Goal: Task Accomplishment & Management: Use online tool/utility

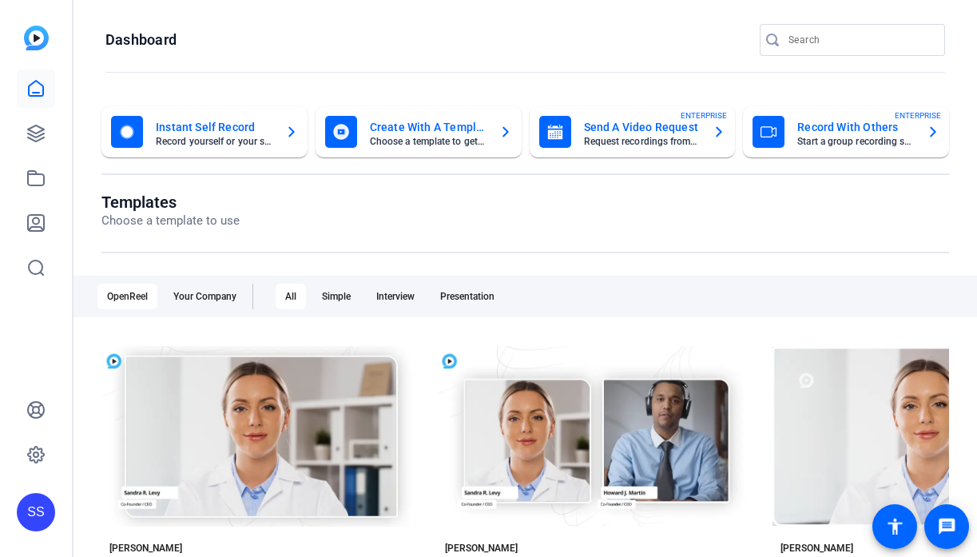
click at [46, 500] on div "SS" at bounding box center [36, 512] width 38 height 38
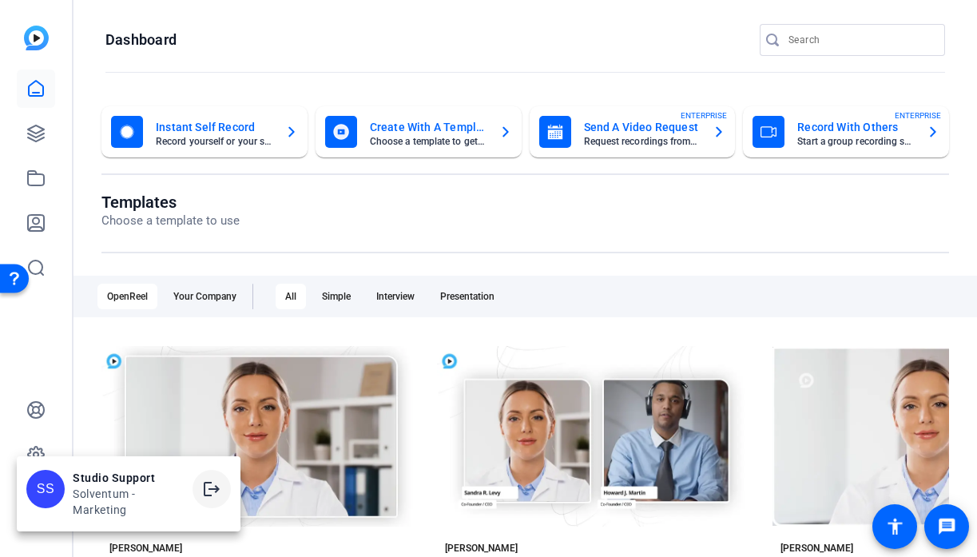
click at [195, 481] on span at bounding box center [212, 489] width 38 height 38
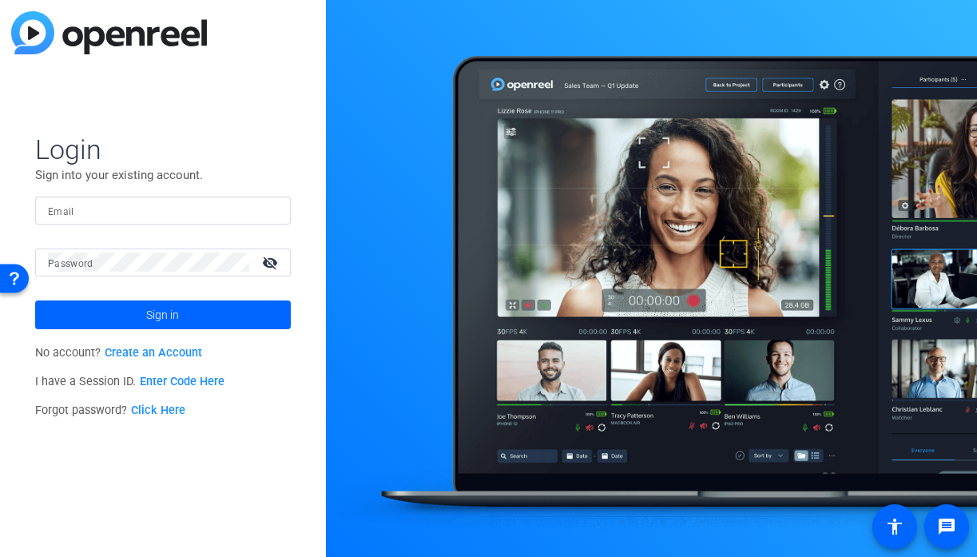
click at [201, 207] on input "Email" at bounding box center [163, 210] width 230 height 19
click at [248, 204] on input "Email" at bounding box center [163, 210] width 230 height 19
click at [272, 209] on div at bounding box center [268, 210] width 19 height 19
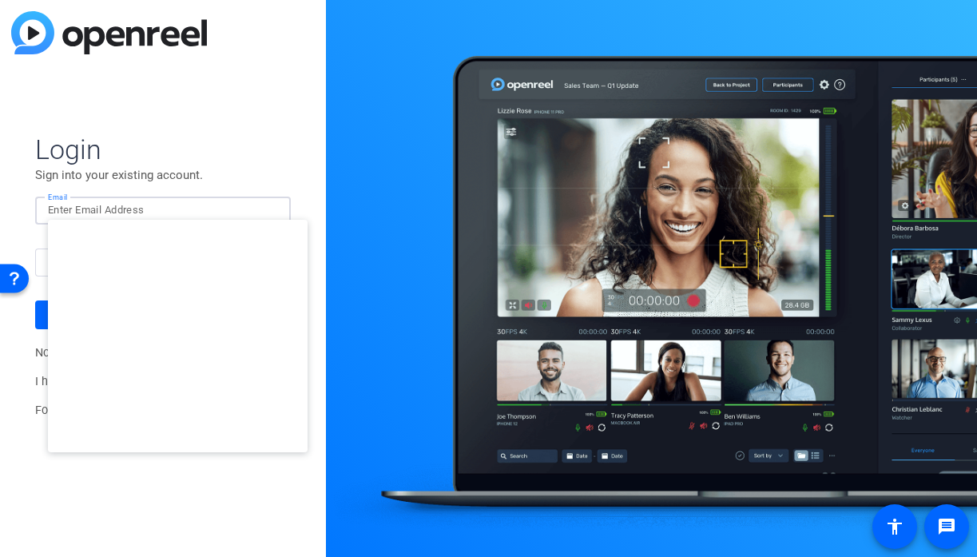
type input "smulligan@openreel.com"
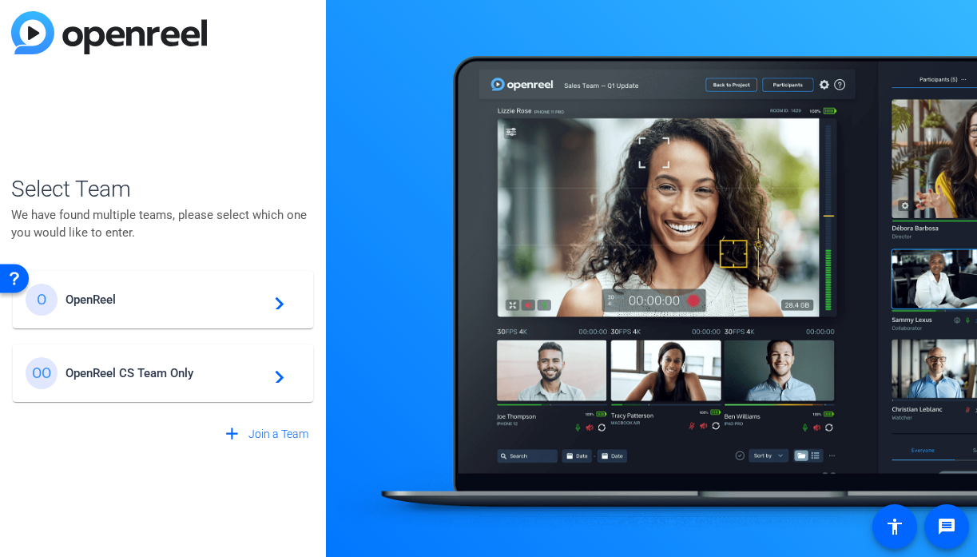
click at [217, 296] on span "OpenReel" at bounding box center [166, 299] width 200 height 14
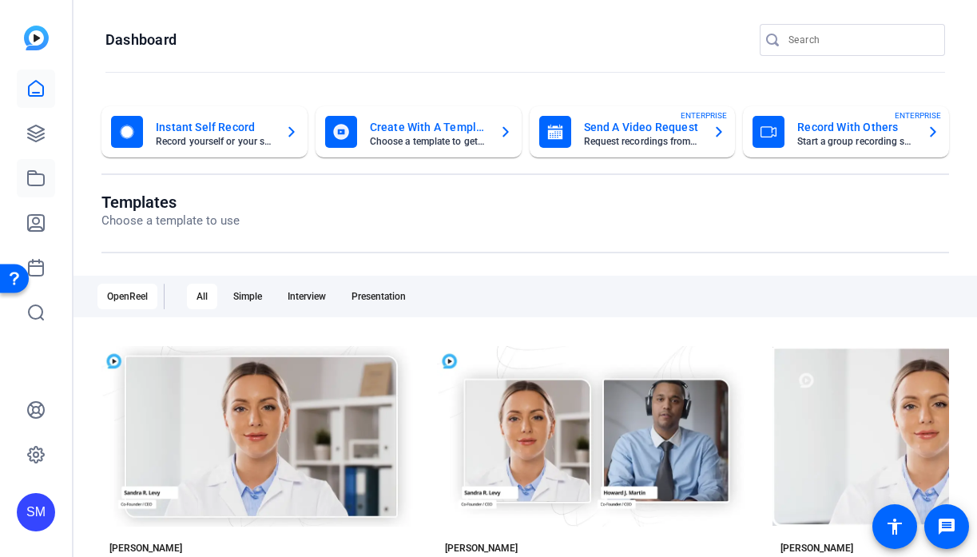
click at [34, 175] on icon at bounding box center [35, 178] width 19 height 19
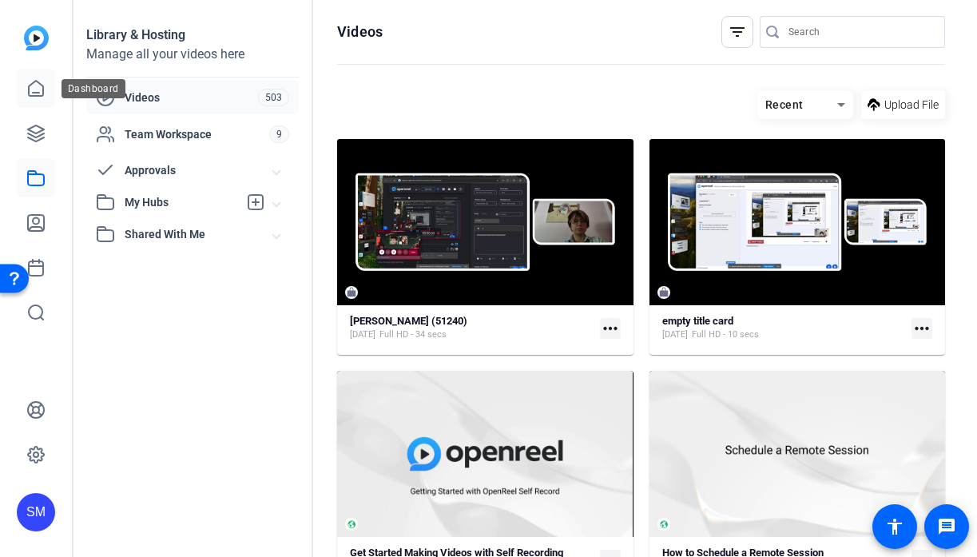
click at [35, 91] on icon at bounding box center [35, 88] width 19 height 19
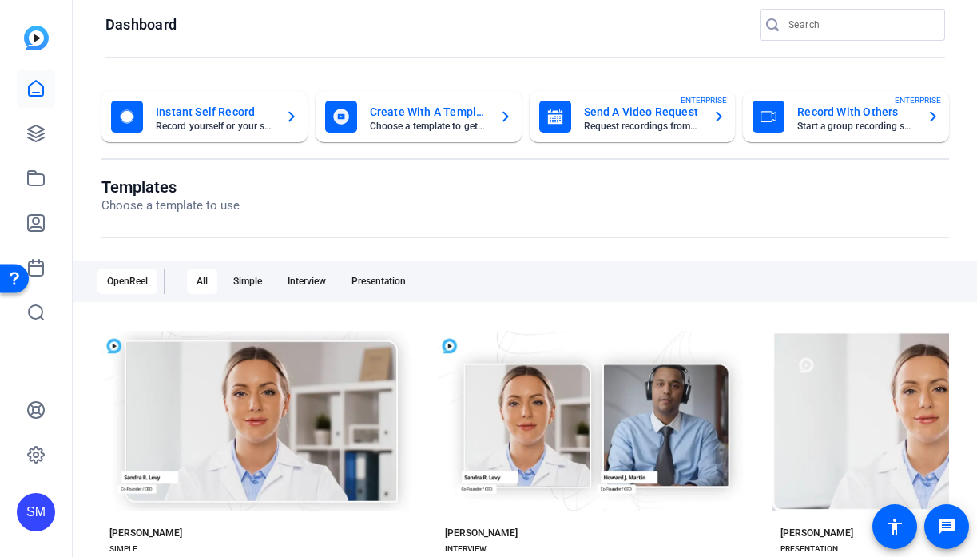
scroll to position [17, 0]
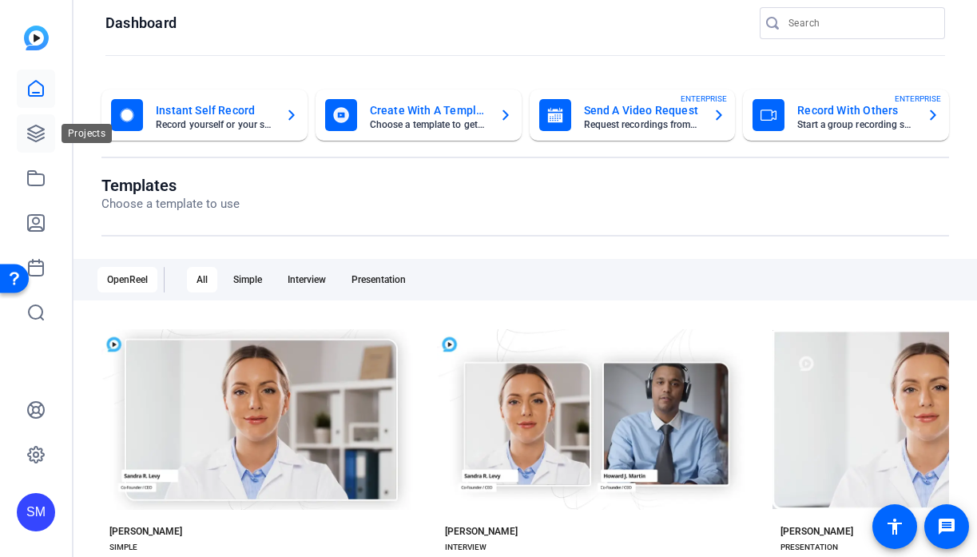
click at [51, 136] on link at bounding box center [36, 133] width 38 height 38
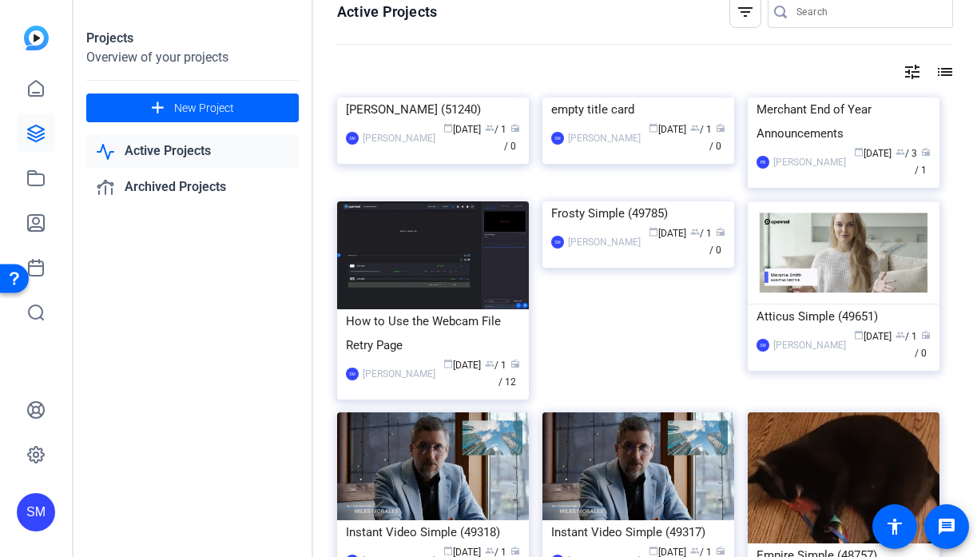
scroll to position [24, 0]
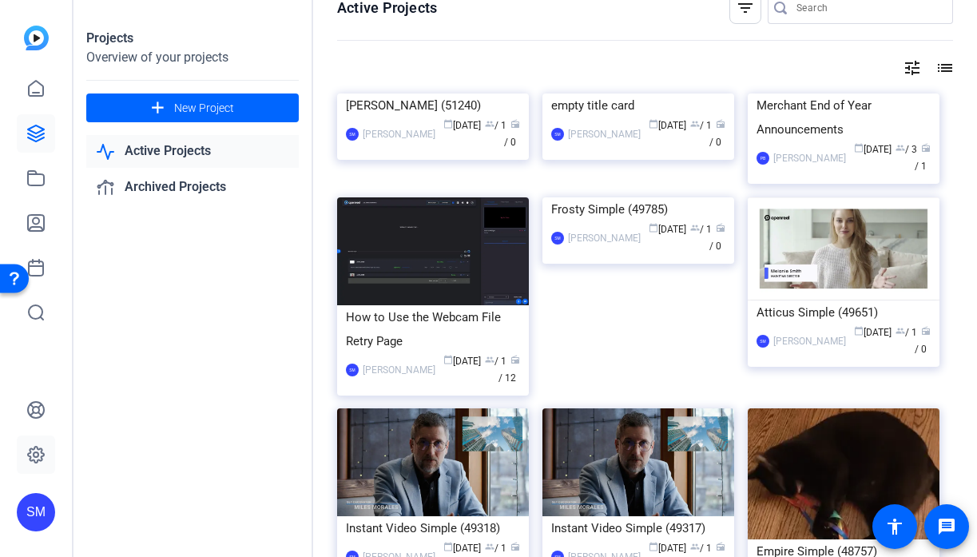
click at [35, 451] on icon at bounding box center [35, 454] width 19 height 19
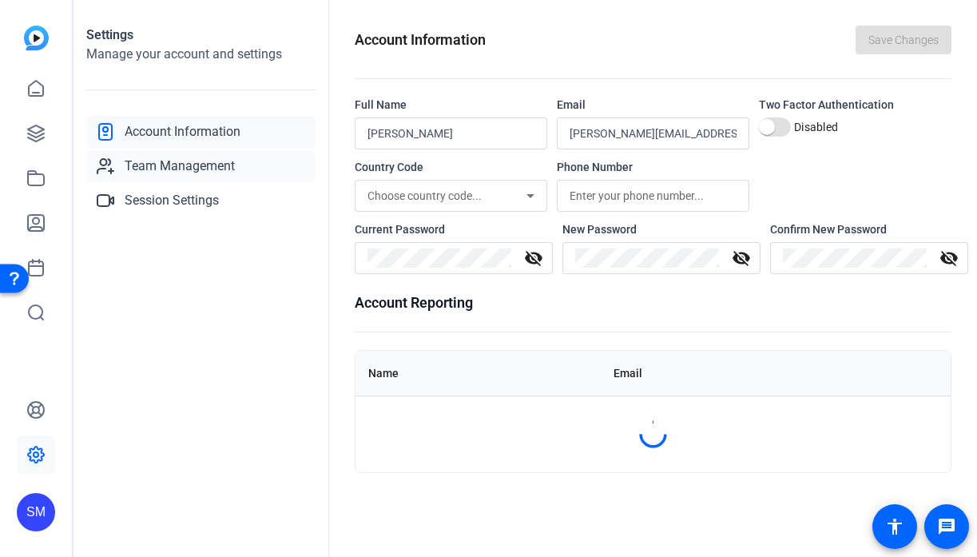
click at [192, 168] on span "Team Management" at bounding box center [180, 166] width 110 height 19
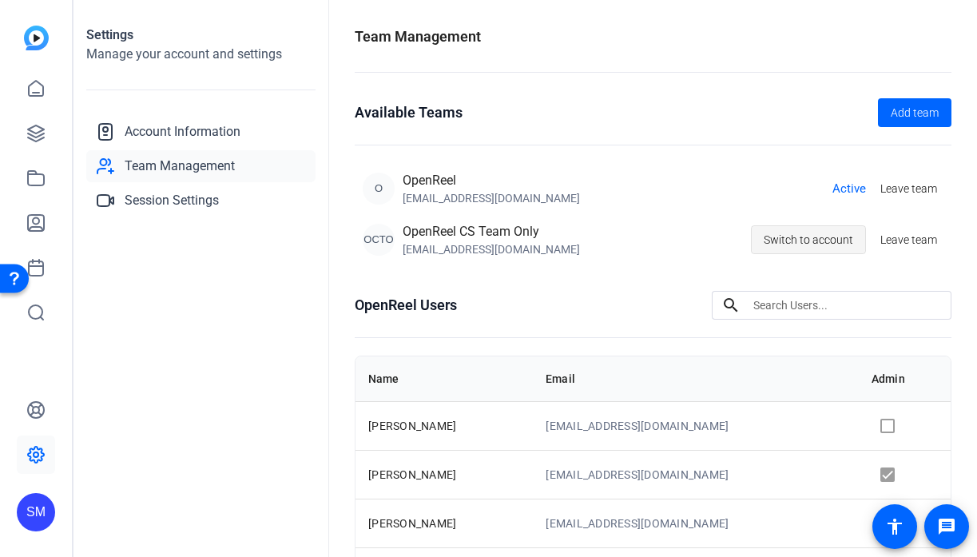
click at [814, 239] on span "Switch to account" at bounding box center [808, 240] width 89 height 30
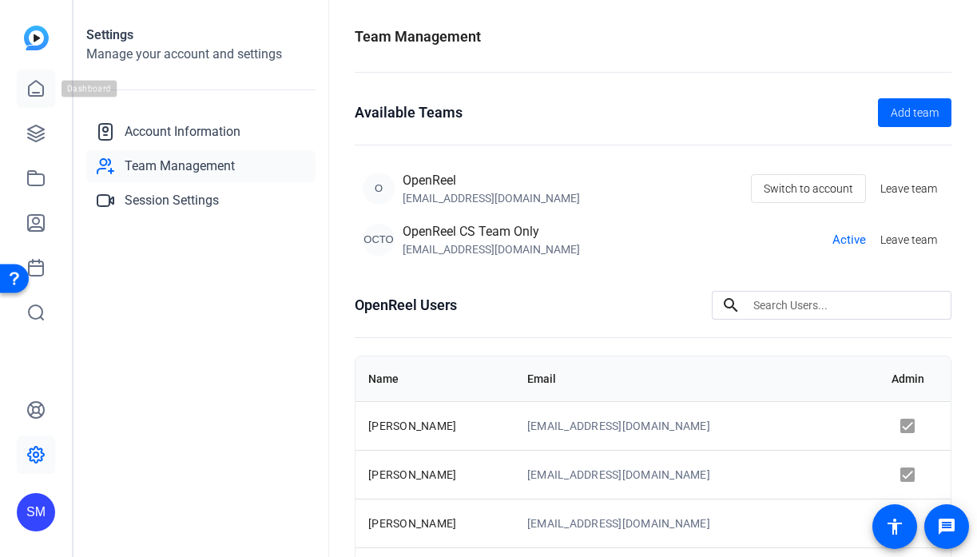
click at [31, 87] on icon at bounding box center [35, 88] width 19 height 19
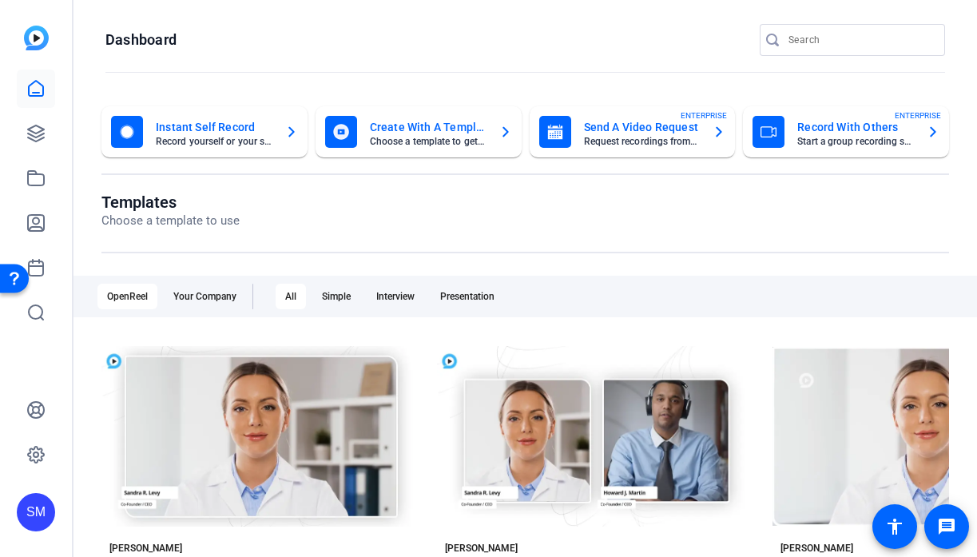
click at [62, 128] on div "SM" at bounding box center [36, 278] width 72 height 557
click at [39, 128] on icon at bounding box center [35, 133] width 19 height 19
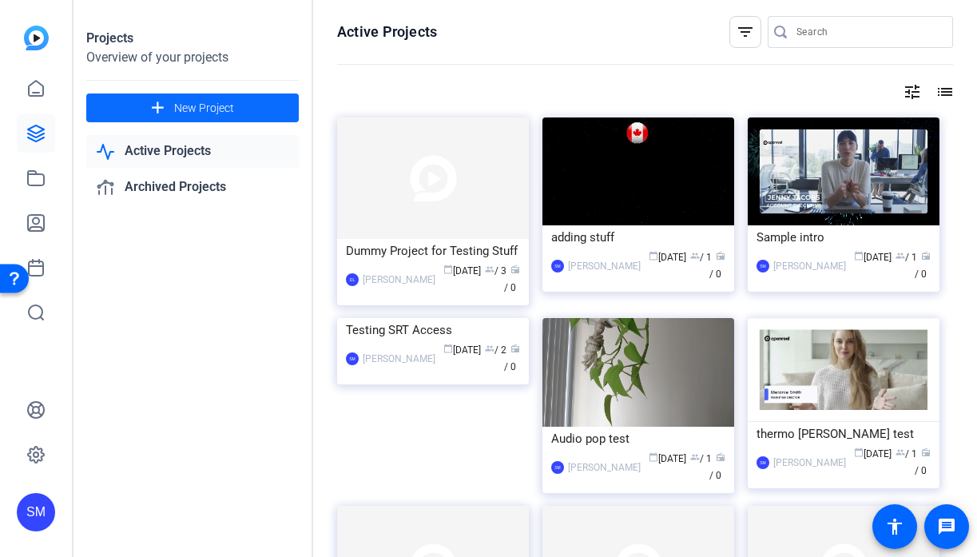
click at [197, 113] on span "New Project" at bounding box center [204, 108] width 60 height 17
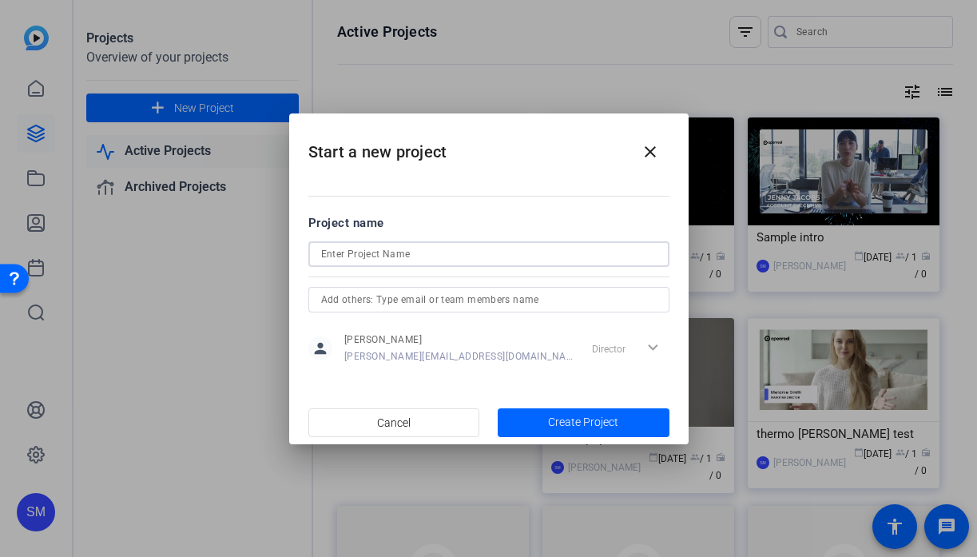
click at [494, 254] on input at bounding box center [489, 253] width 336 height 19
type input "test delete later"
click at [574, 415] on span "Create Project" at bounding box center [583, 422] width 70 height 17
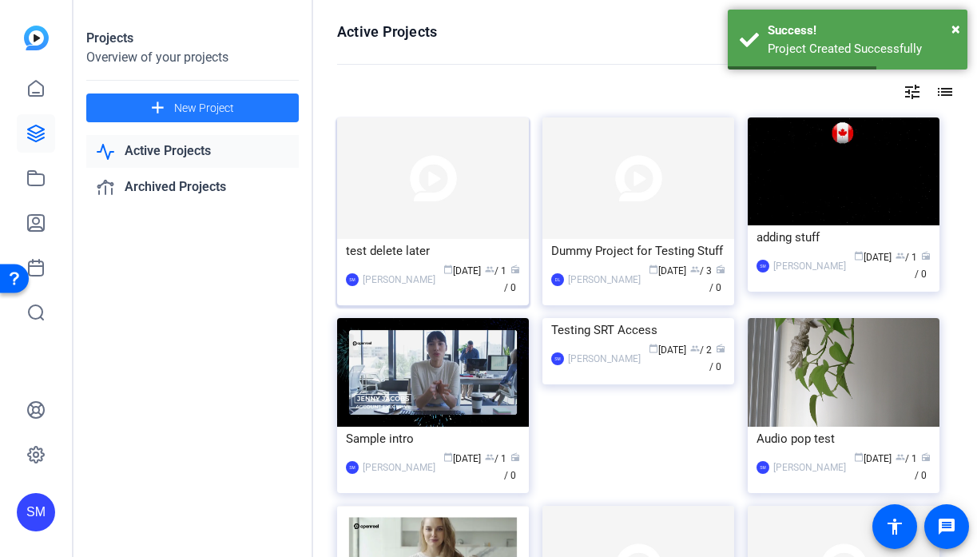
click at [399, 258] on div "test delete later" at bounding box center [433, 251] width 174 height 24
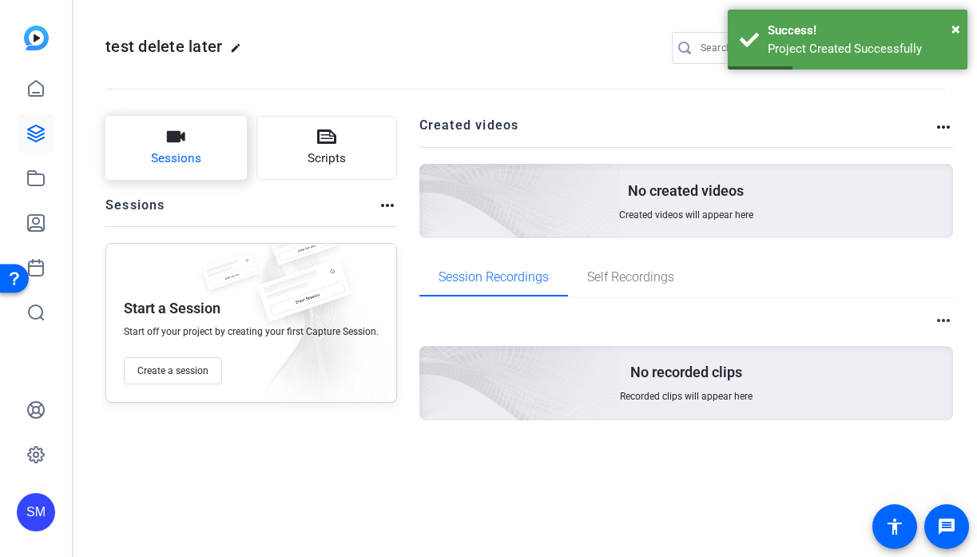
click at [213, 153] on button "Sessions" at bounding box center [175, 148] width 141 height 64
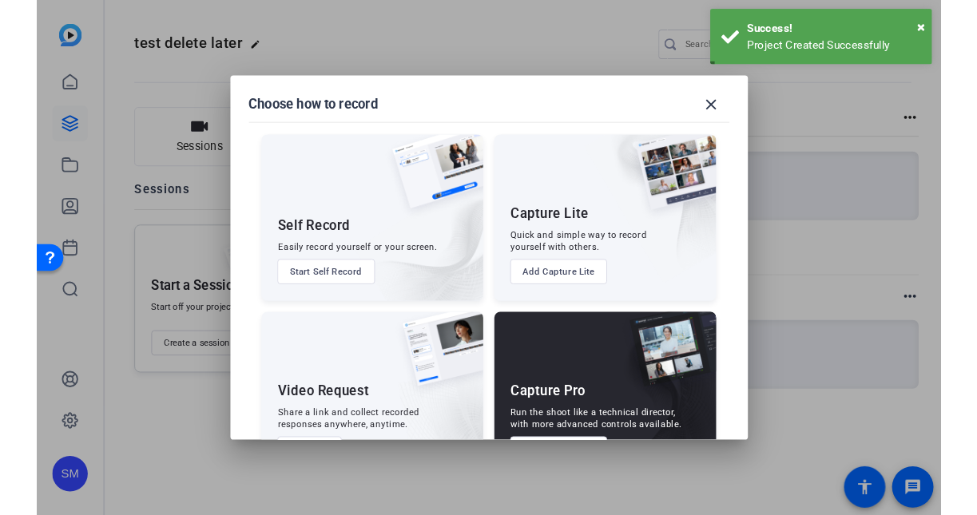
scroll to position [58, 0]
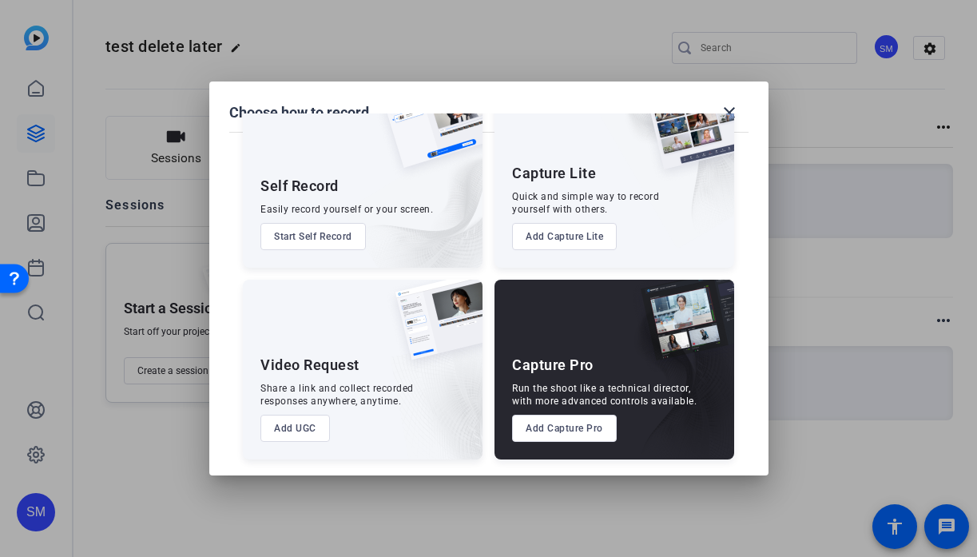
click at [551, 424] on button "Add Capture Pro" at bounding box center [564, 428] width 105 height 27
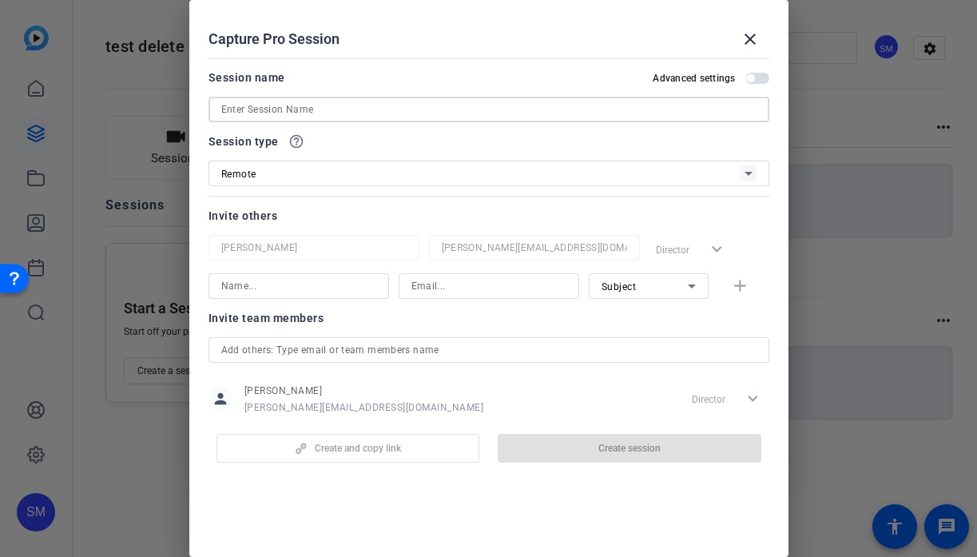
click at [381, 101] on input at bounding box center [488, 109] width 535 height 19
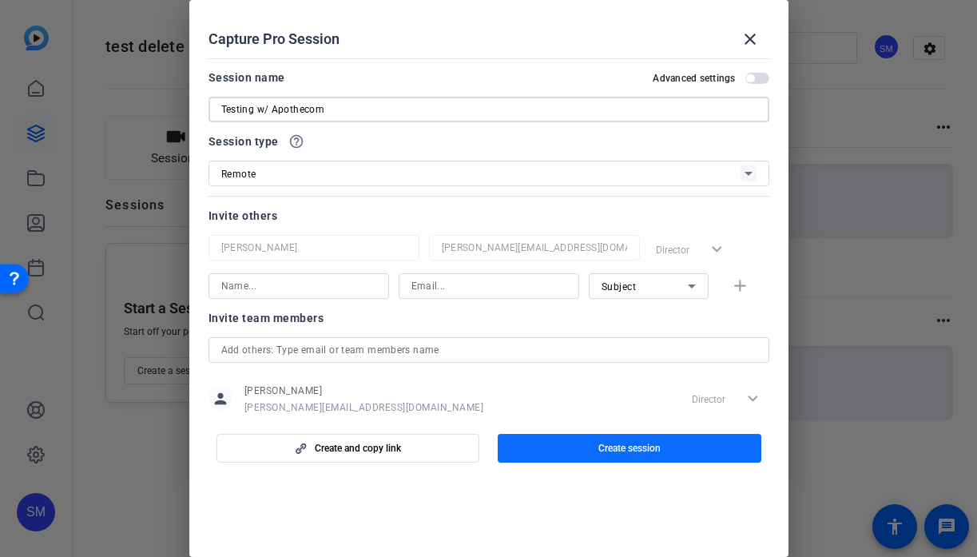
type input "Testing w/ Apothecom"
click at [559, 450] on span "button" at bounding box center [630, 448] width 264 height 38
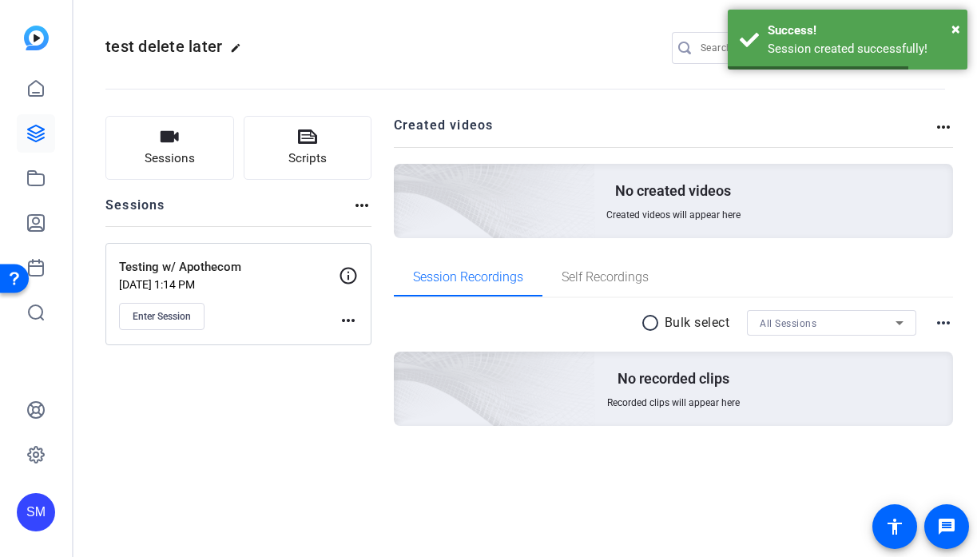
click at [340, 324] on mat-icon "more_horiz" at bounding box center [348, 320] width 19 height 19
click at [374, 352] on span "Edit Session" at bounding box center [388, 343] width 73 height 19
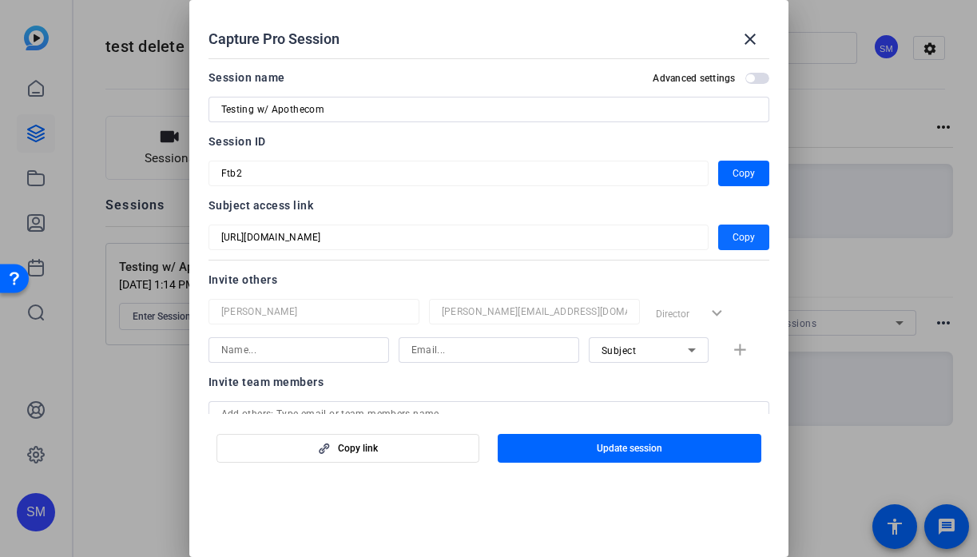
click at [733, 235] on span "Copy" at bounding box center [744, 237] width 22 height 19
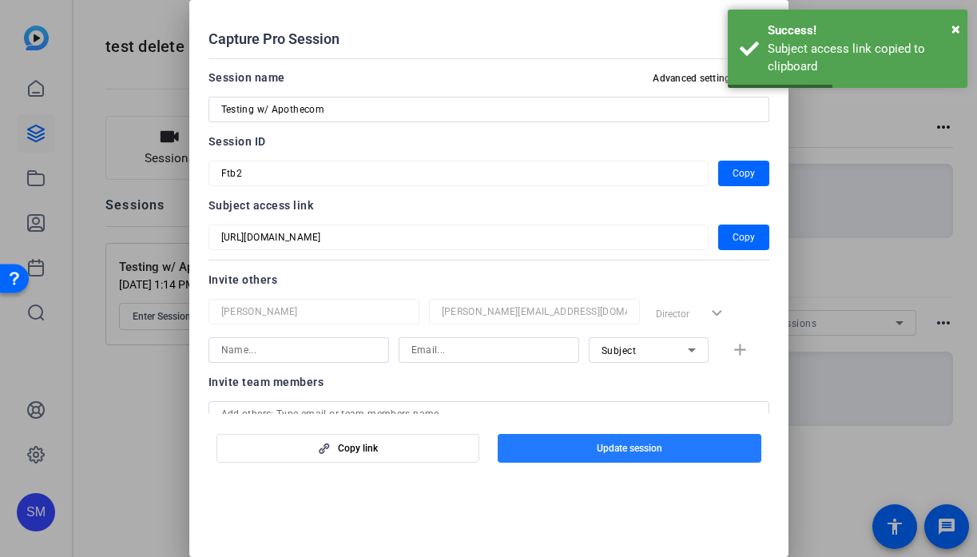
click at [629, 457] on span "button" at bounding box center [630, 448] width 264 height 38
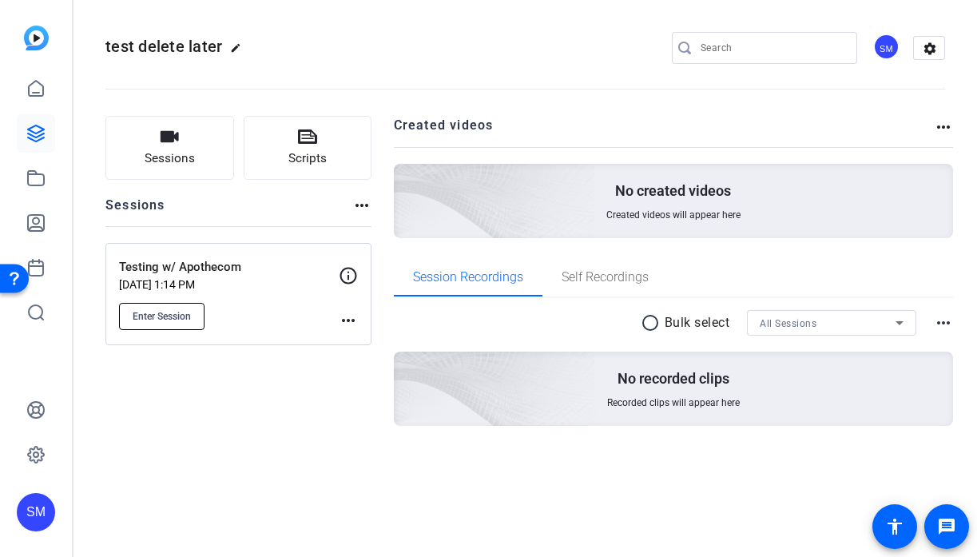
click at [170, 318] on span "Enter Session" at bounding box center [162, 316] width 58 height 13
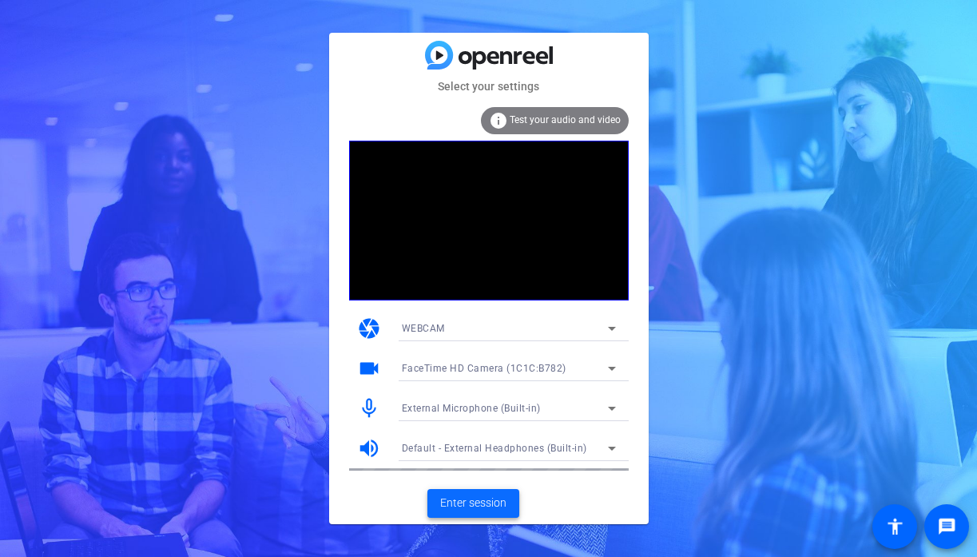
click at [479, 498] on span "Enter session" at bounding box center [473, 503] width 66 height 17
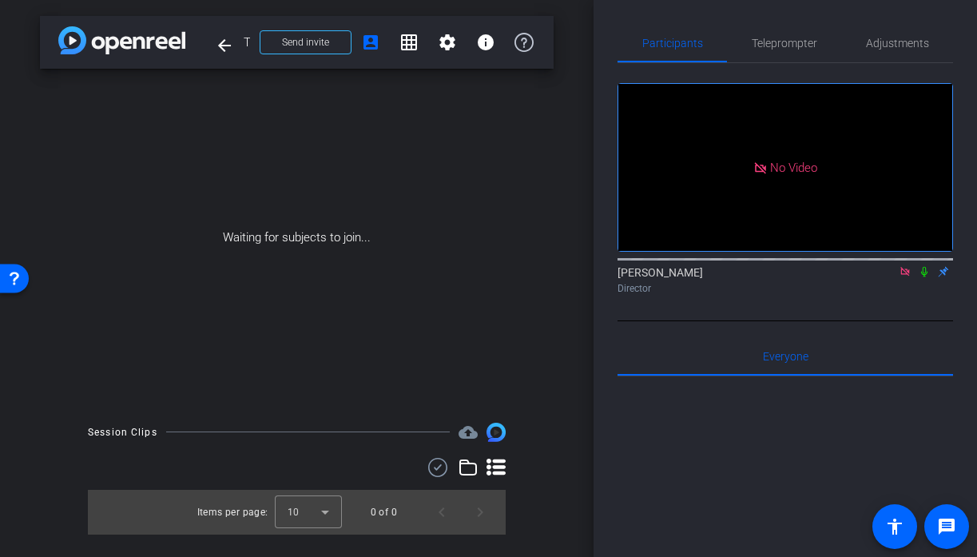
click at [908, 276] on icon at bounding box center [904, 271] width 9 height 9
click at [907, 50] on span "Adjustments" at bounding box center [897, 43] width 63 height 38
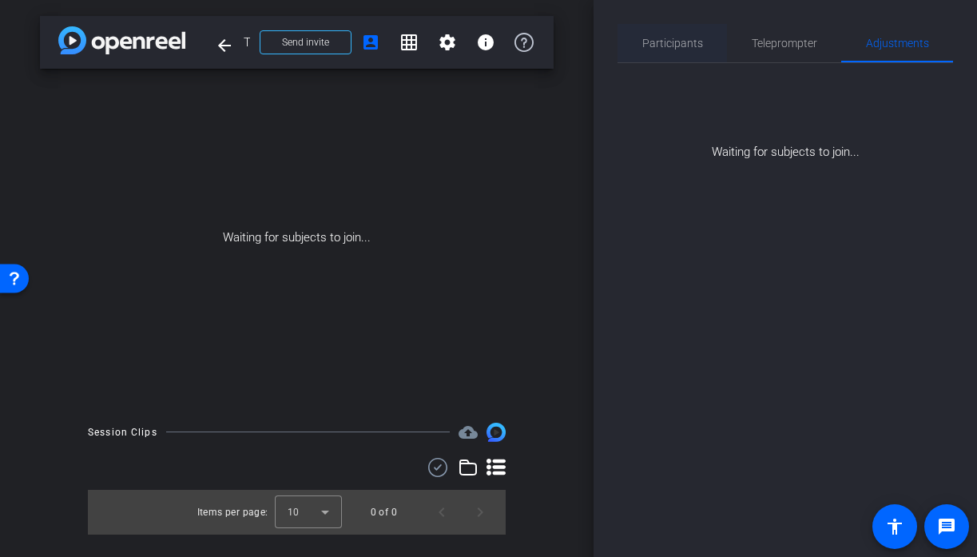
click at [688, 49] on span "Participants" at bounding box center [672, 43] width 61 height 11
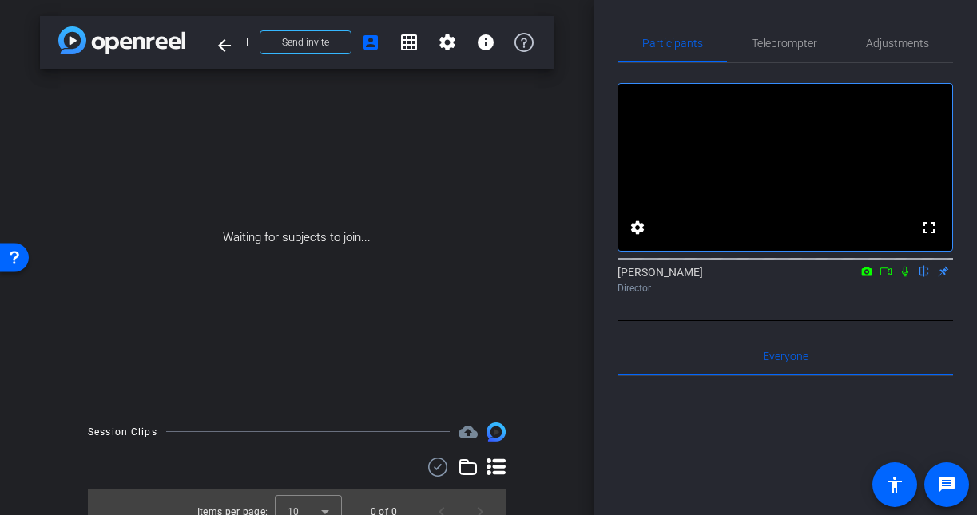
click at [425, 237] on div "Waiting for subjects to join..." at bounding box center [297, 238] width 514 height 338
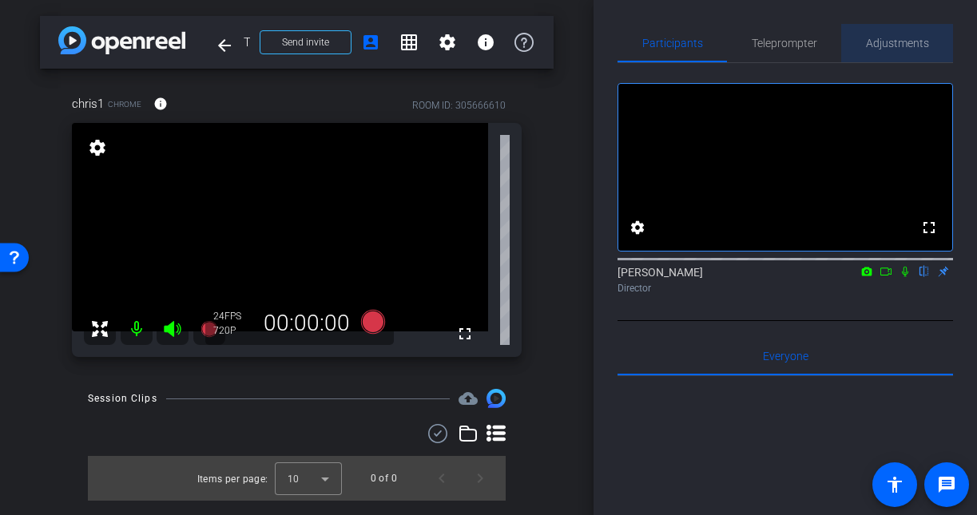
click at [896, 45] on span "Adjustments" at bounding box center [897, 43] width 63 height 11
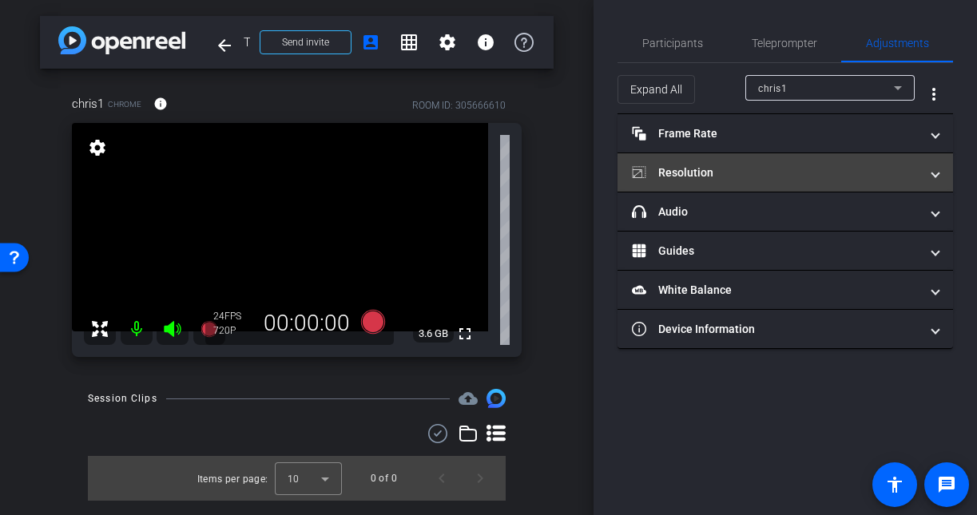
click at [727, 169] on mat-panel-title "Resolution" at bounding box center [776, 173] width 288 height 17
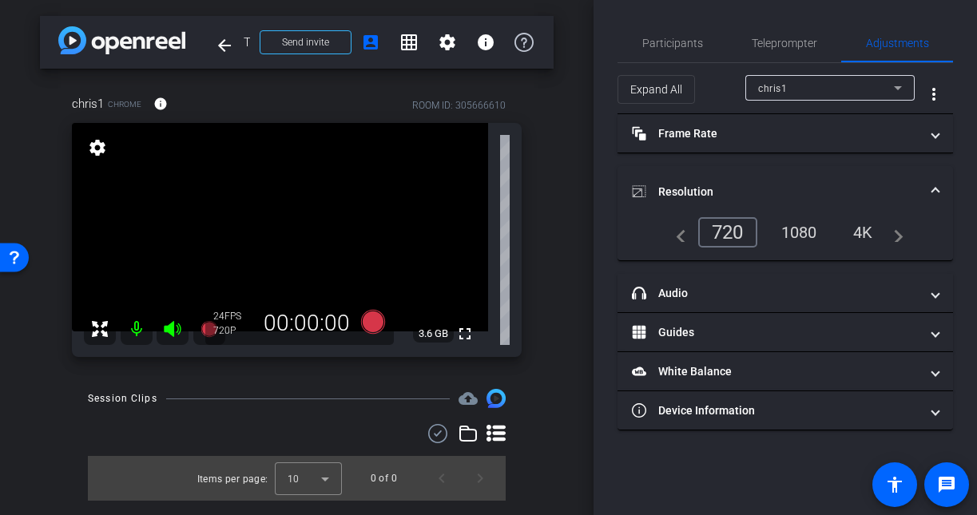
click at [803, 234] on div "1080" at bounding box center [799, 232] width 60 height 27
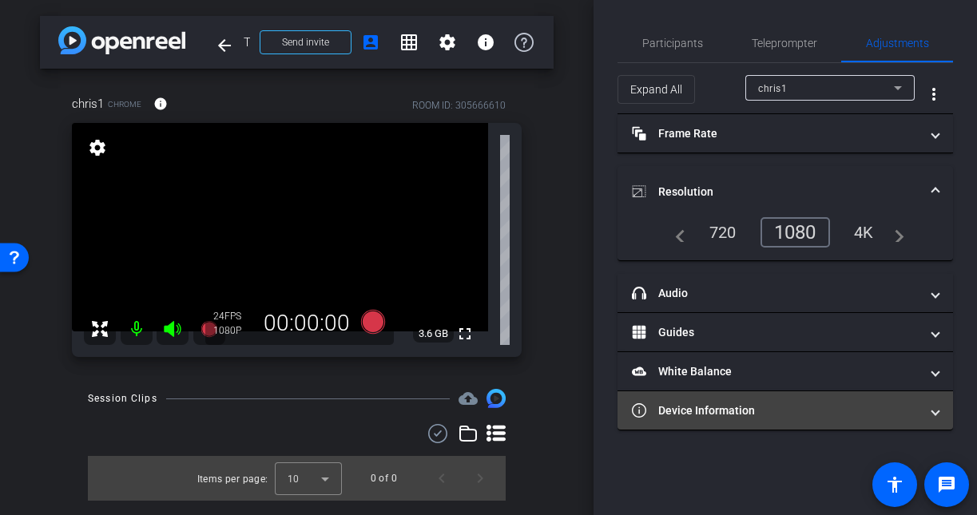
click at [745, 412] on mat-panel-title "Device Information" at bounding box center [776, 411] width 288 height 17
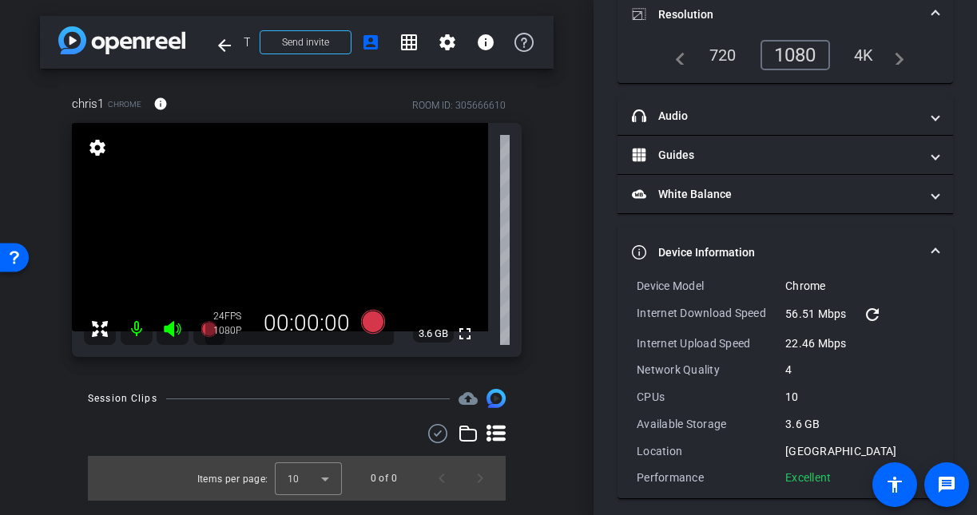
scroll to position [185, 0]
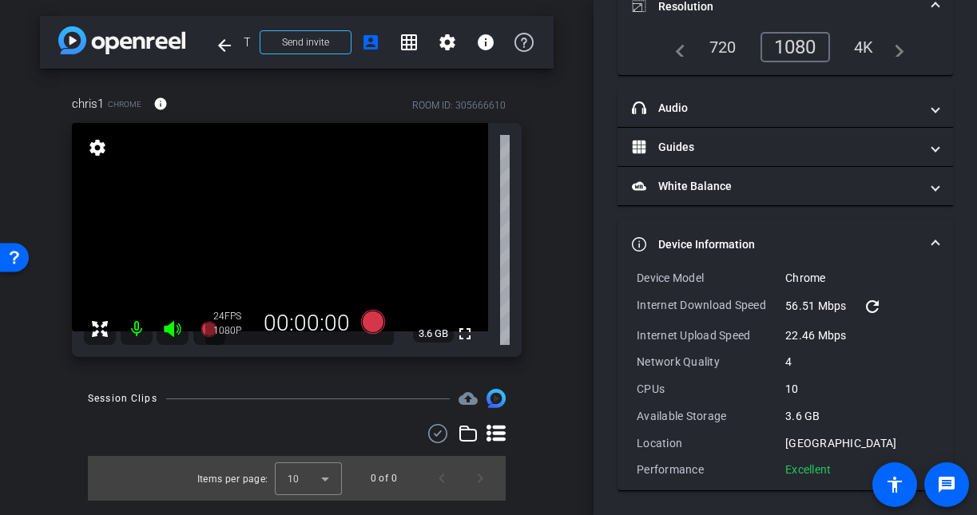
drag, startPoint x: 841, startPoint y: 474, endPoint x: 625, endPoint y: 268, distance: 298.4
click at [625, 268] on mat-expansion-panel "Device Information Device Model Chrome Internet Download Speed 56.51 Mbps refre…" at bounding box center [786, 355] width 336 height 272
copy mat-expansion-panel "Device Model Chrome Internet Download Speed 56.51 Mbps refresh Internet Upload …"
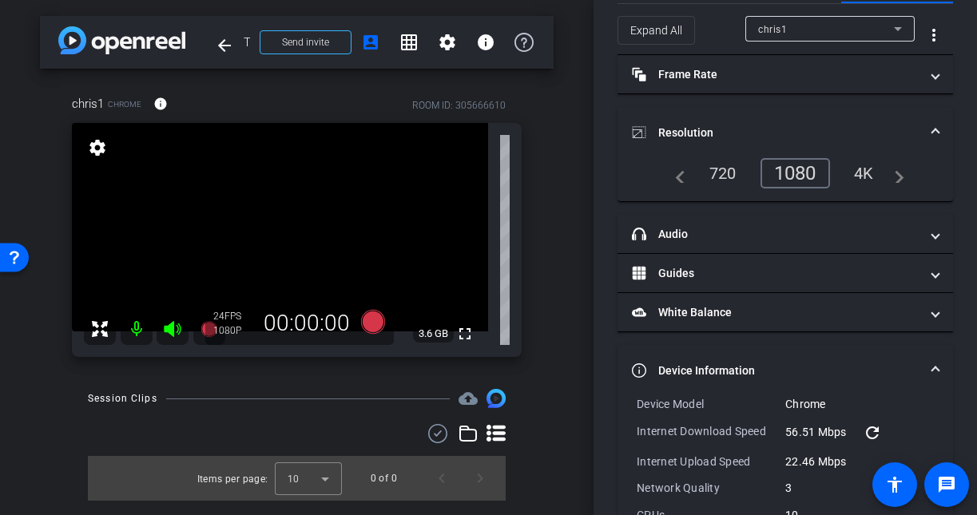
scroll to position [0, 0]
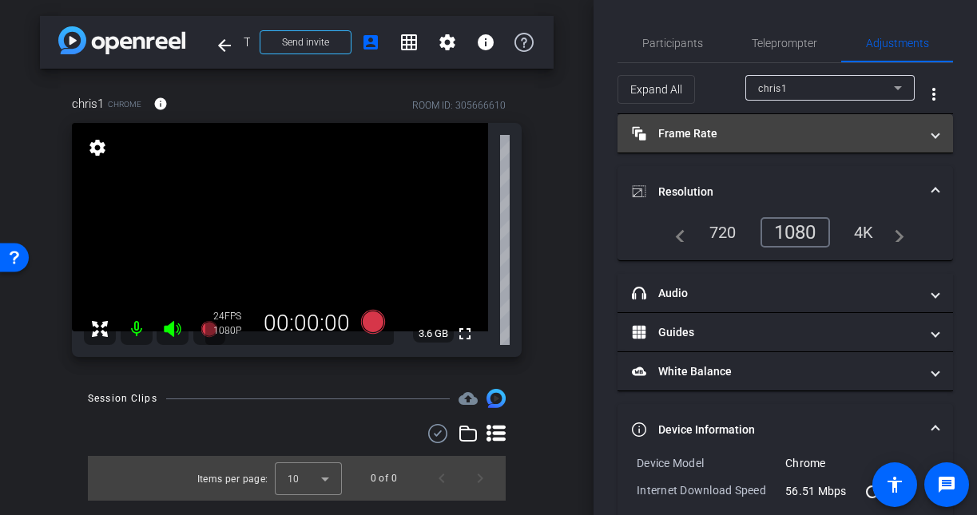
click at [725, 133] on mat-panel-title "Frame Rate Frame Rate" at bounding box center [776, 133] width 288 height 17
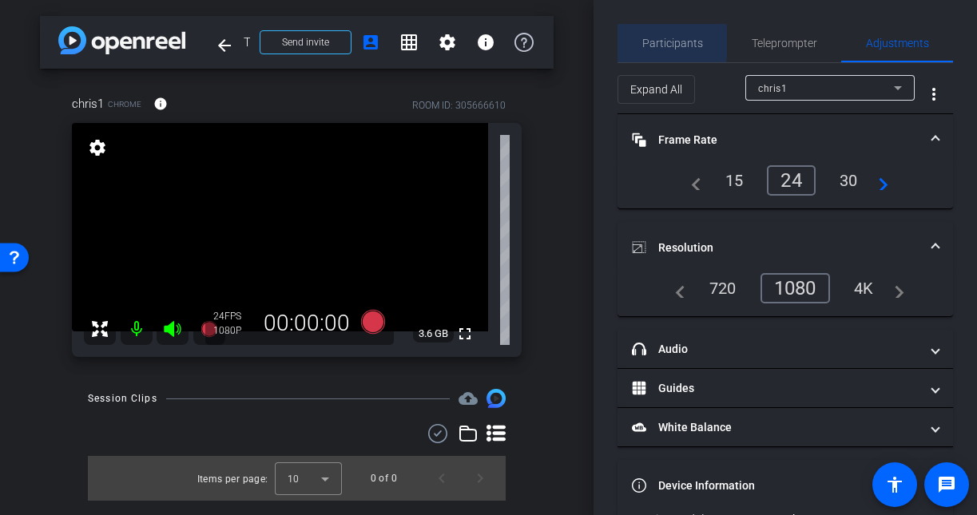
click at [653, 42] on span "Participants" at bounding box center [672, 43] width 61 height 11
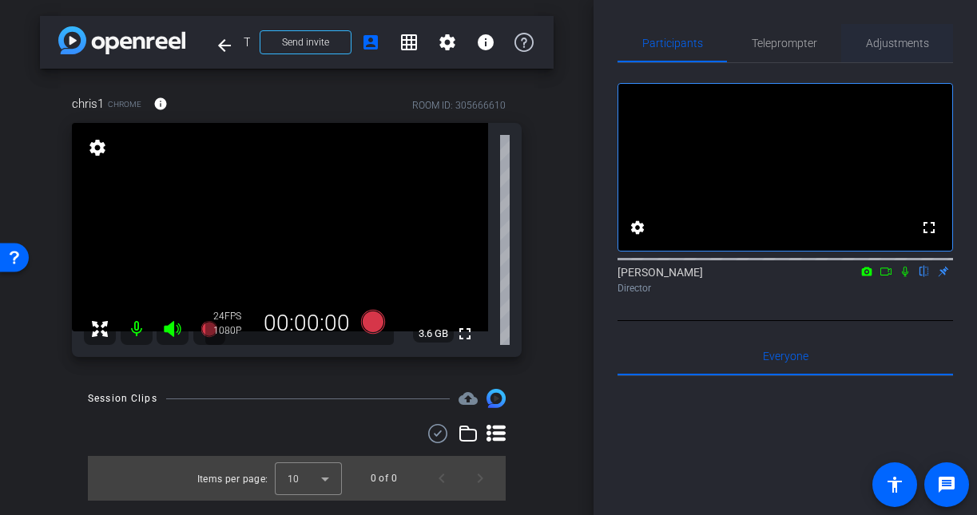
click at [899, 49] on span "Adjustments" at bounding box center [897, 43] width 63 height 11
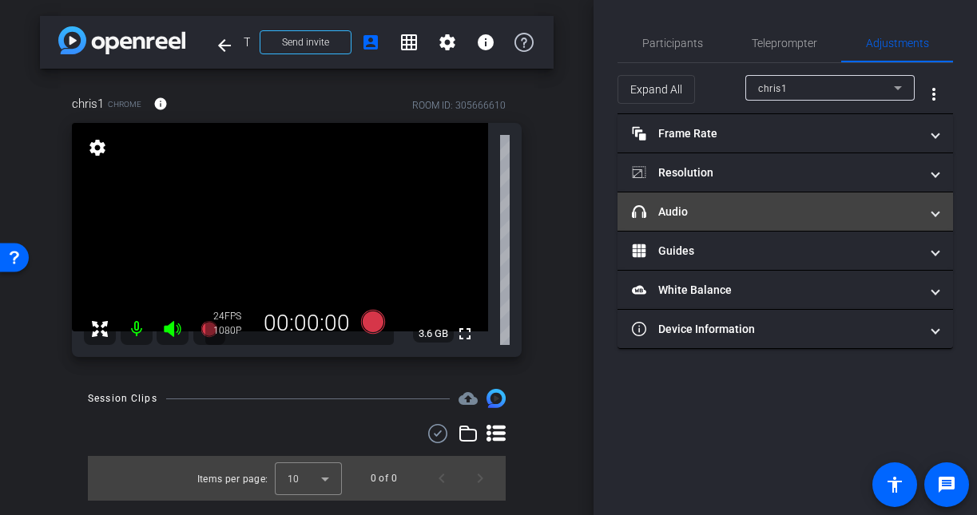
click at [765, 207] on mat-panel-title "headphone icon Audio" at bounding box center [776, 212] width 288 height 17
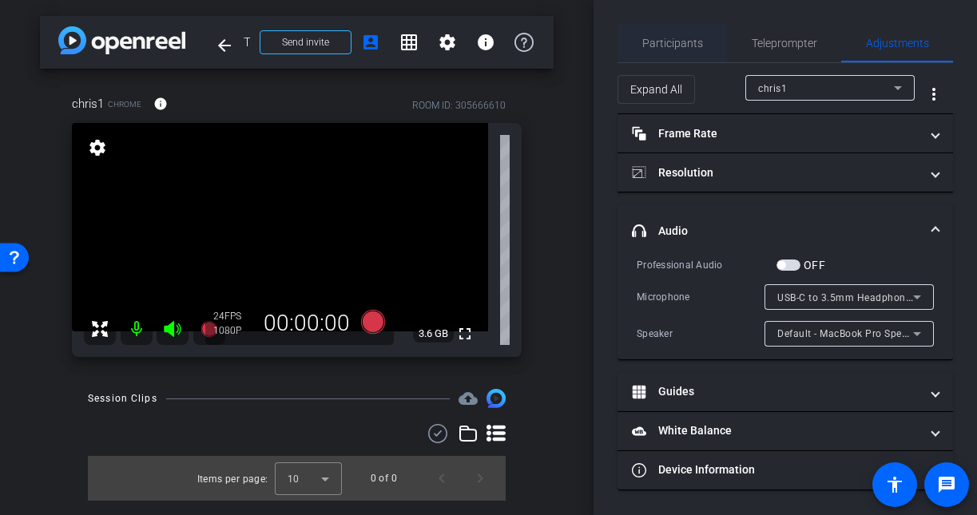
click at [692, 46] on span "Participants" at bounding box center [672, 43] width 61 height 11
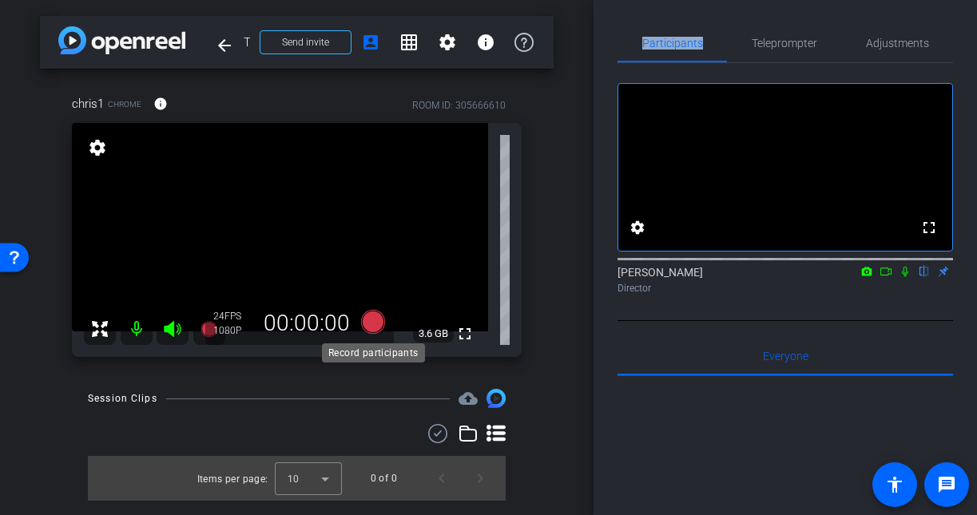
click at [376, 324] on icon at bounding box center [372, 322] width 24 height 24
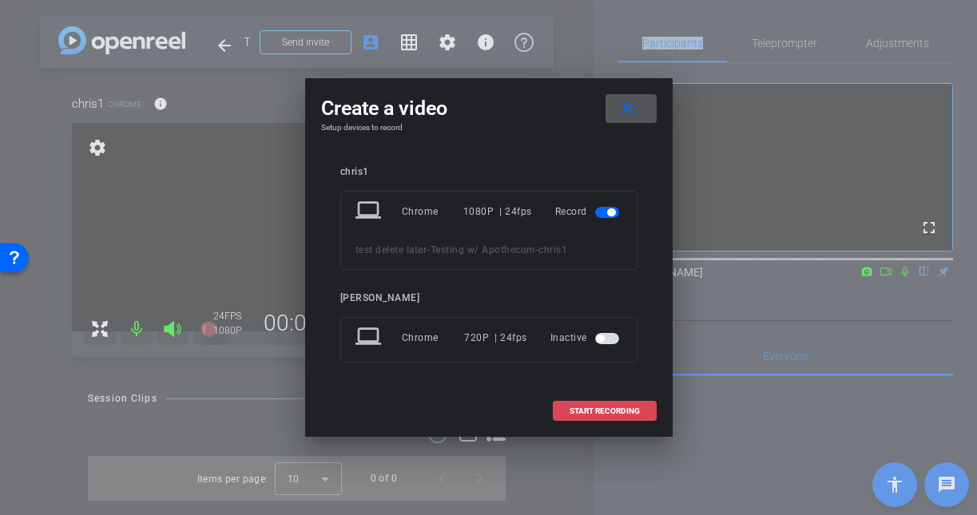
click at [601, 407] on span "START RECORDING" at bounding box center [605, 411] width 70 height 8
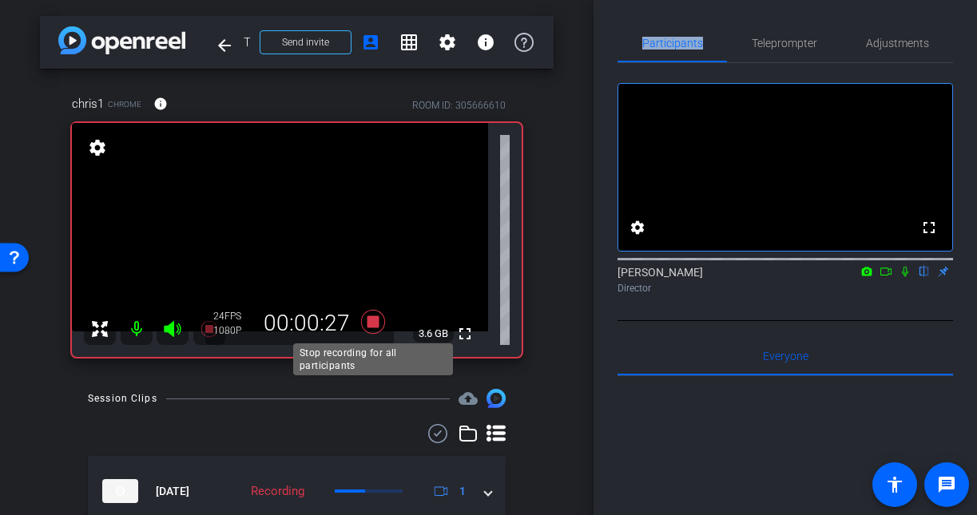
click at [380, 320] on icon at bounding box center [373, 322] width 38 height 29
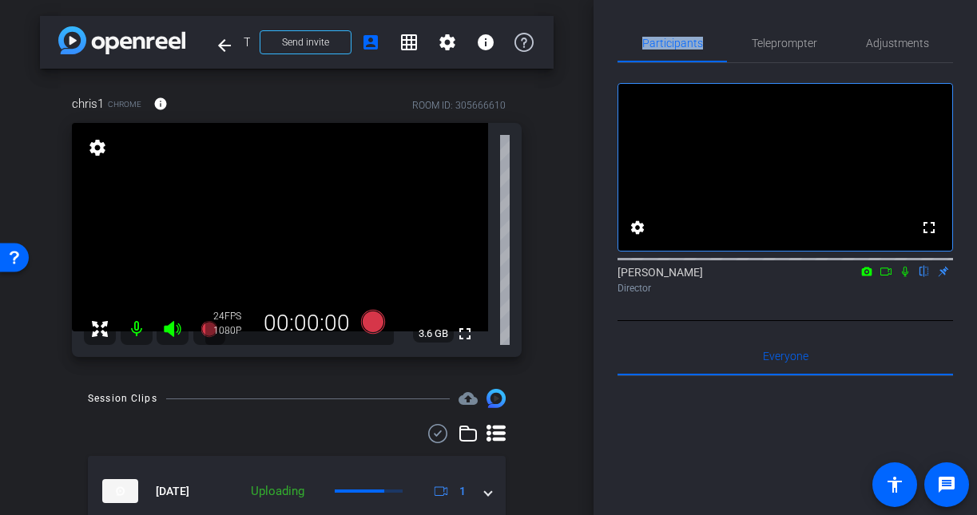
scroll to position [68, 0]
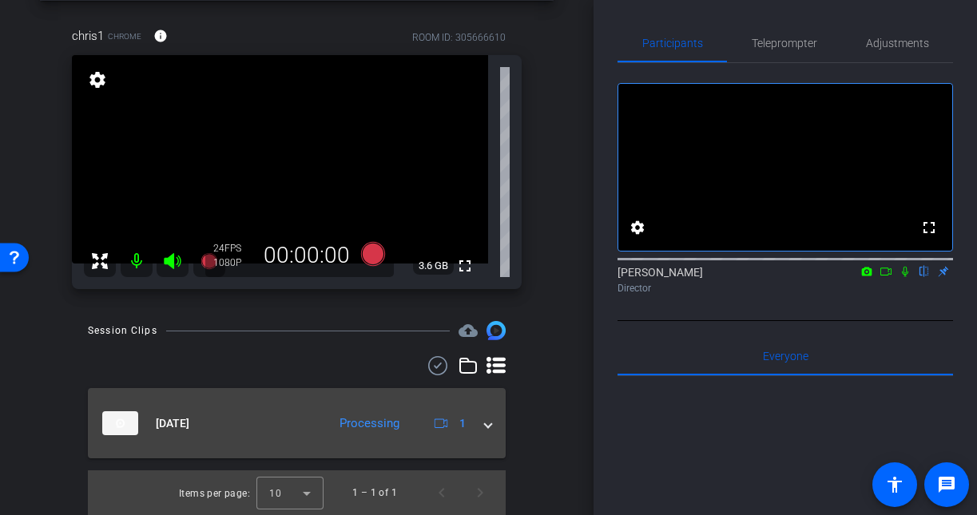
click at [490, 431] on span at bounding box center [488, 423] width 6 height 17
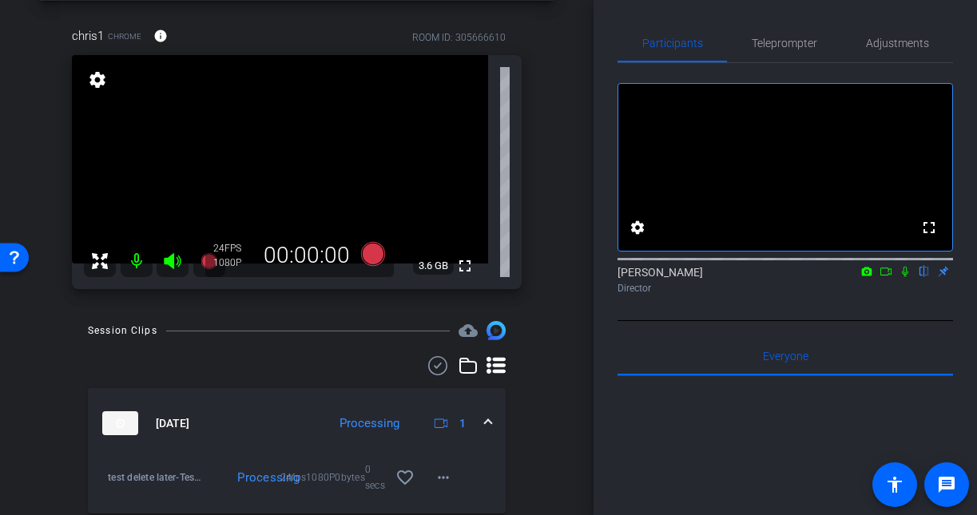
scroll to position [123, 0]
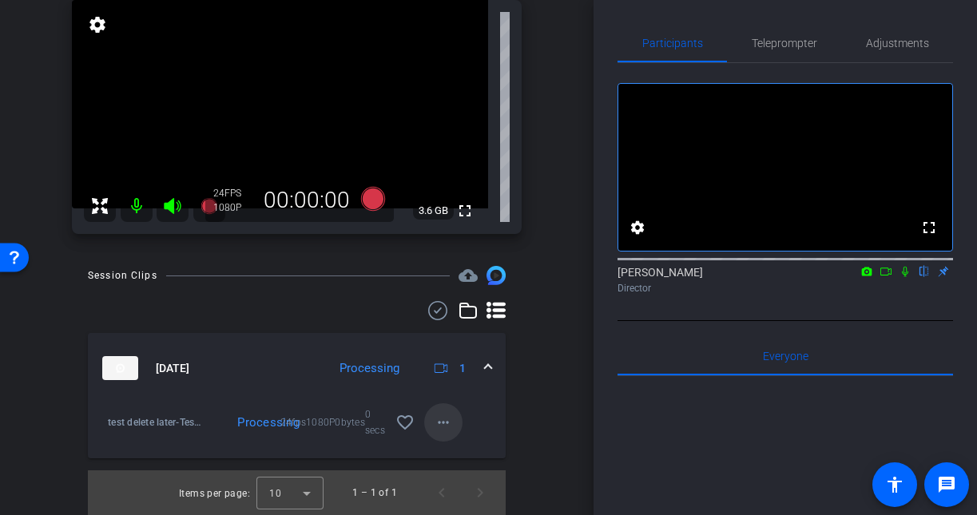
click at [443, 425] on mat-icon "more_horiz" at bounding box center [443, 422] width 19 height 19
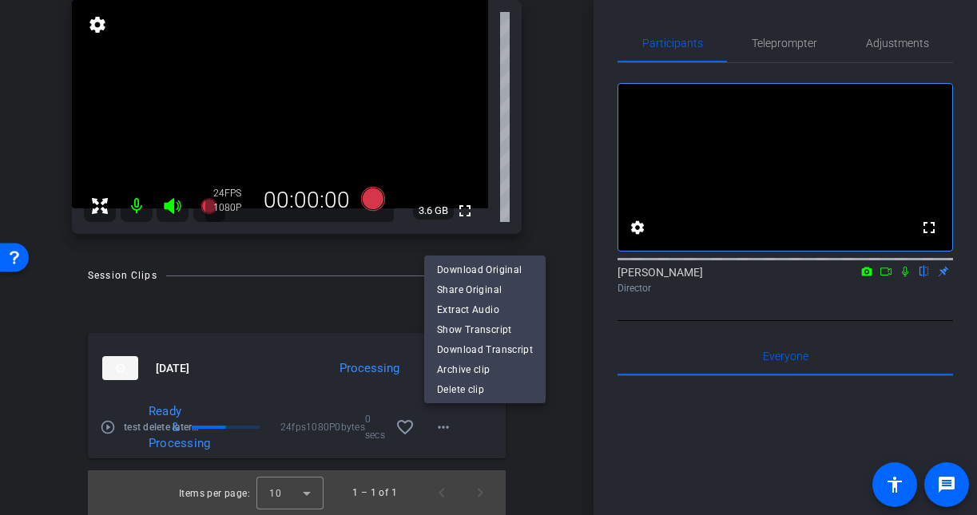
click at [329, 293] on div at bounding box center [488, 257] width 977 height 515
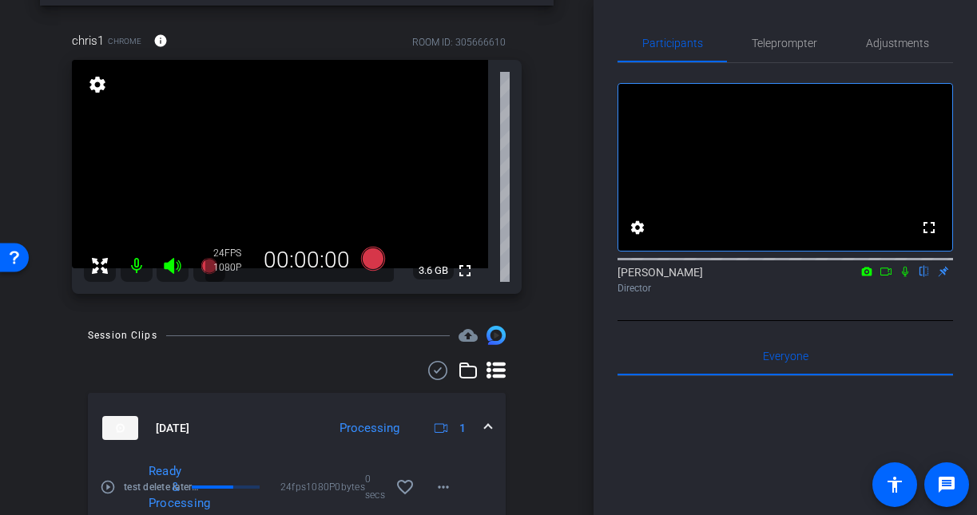
scroll to position [62, 0]
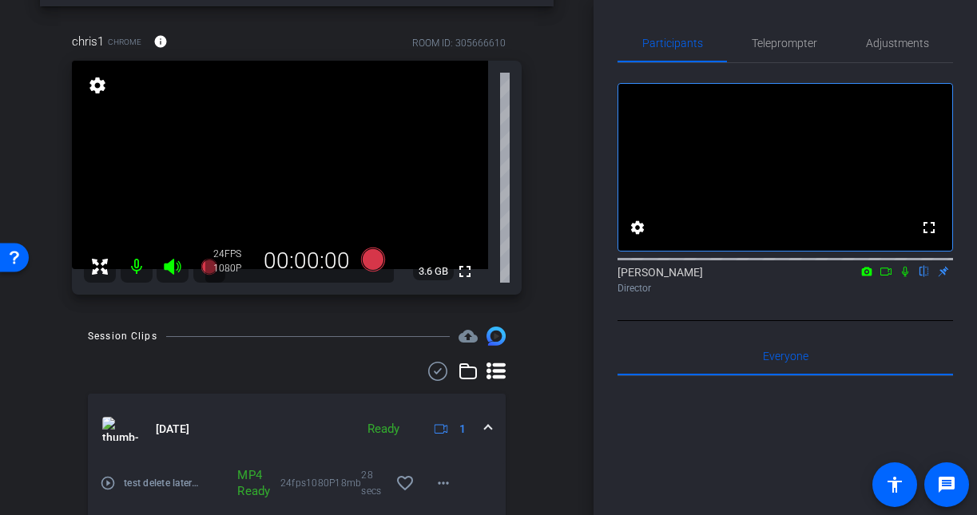
click at [612, 407] on div "Participants Teleprompter Adjustments fullscreen settings Shannon Mulligan flip…" at bounding box center [785, 257] width 383 height 515
click at [574, 39] on div "arrow_back Testing w/ Apothecom Back to project Send invite account_box grid_on…" at bounding box center [297, 195] width 594 height 515
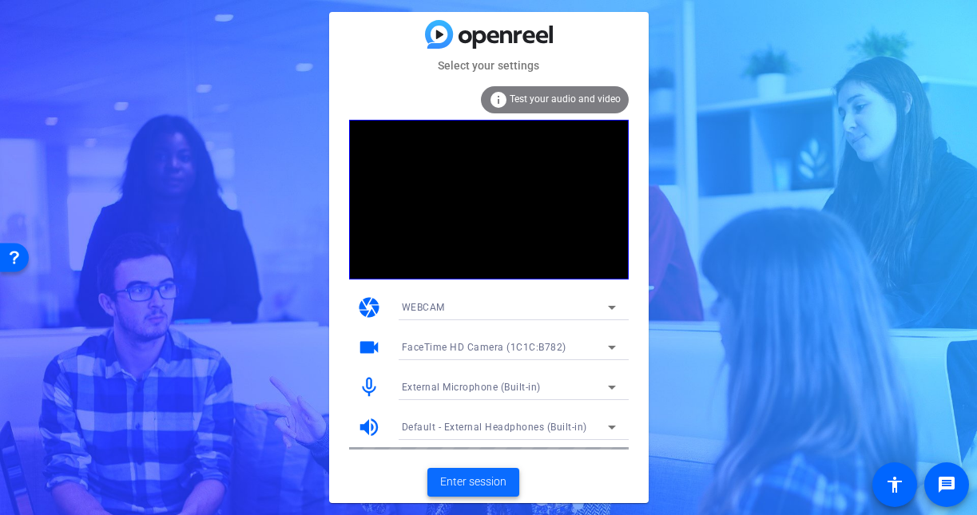
click at [484, 479] on span "Enter session" at bounding box center [473, 482] width 66 height 17
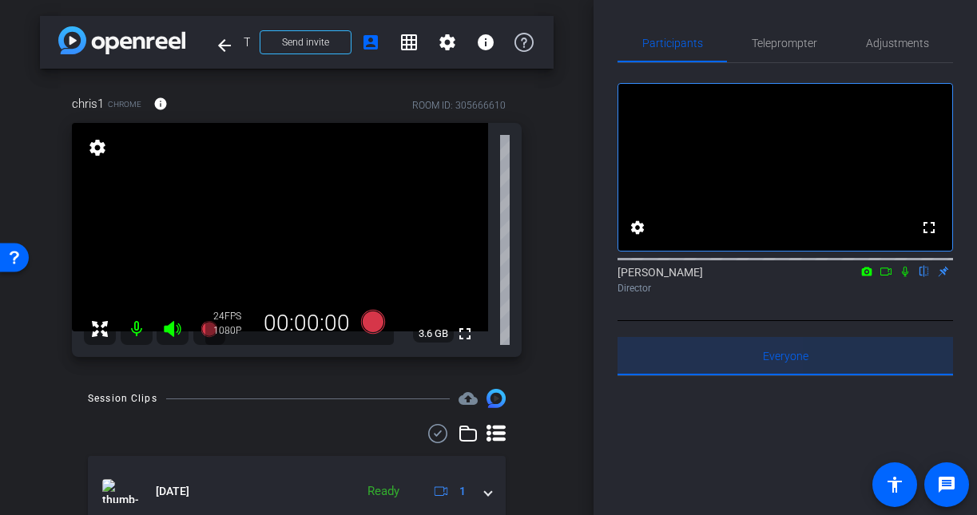
click at [676, 362] on div "Everyone 0" at bounding box center [786, 356] width 336 height 38
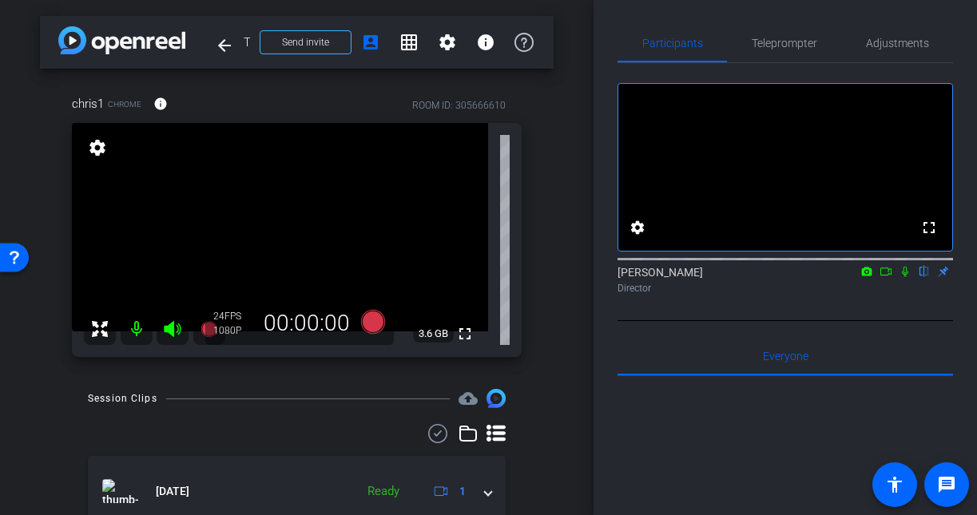
click at [586, 239] on div "arrow_back Testing w/ Apothecom Back to project Send invite account_box grid_on…" at bounding box center [297, 257] width 594 height 515
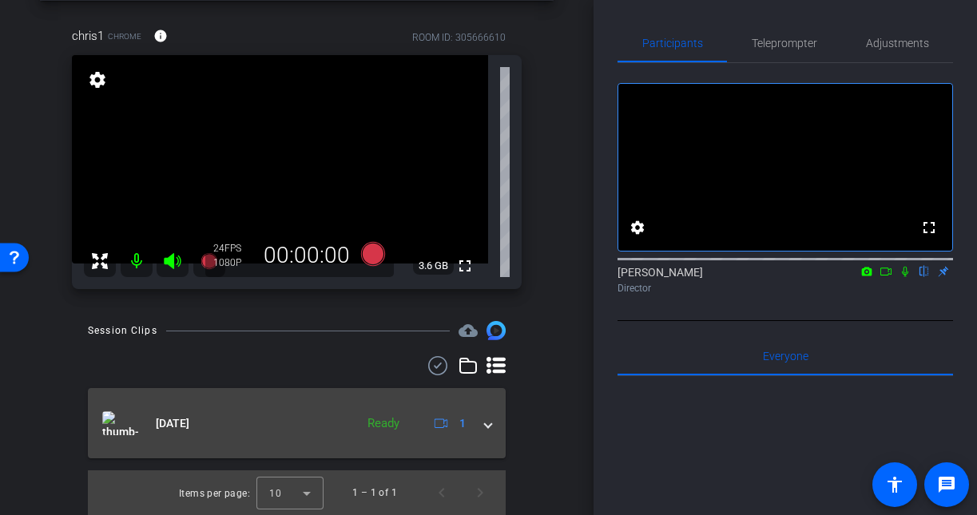
click at [490, 423] on span at bounding box center [488, 423] width 6 height 17
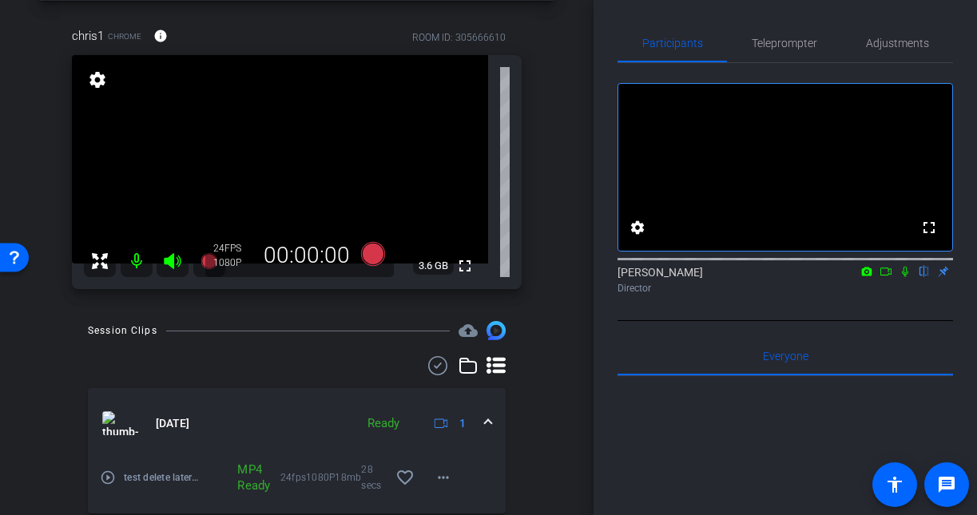
scroll to position [123, 0]
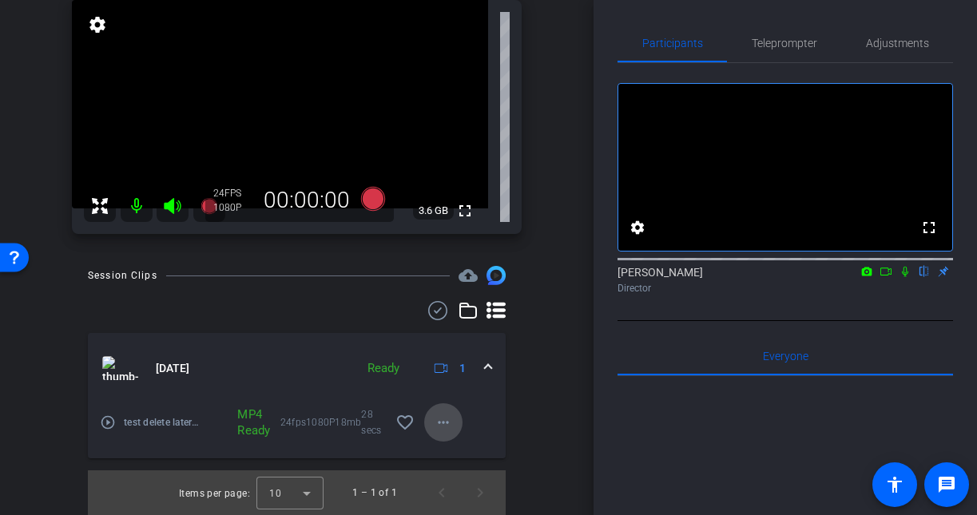
click at [442, 417] on mat-icon "more_horiz" at bounding box center [443, 422] width 19 height 19
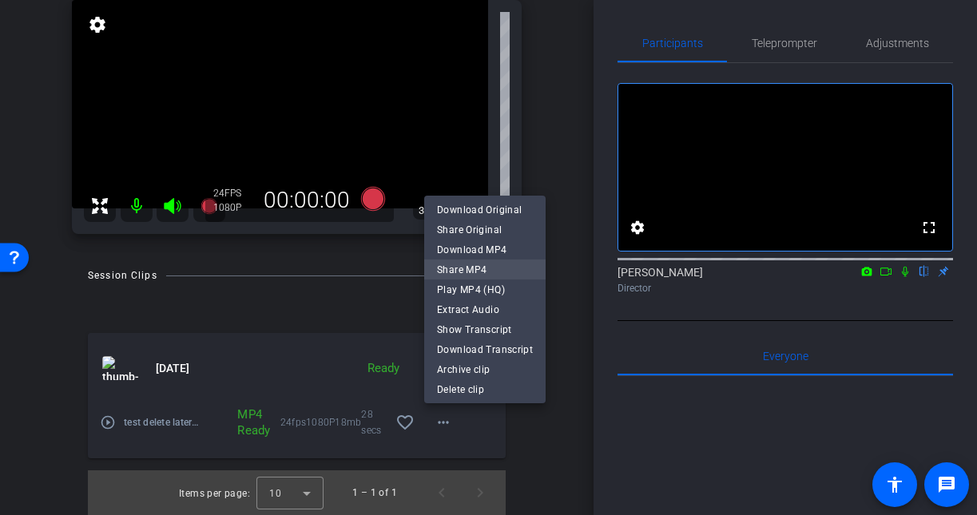
click at [515, 270] on span "Share MP4" at bounding box center [485, 269] width 96 height 19
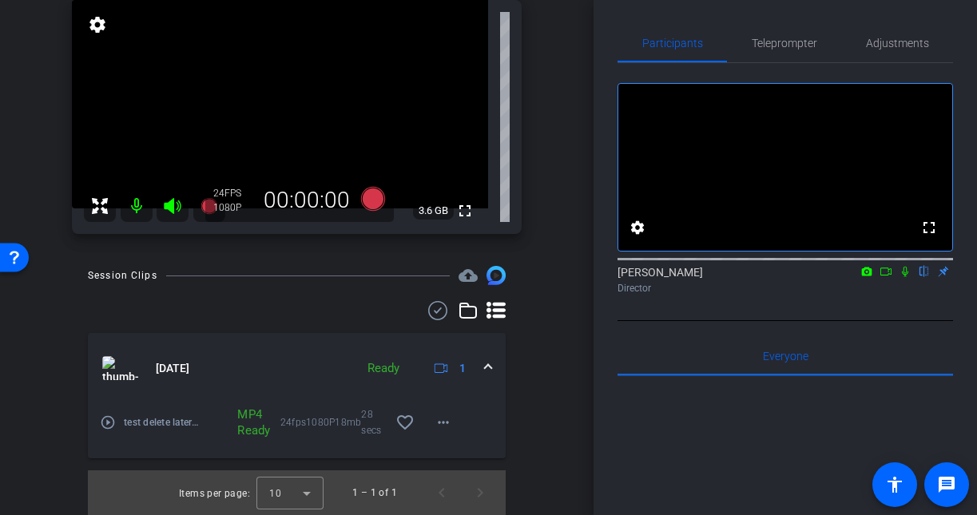
click at [106, 416] on mat-icon "play_circle_outline" at bounding box center [108, 423] width 16 height 16
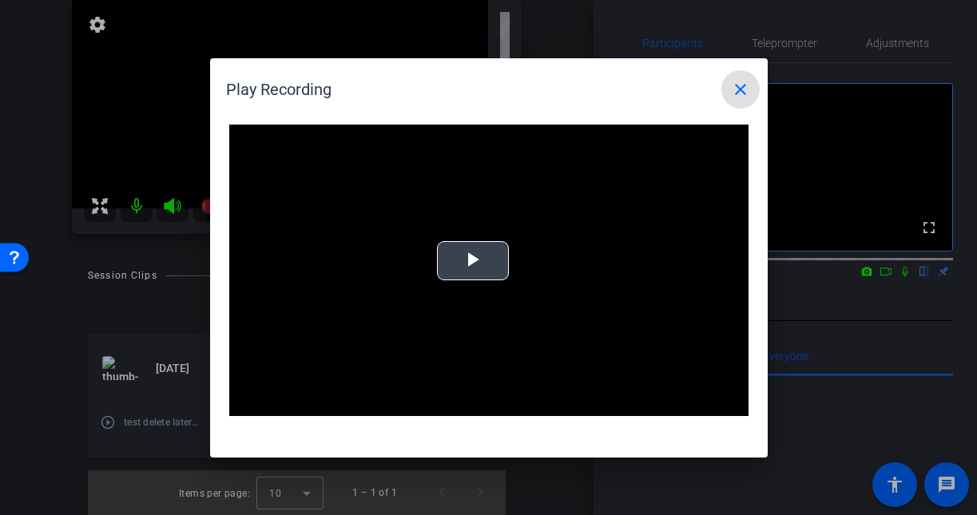
click at [473, 260] on span "Video Player" at bounding box center [473, 260] width 0 height 0
click at [739, 85] on mat-icon "close" at bounding box center [740, 89] width 19 height 19
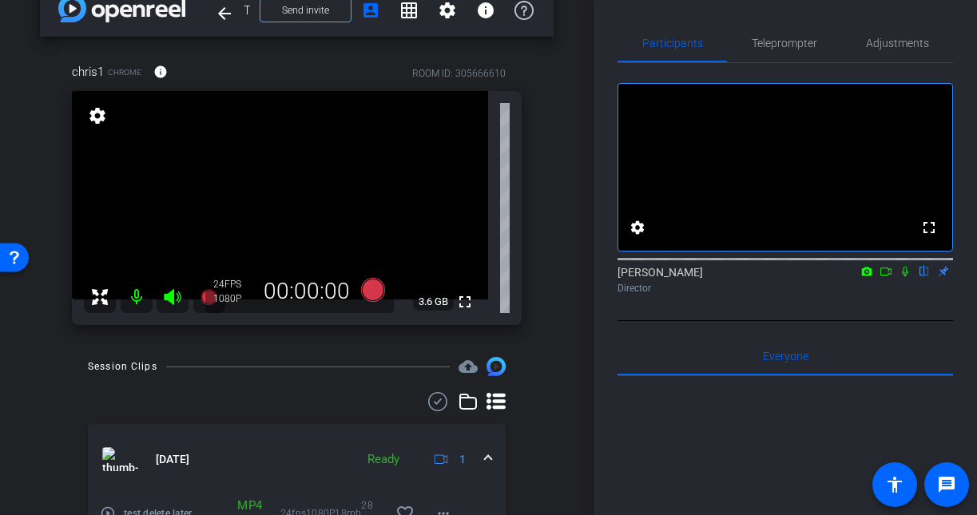
scroll to position [0, 0]
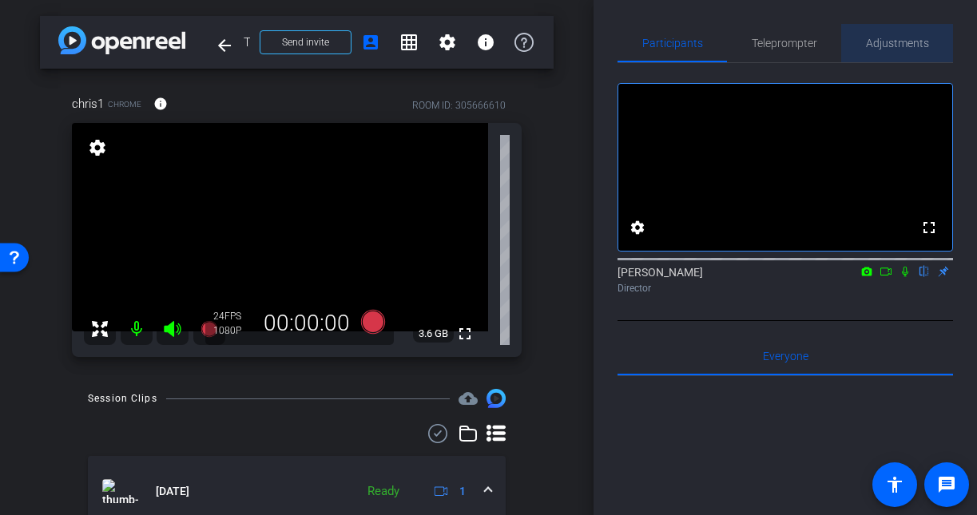
click at [858, 32] on div "Adjustments" at bounding box center [897, 43] width 112 height 38
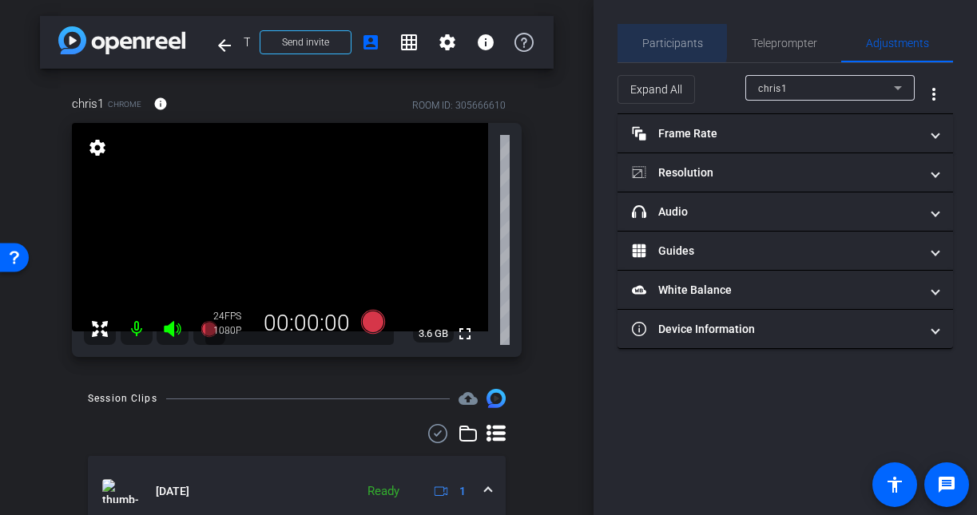
click at [649, 42] on span "Participants" at bounding box center [672, 43] width 61 height 11
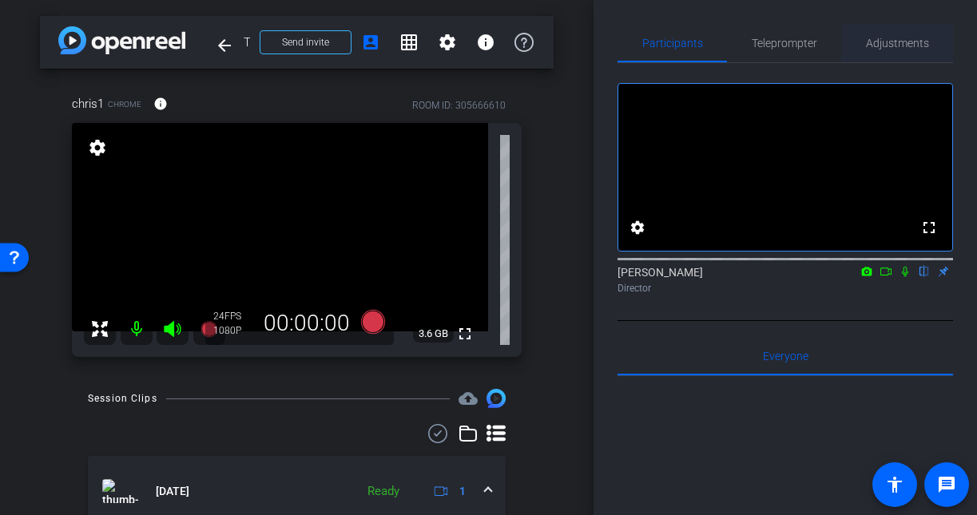
click at [864, 36] on div "Adjustments" at bounding box center [897, 43] width 112 height 38
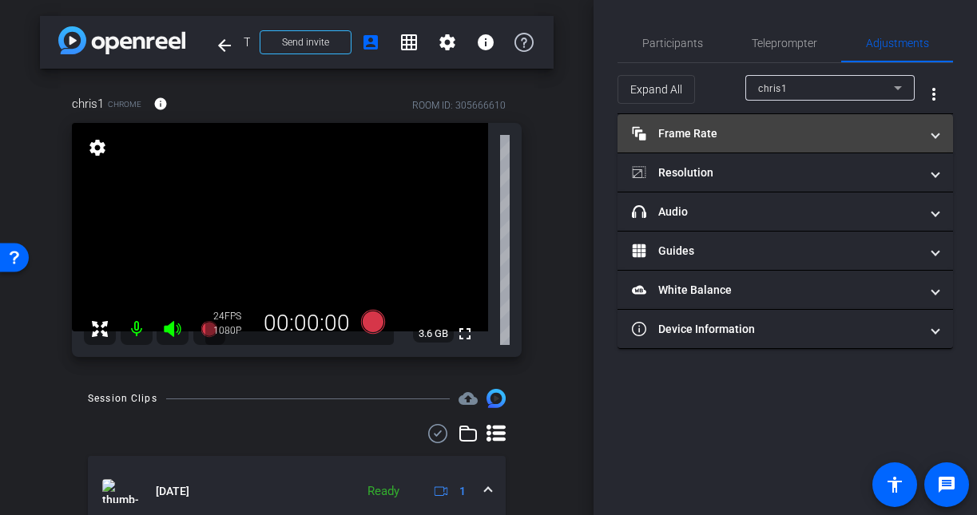
click at [711, 136] on mat-panel-title "Frame Rate Frame Rate" at bounding box center [776, 133] width 288 height 17
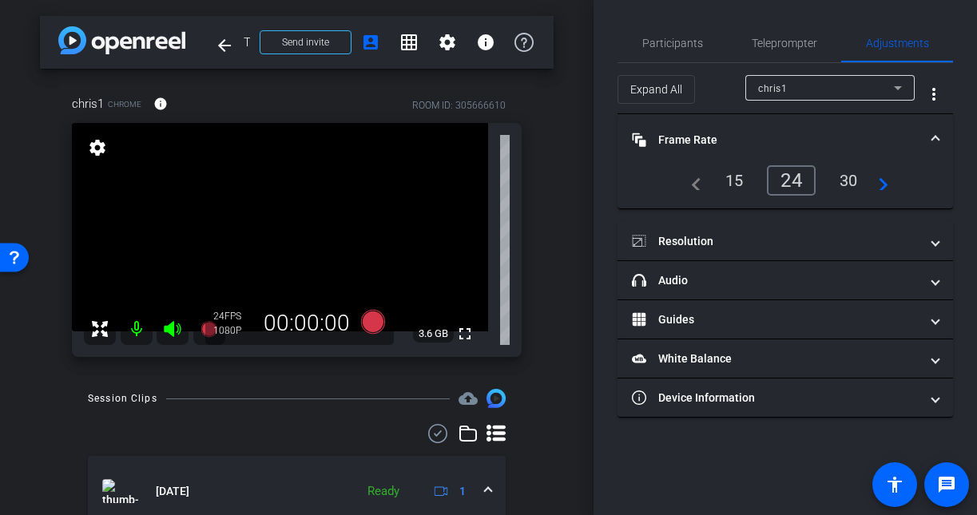
click at [885, 181] on mat-icon "navigate_next" at bounding box center [878, 180] width 19 height 19
click at [839, 174] on div "60" at bounding box center [849, 180] width 42 height 27
click at [373, 324] on icon at bounding box center [372, 322] width 24 height 24
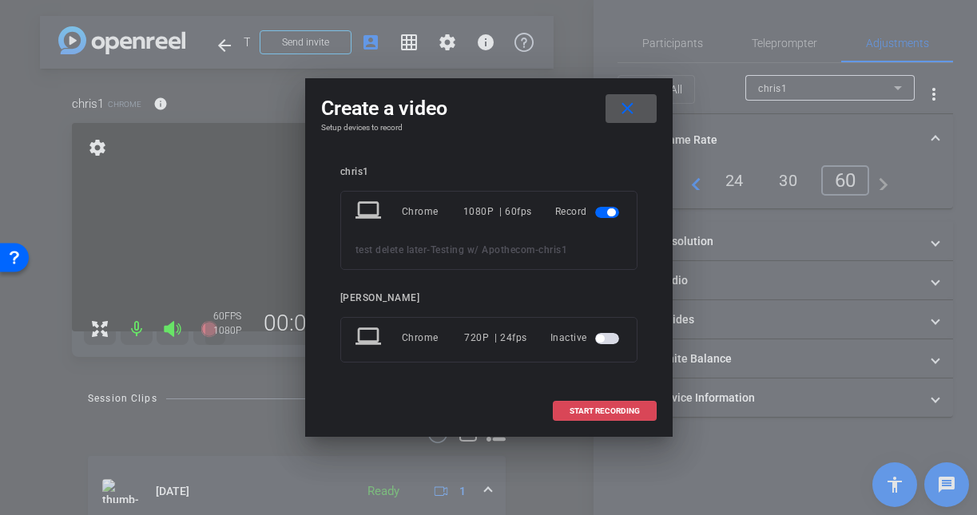
click at [576, 407] on span "START RECORDING" at bounding box center [605, 411] width 70 height 8
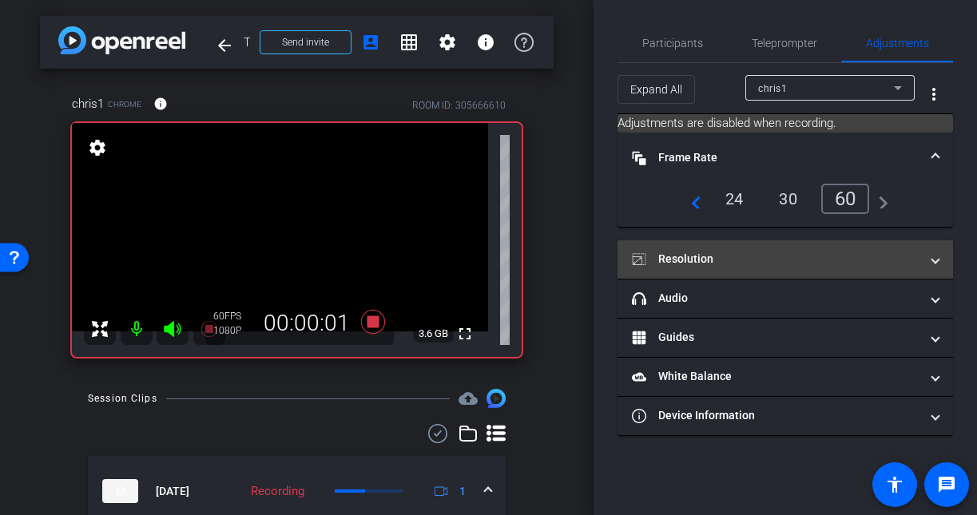
click at [696, 255] on mat-panel-title "Resolution" at bounding box center [776, 259] width 288 height 17
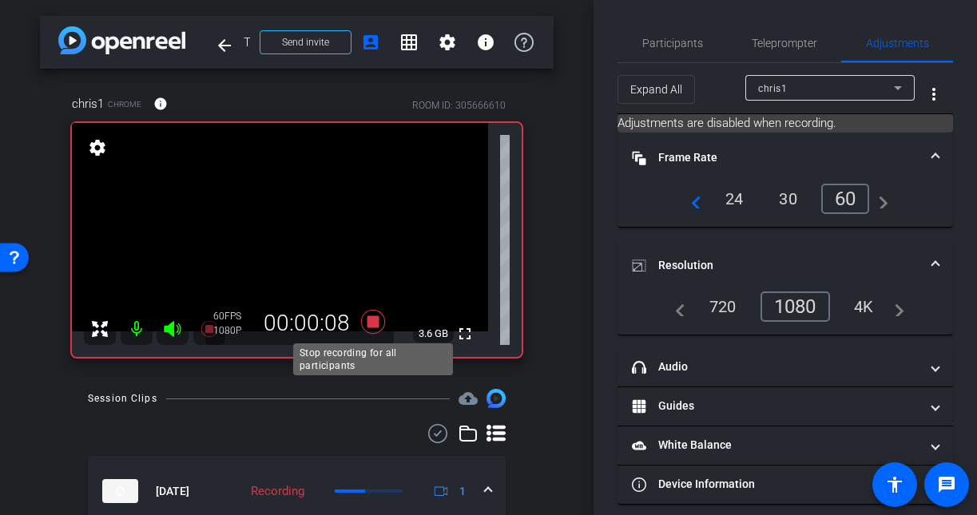
click at [370, 324] on icon at bounding box center [372, 322] width 24 height 24
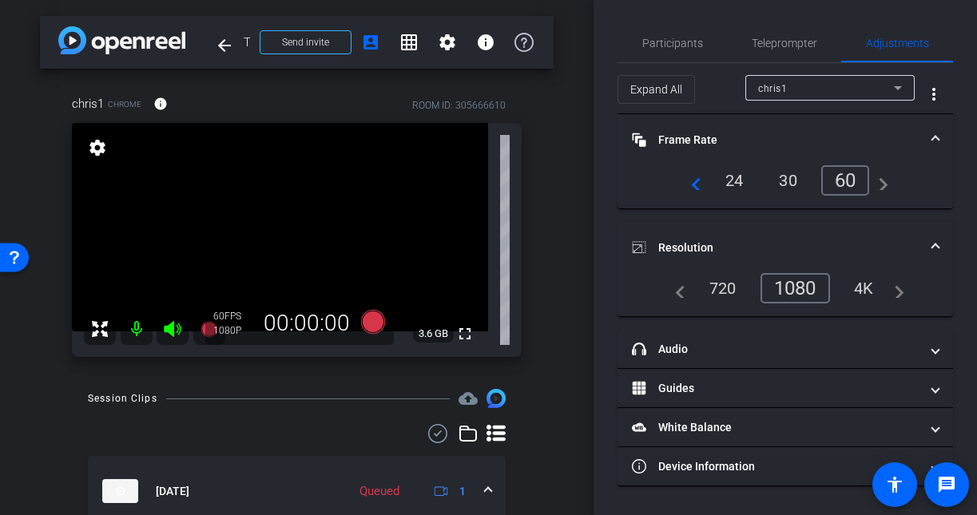
click at [872, 281] on div "4K" at bounding box center [864, 288] width 44 height 27
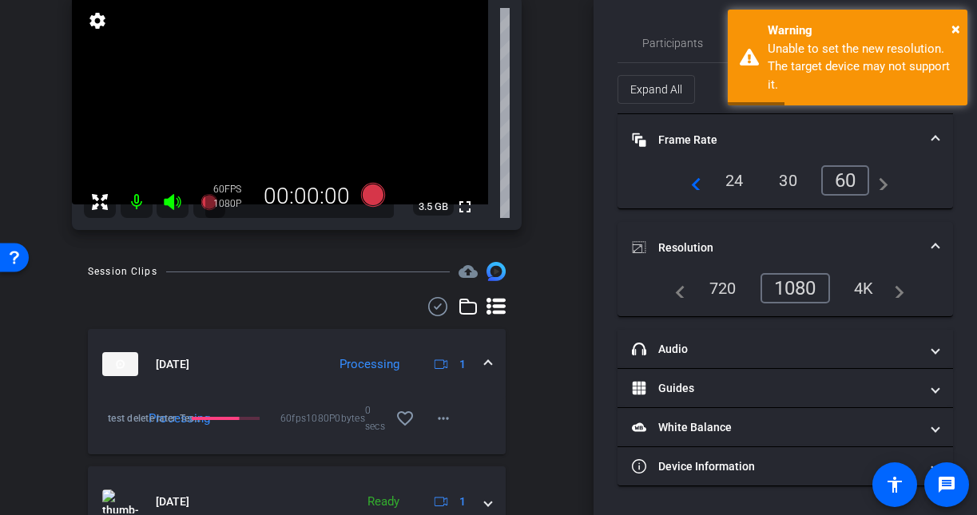
scroll to position [129, 0]
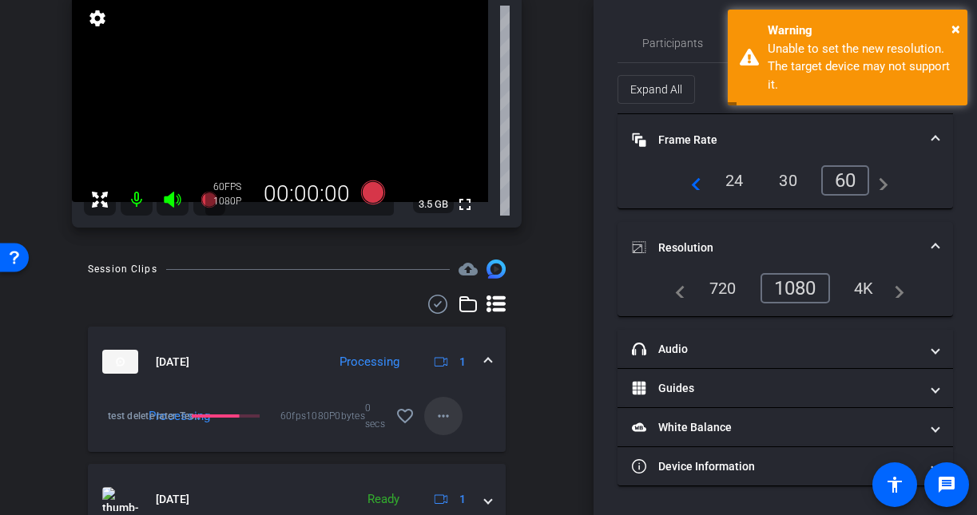
click at [444, 411] on mat-icon "more_horiz" at bounding box center [443, 416] width 19 height 19
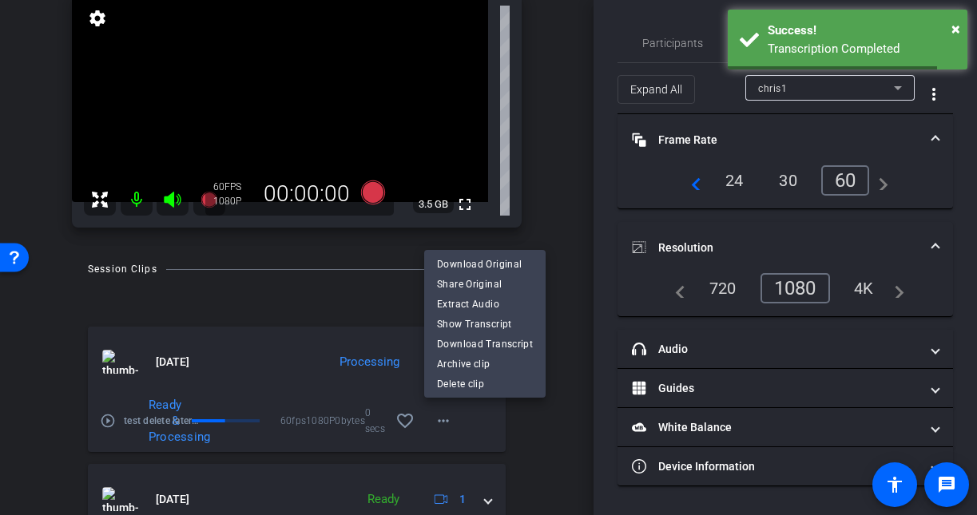
click at [561, 103] on div at bounding box center [488, 257] width 977 height 515
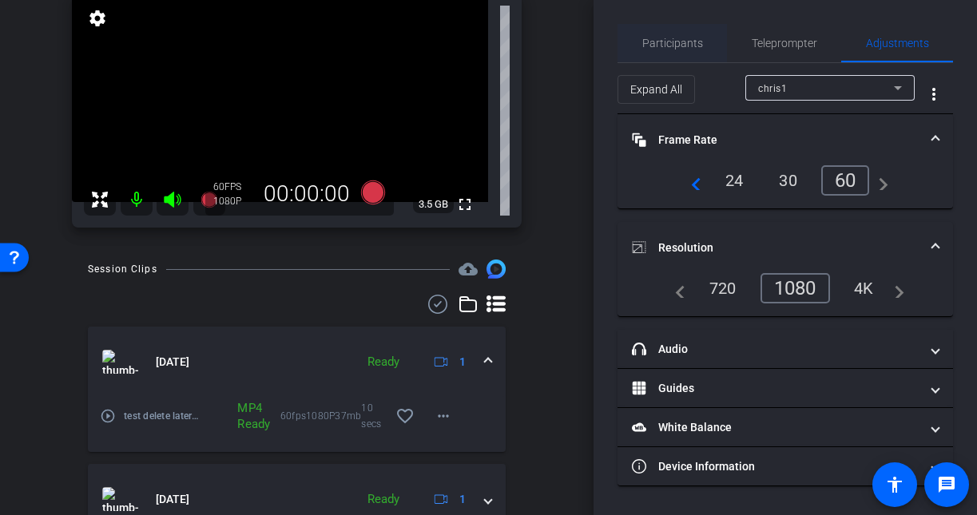
click at [684, 46] on span "Participants" at bounding box center [672, 43] width 61 height 11
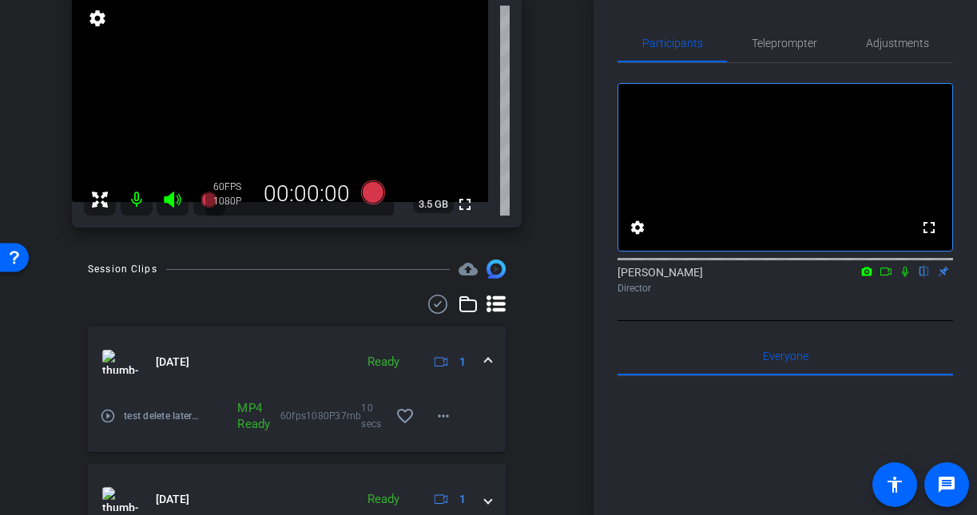
click at [575, 338] on div "arrow_back Testing w/ Apothecom Back to project Send invite account_box grid_on…" at bounding box center [297, 128] width 594 height 515
click at [446, 415] on mat-icon "more_horiz" at bounding box center [443, 416] width 19 height 19
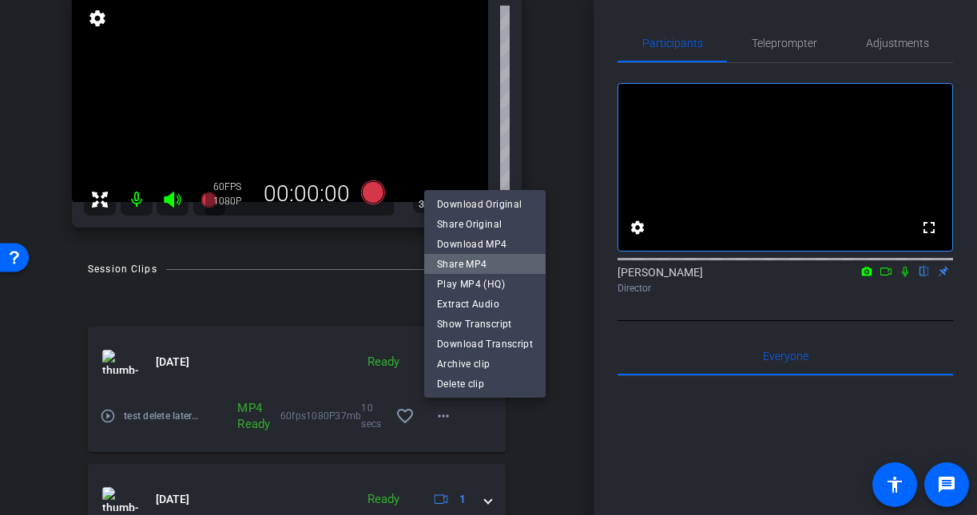
click at [502, 262] on span "Share MP4" at bounding box center [485, 263] width 96 height 19
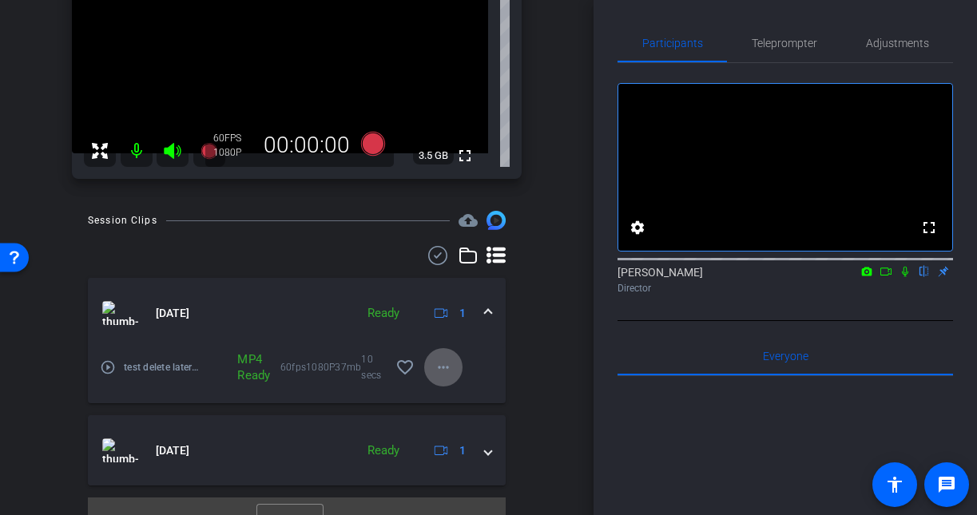
scroll to position [205, 0]
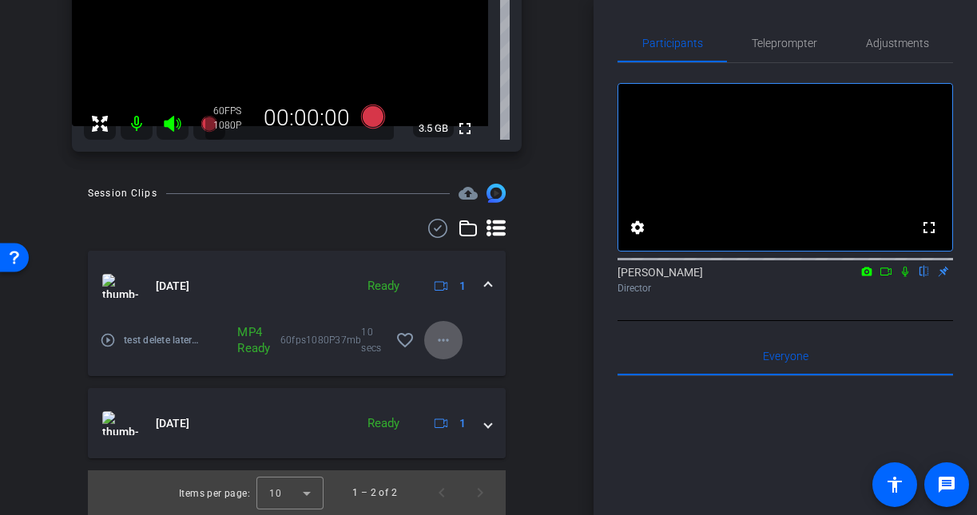
click at [110, 340] on mat-icon "play_circle_outline" at bounding box center [108, 340] width 16 height 16
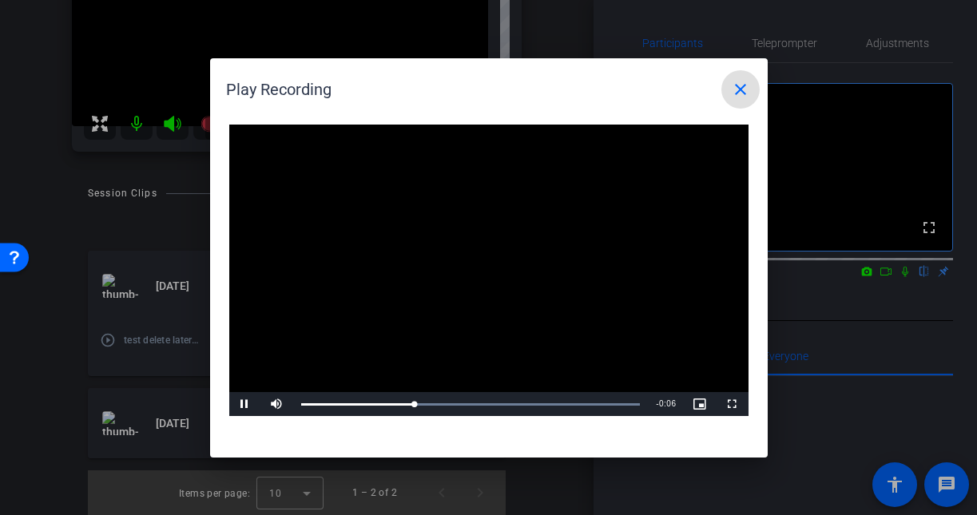
click at [734, 84] on mat-icon "close" at bounding box center [740, 89] width 19 height 19
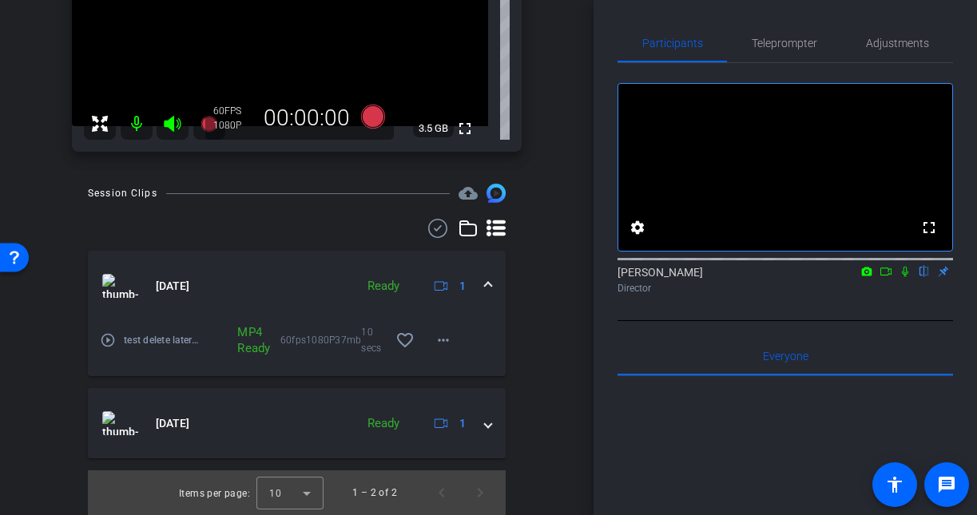
scroll to position [0, 0]
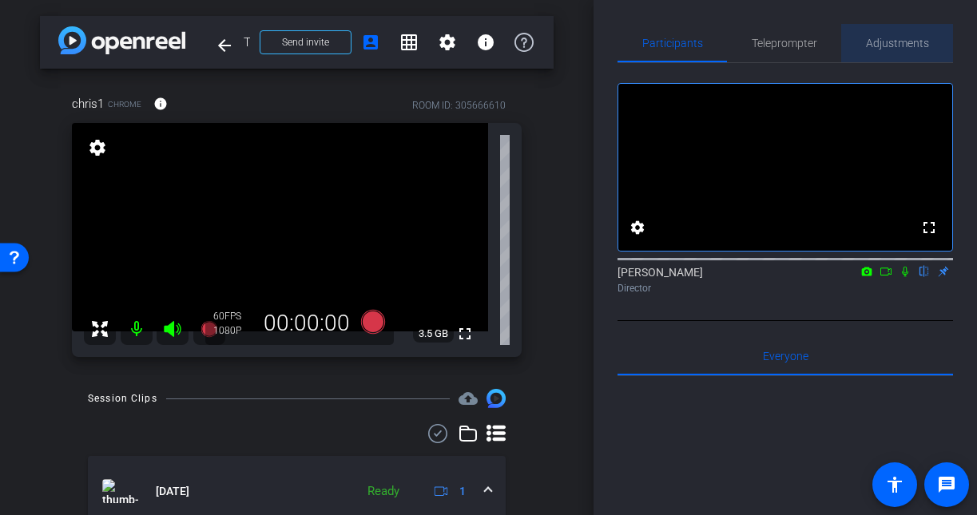
click at [912, 41] on span "Adjustments" at bounding box center [897, 43] width 63 height 11
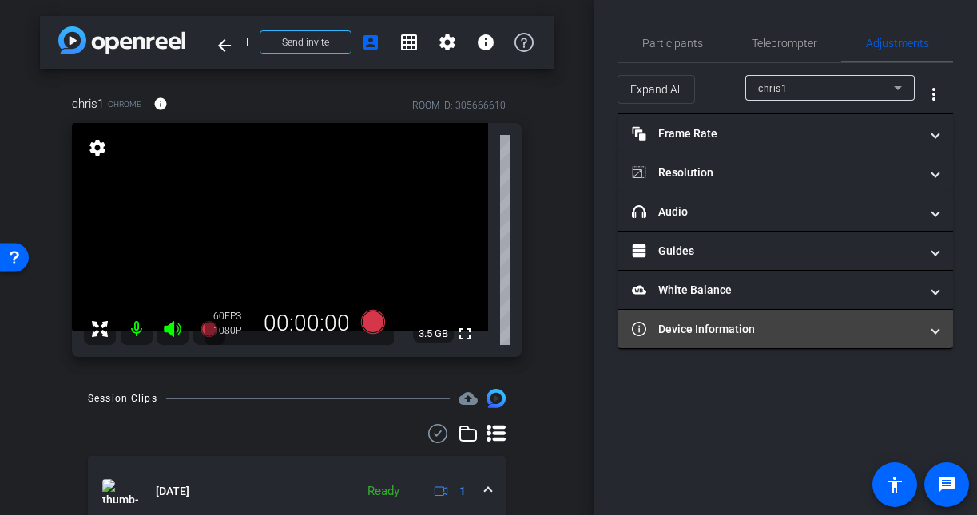
click at [650, 341] on mat-expansion-panel-header "Device Information" at bounding box center [786, 329] width 336 height 38
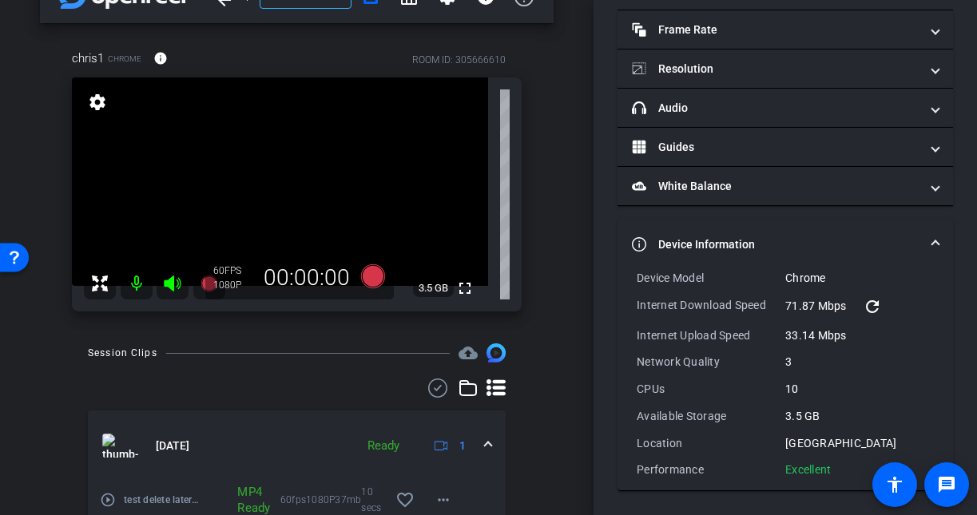
scroll to position [98, 0]
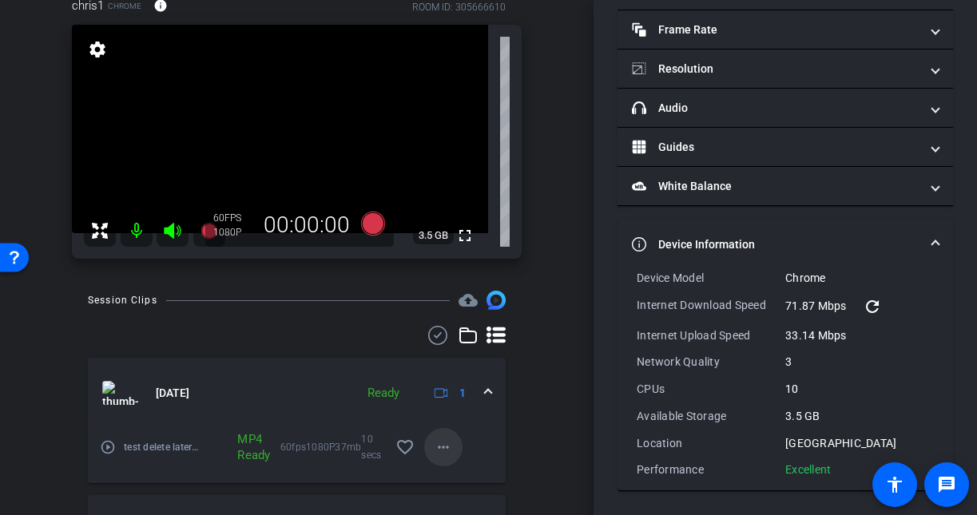
click at [451, 448] on mat-icon "more_horiz" at bounding box center [443, 447] width 19 height 19
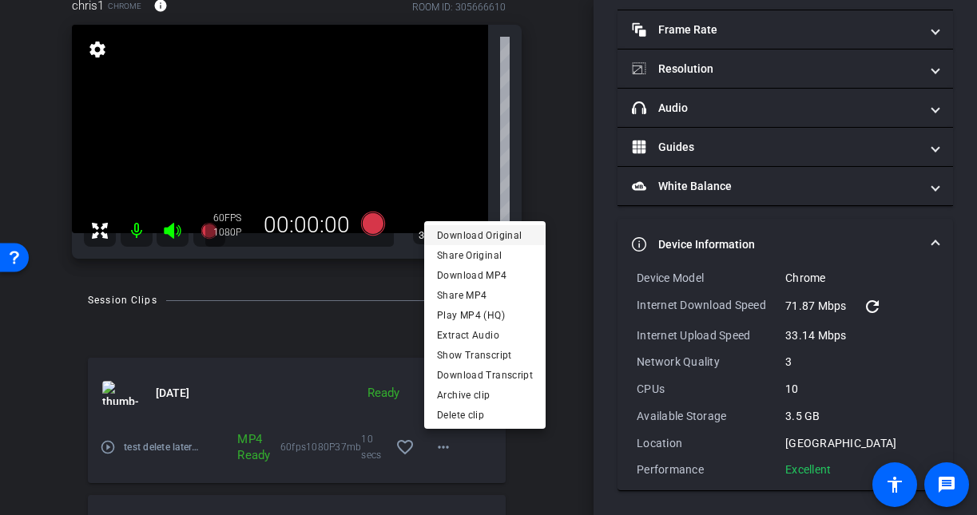
click at [514, 228] on span "Download Original" at bounding box center [485, 234] width 96 height 19
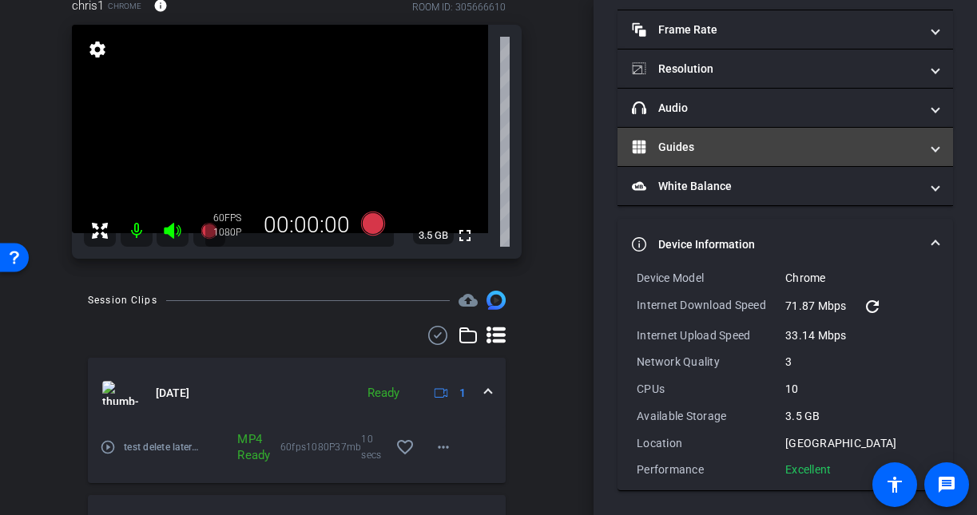
scroll to position [0, 0]
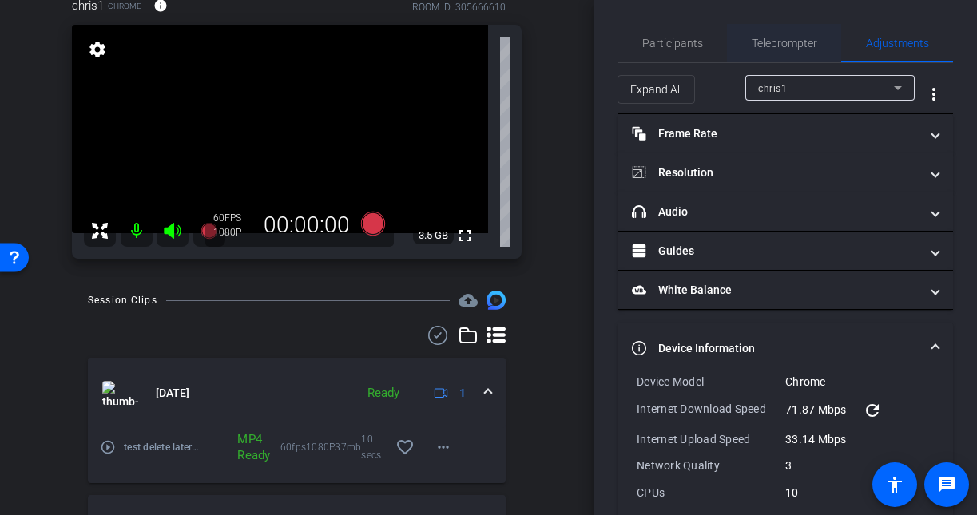
click at [767, 42] on span "Teleprompter" at bounding box center [785, 43] width 66 height 11
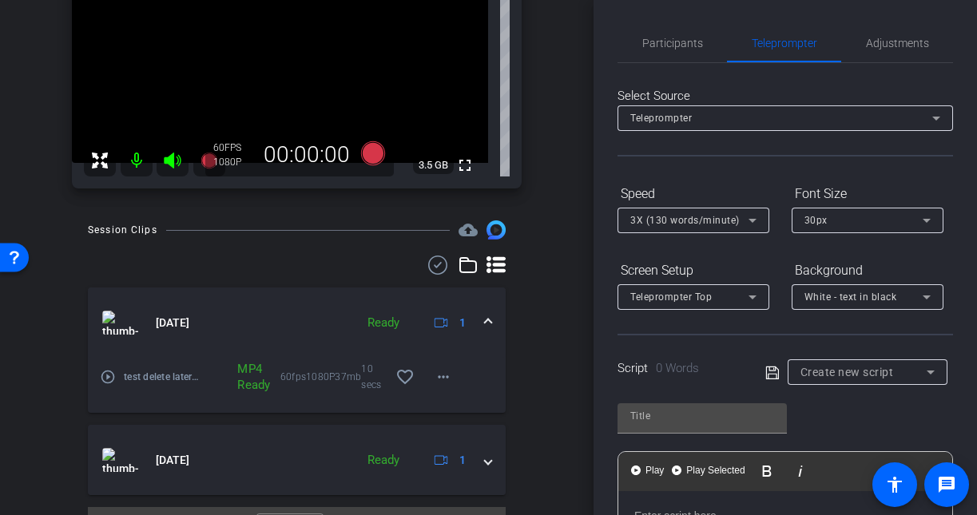
scroll to position [205, 0]
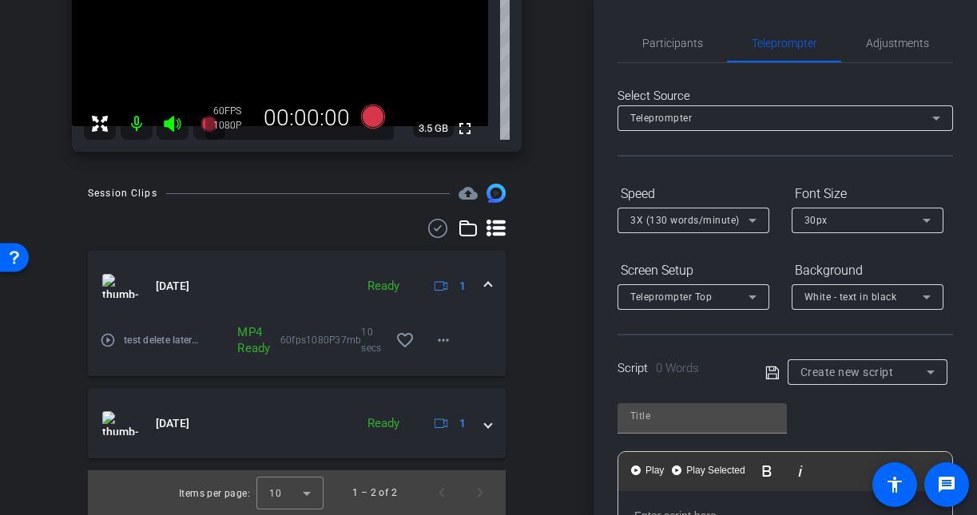
click at [407, 248] on div "Sep 19, 2025 Ready 1 play_circle_outline test delete later-Testing w- Apothecom…" at bounding box center [297, 367] width 418 height 296
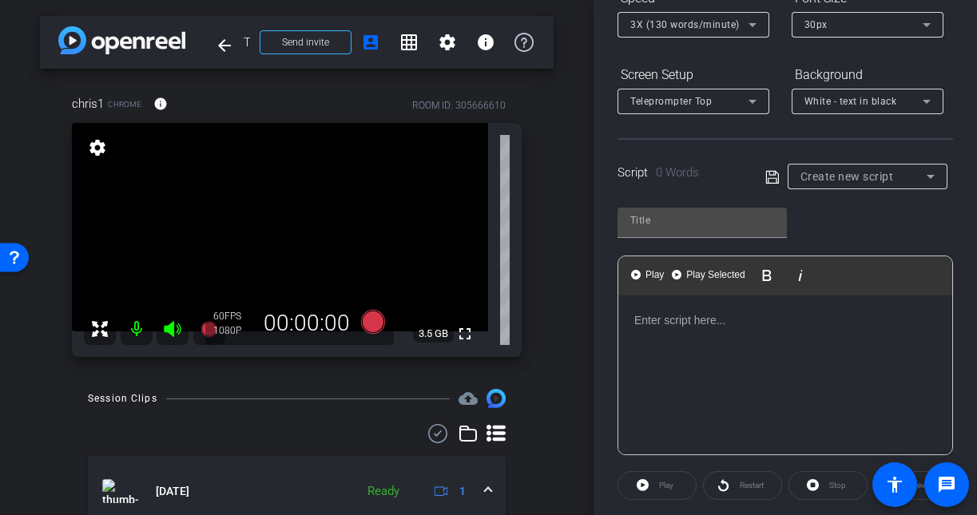
scroll to position [318, 0]
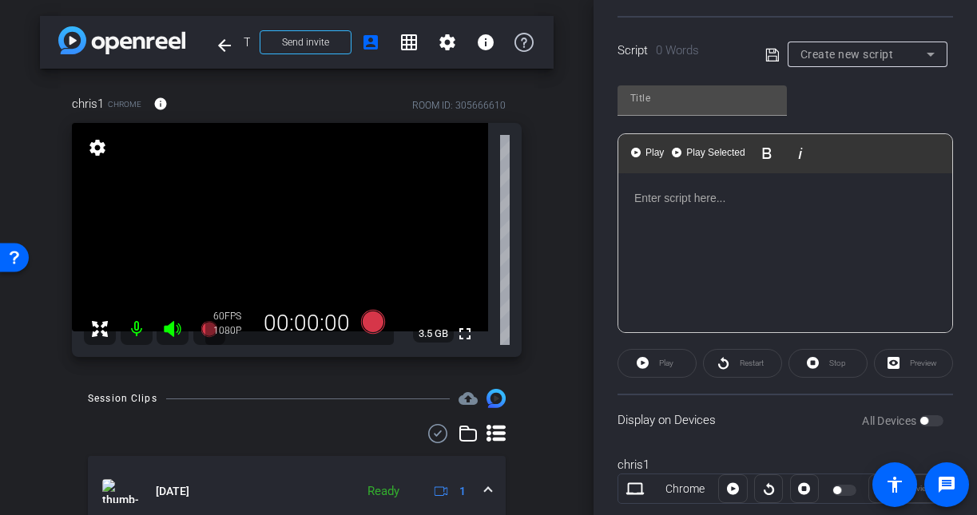
click at [695, 246] on div at bounding box center [785, 253] width 334 height 160
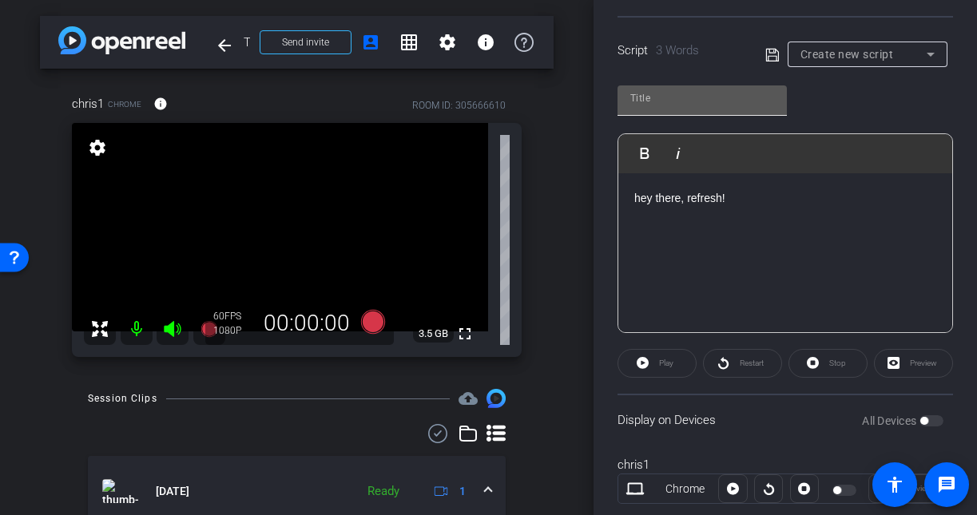
click at [701, 110] on div at bounding box center [702, 100] width 169 height 30
click at [677, 98] on input "text" at bounding box center [702, 98] width 144 height 19
type input "test!"
click at [770, 47] on icon at bounding box center [772, 55] width 14 height 19
click at [931, 420] on span "button" at bounding box center [932, 420] width 24 height 11
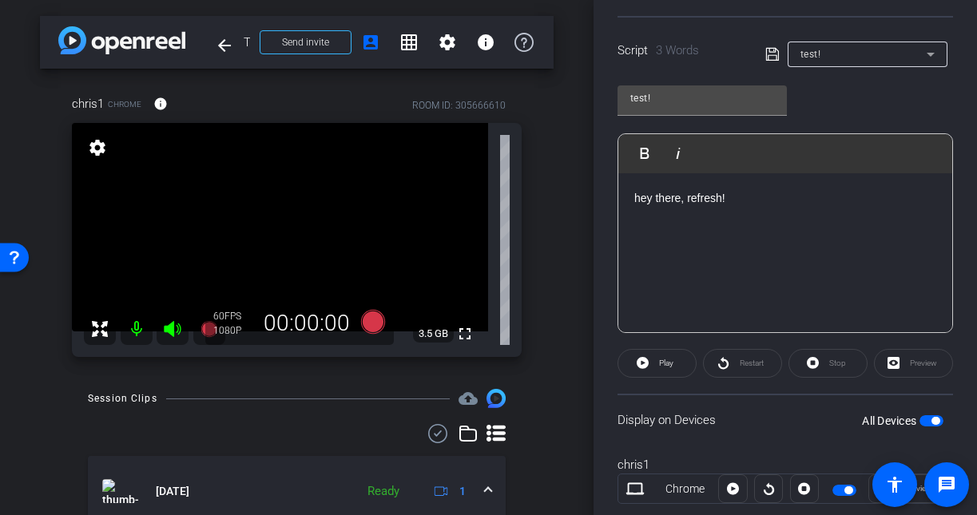
click at [931, 420] on span "button" at bounding box center [932, 420] width 24 height 11
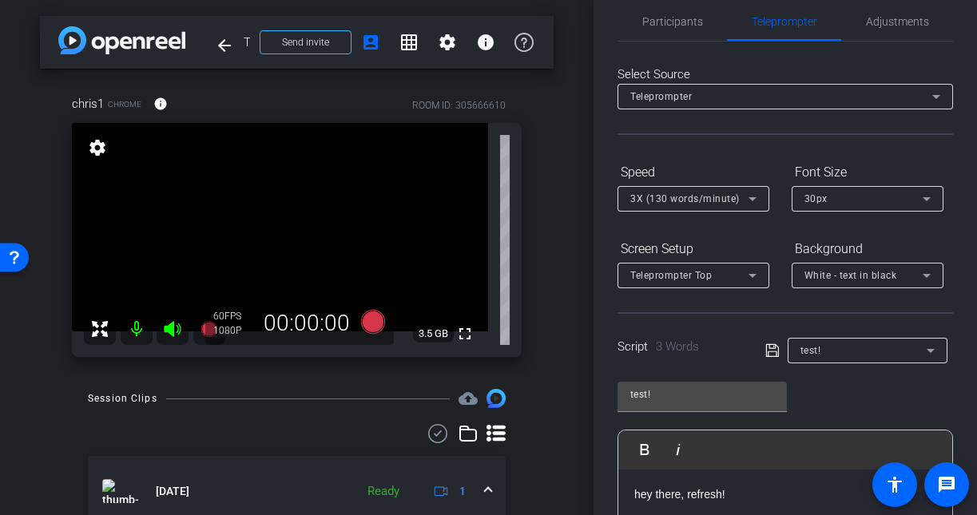
scroll to position [0, 0]
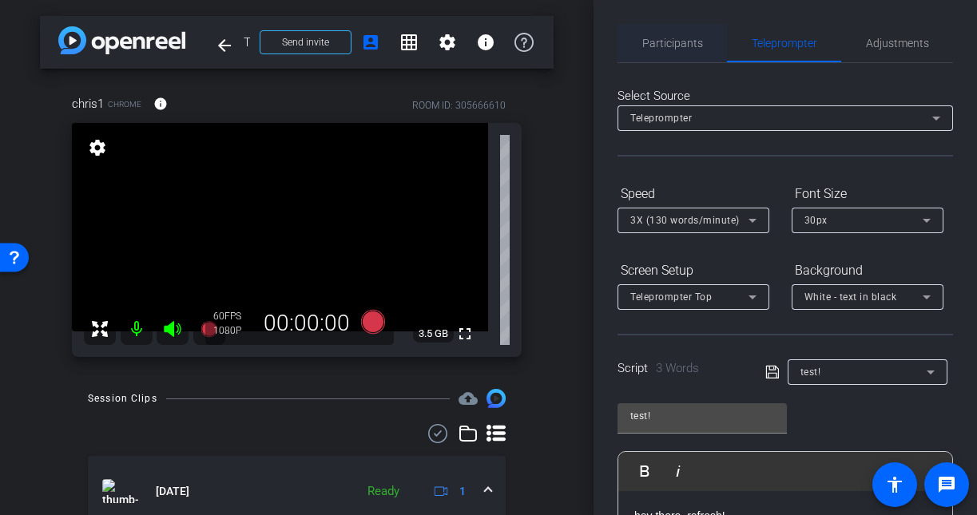
click at [643, 35] on span "Participants" at bounding box center [672, 43] width 61 height 38
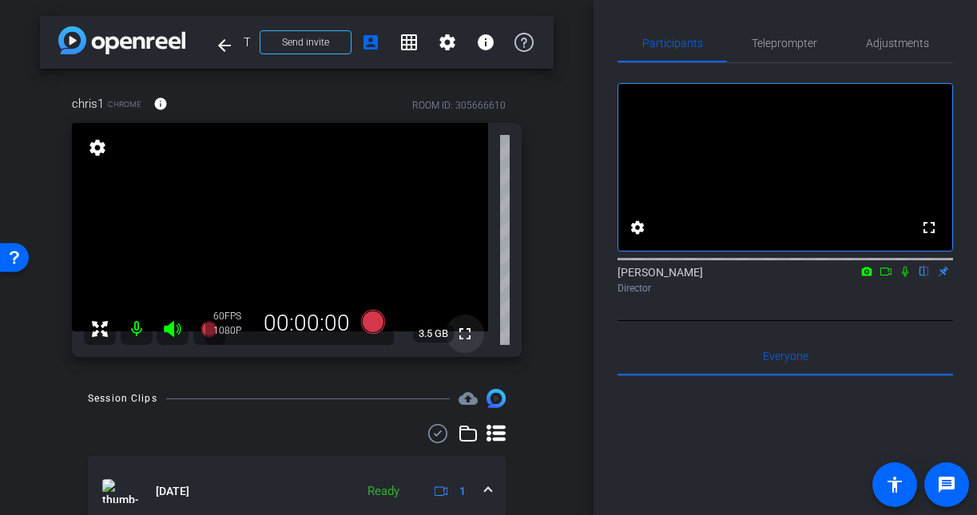
scroll to position [1, 0]
click at [763, 50] on span "Teleprompter" at bounding box center [785, 43] width 66 height 38
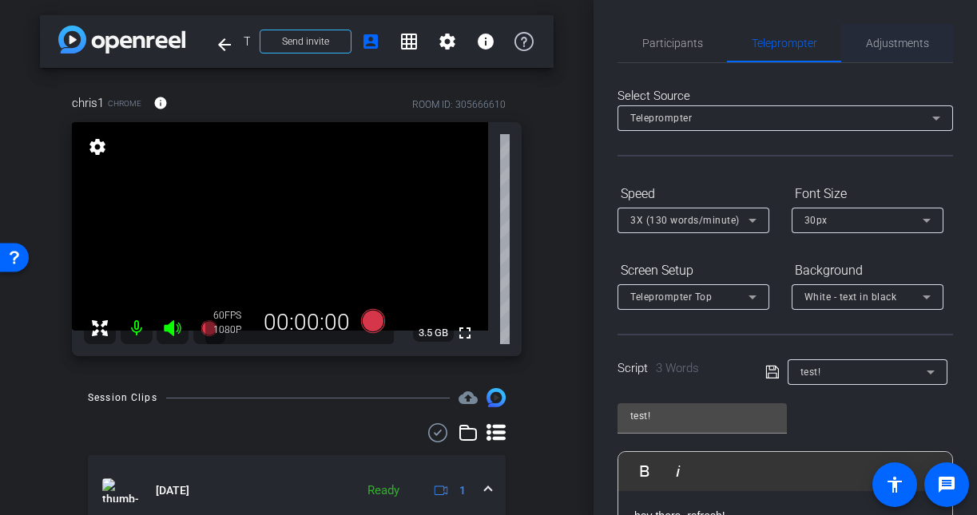
click at [917, 35] on span "Adjustments" at bounding box center [897, 43] width 63 height 38
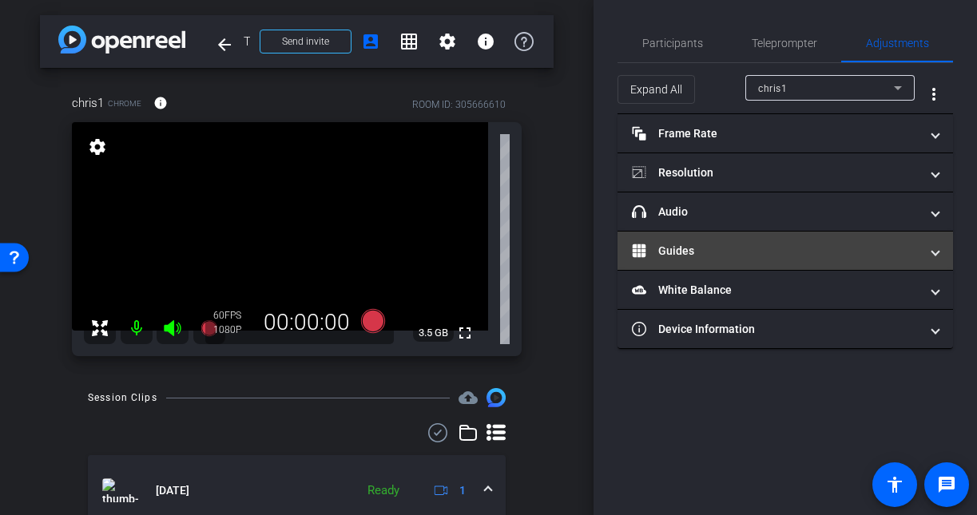
click at [684, 260] on mat-expansion-panel-header "Guides" at bounding box center [786, 251] width 336 height 38
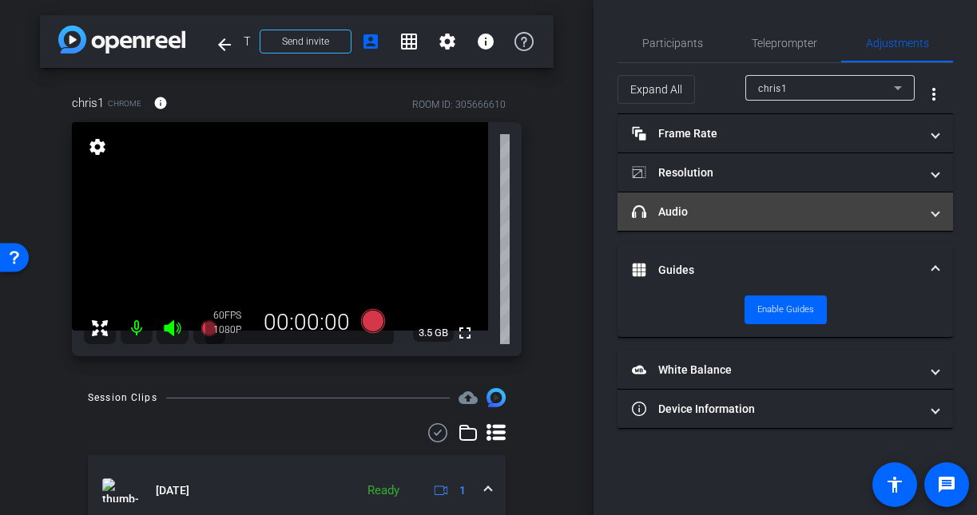
click at [687, 222] on mat-expansion-panel-header "headphone icon Audio" at bounding box center [786, 212] width 336 height 38
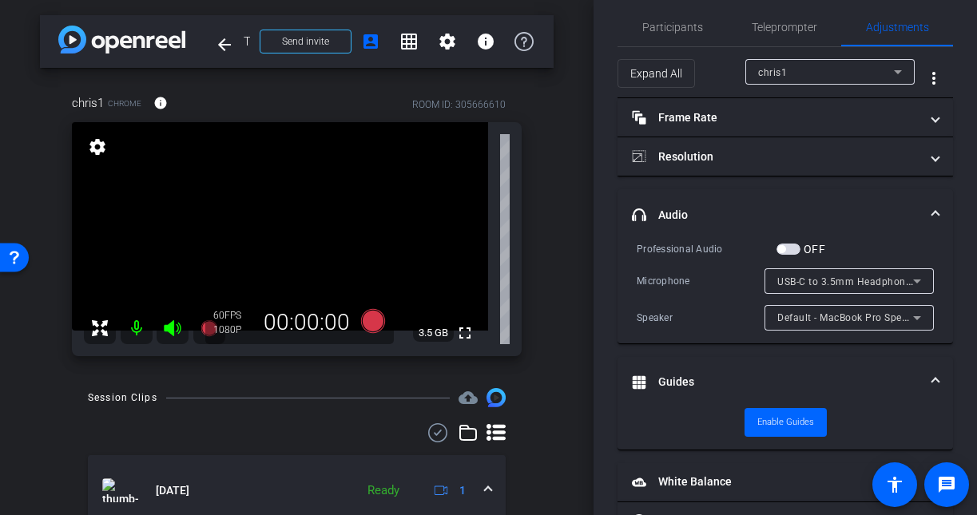
scroll to position [14, 0]
click at [691, 31] on span "Participants" at bounding box center [672, 28] width 61 height 11
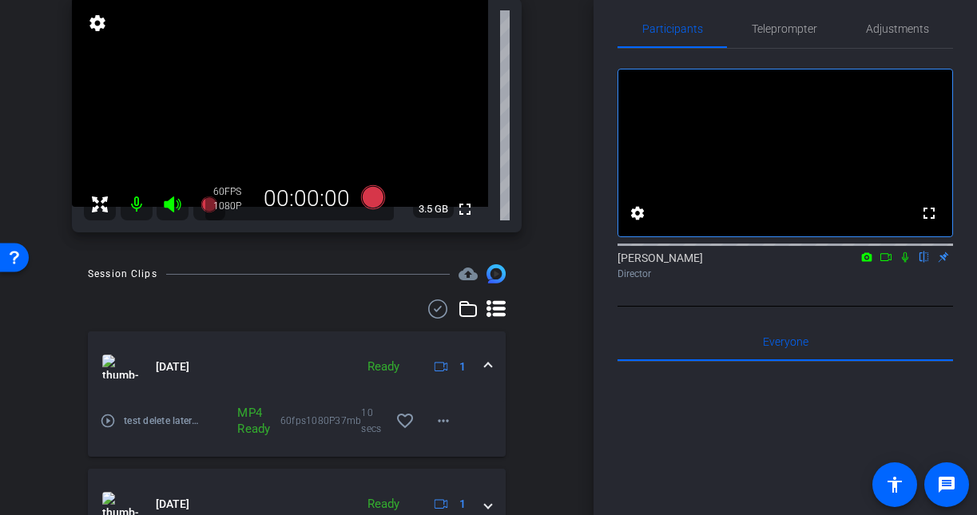
scroll to position [70, 0]
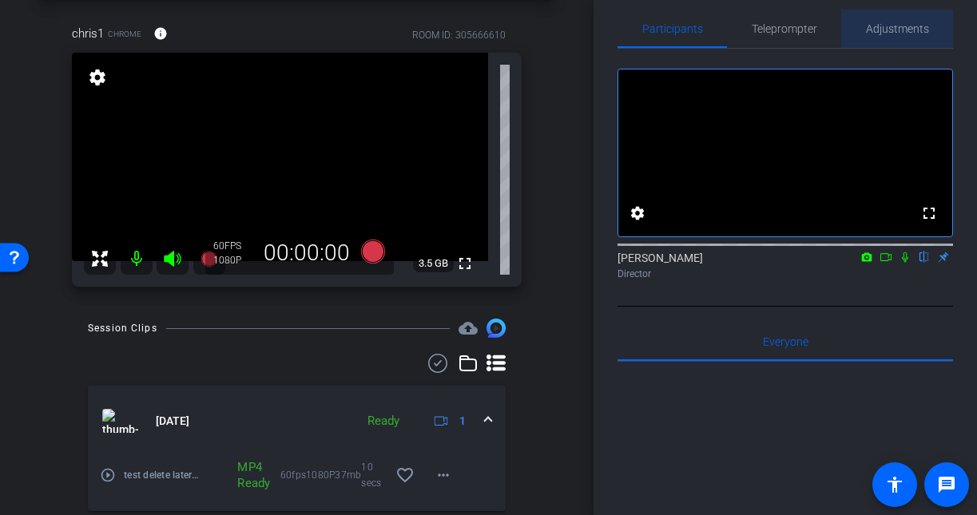
click at [912, 23] on span "Adjustments" at bounding box center [897, 28] width 63 height 11
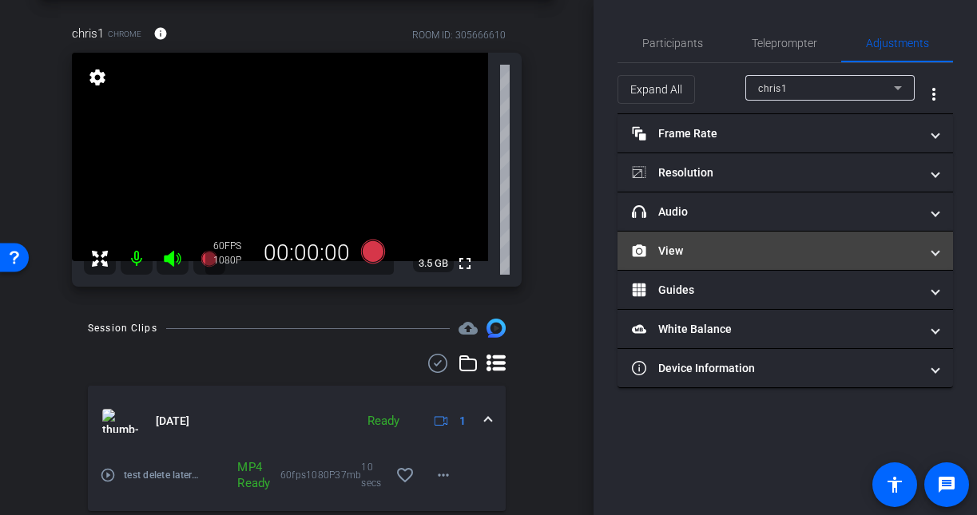
click at [718, 246] on mat-panel-title "View" at bounding box center [776, 251] width 288 height 17
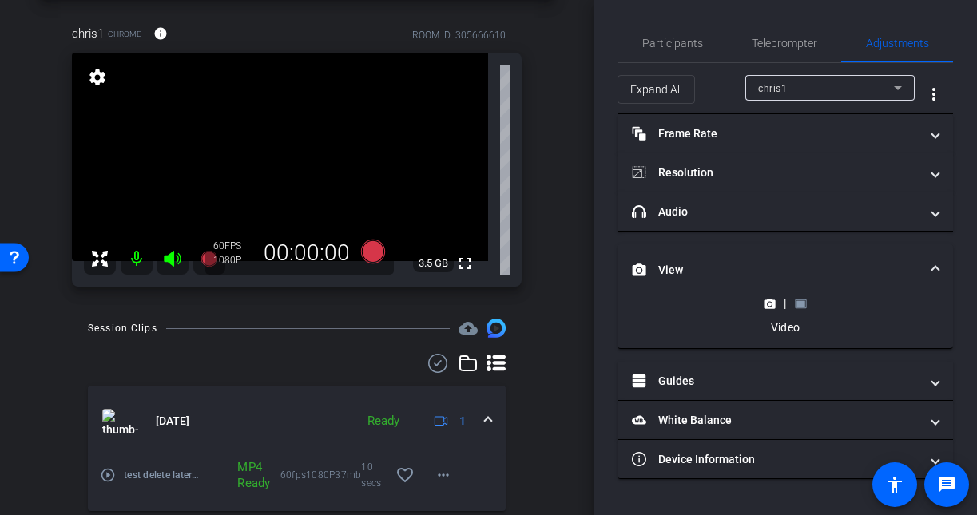
click at [799, 302] on rect at bounding box center [801, 303] width 9 height 6
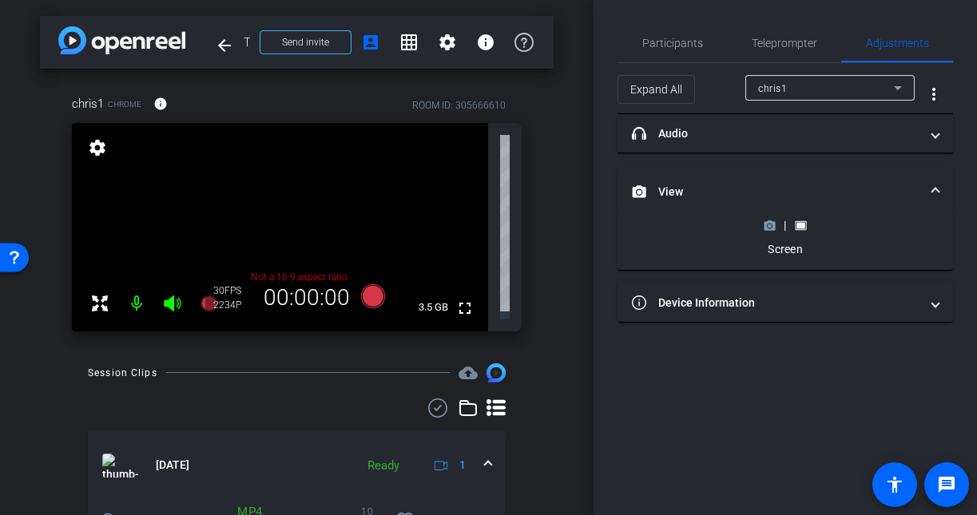
click at [765, 225] on icon at bounding box center [770, 225] width 11 height 9
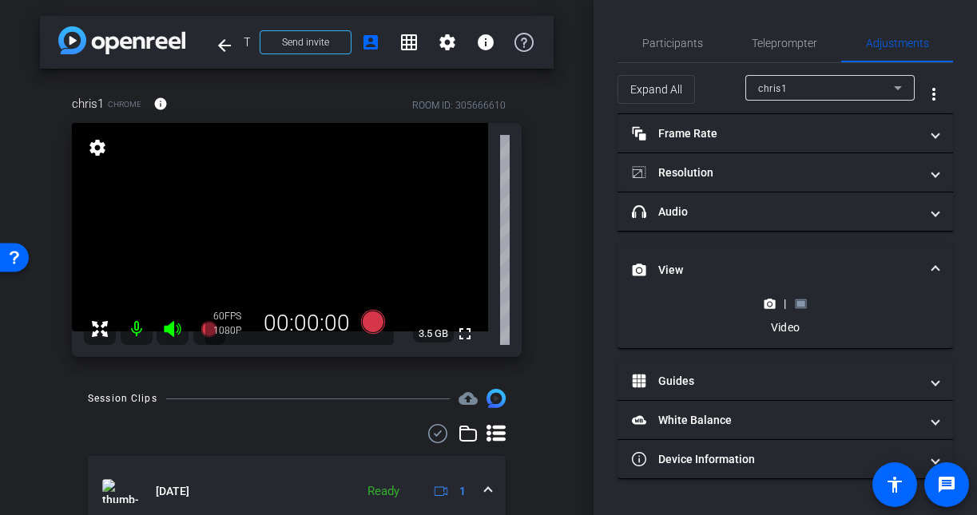
click at [802, 228] on mat-expansion-panel-header "headphone icon Audio" at bounding box center [786, 212] width 336 height 38
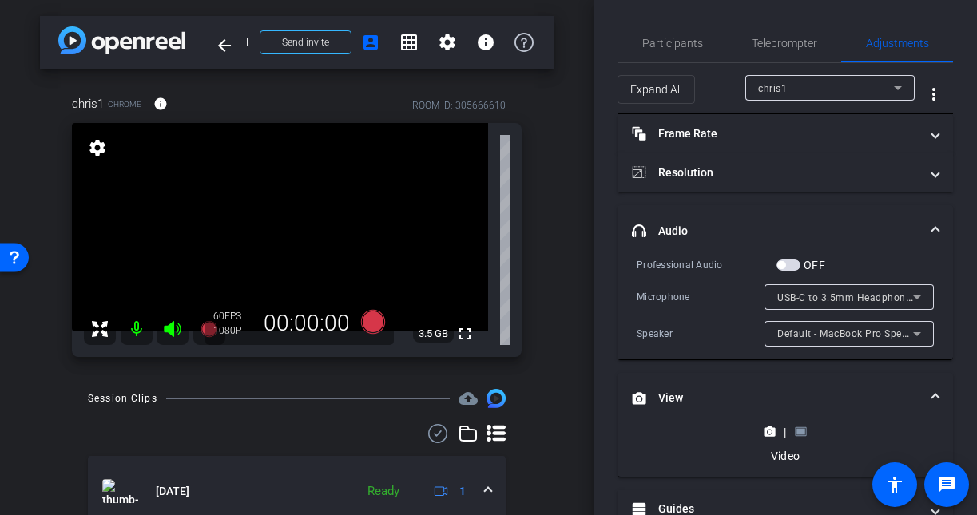
click at [802, 233] on mat-panel-title "headphone icon Audio" at bounding box center [776, 231] width 288 height 17
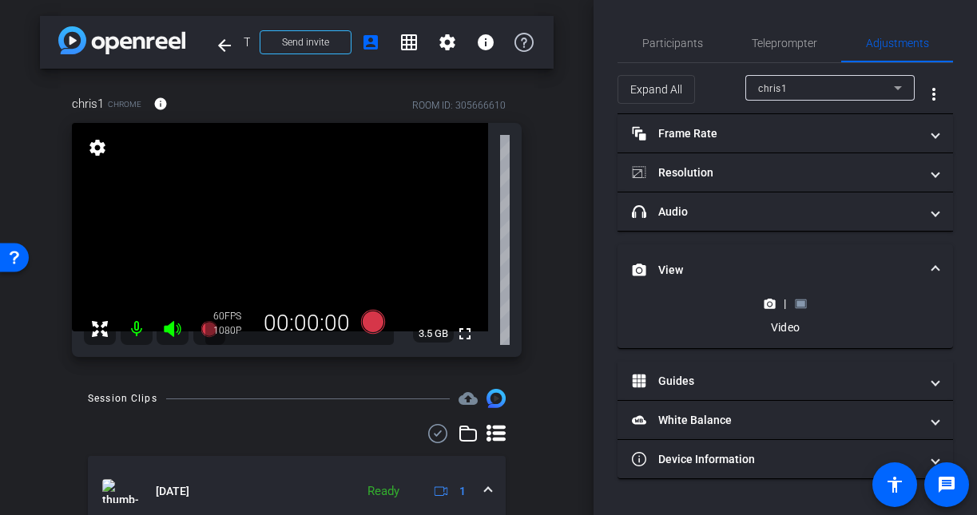
click at [797, 301] on rect at bounding box center [801, 303] width 9 height 6
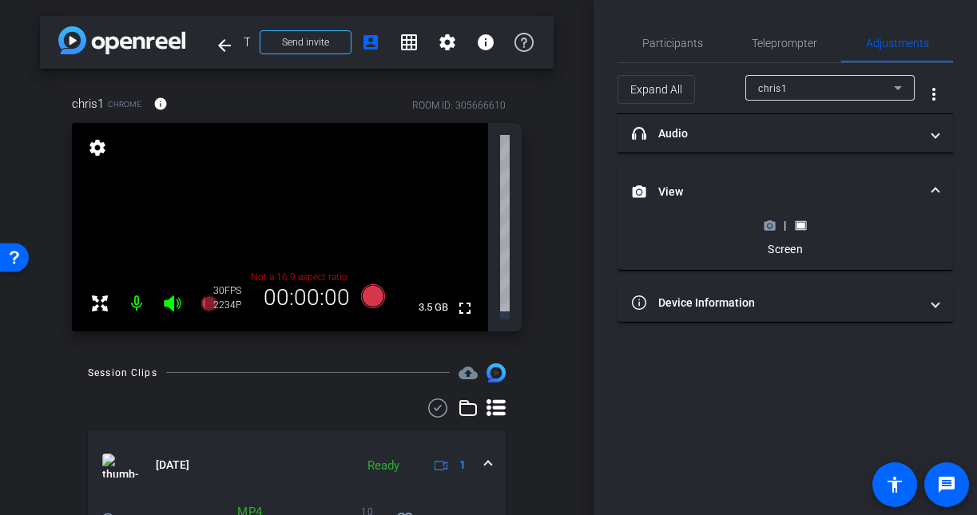
click at [769, 221] on polygon at bounding box center [770, 222] width 7 height 2
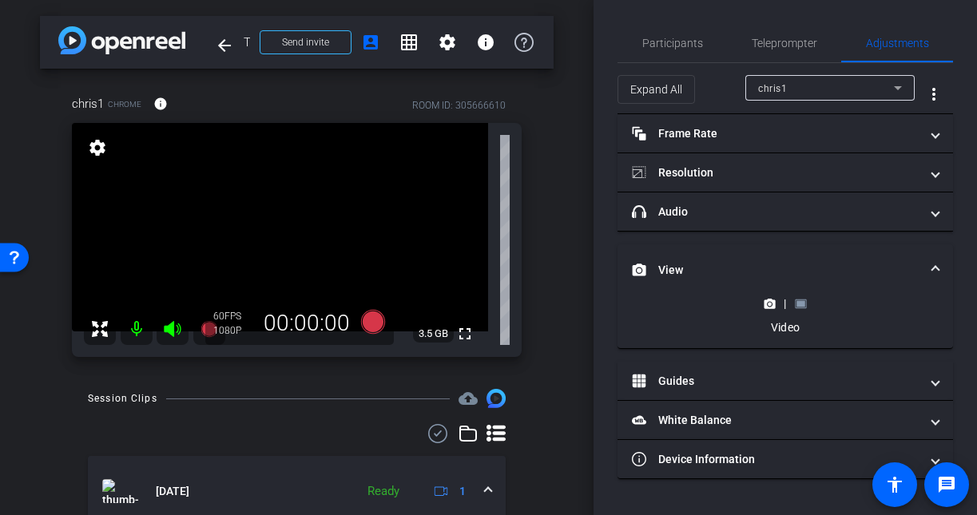
click at [801, 221] on mat-expansion-panel-header "headphone icon Audio" at bounding box center [786, 212] width 336 height 38
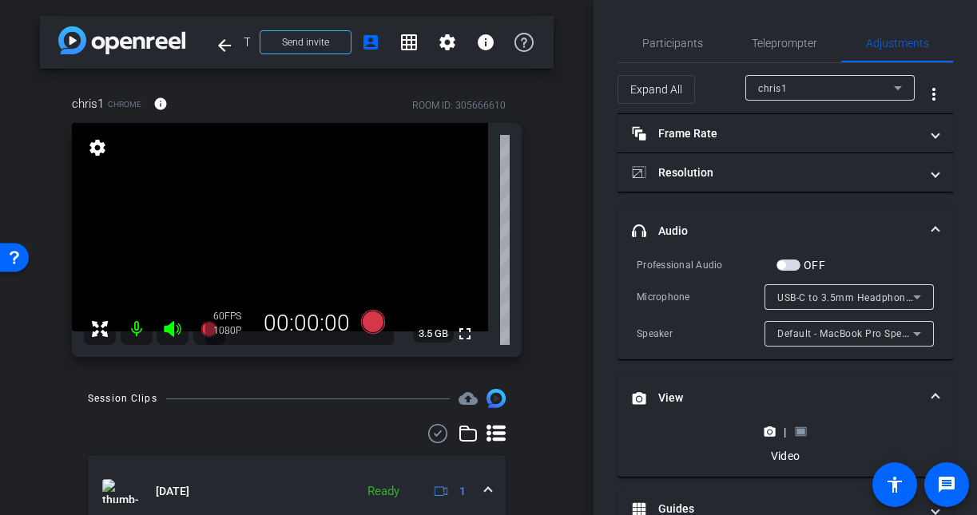
click at [801, 223] on mat-panel-title "headphone icon Audio" at bounding box center [776, 231] width 288 height 17
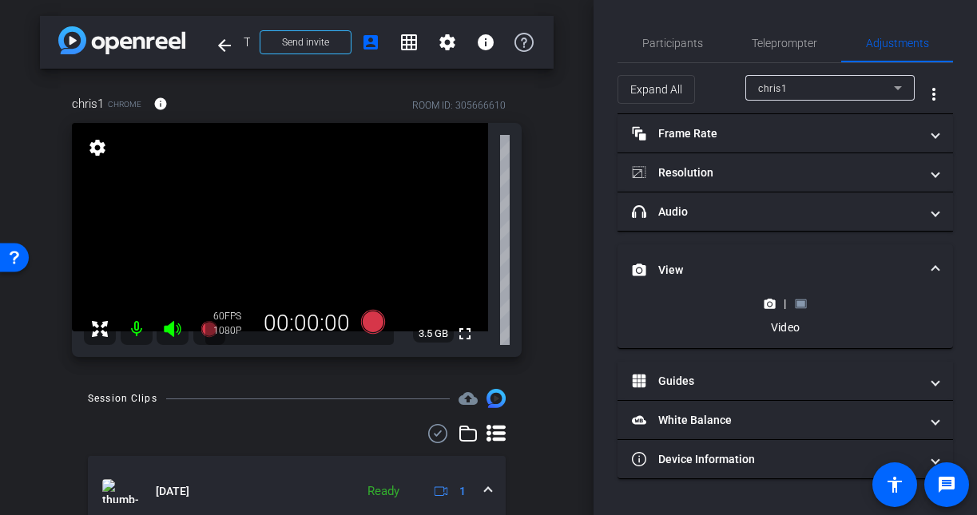
click at [800, 296] on div "|" at bounding box center [785, 304] width 58 height 16
click at [802, 305] on rect at bounding box center [801, 303] width 9 height 6
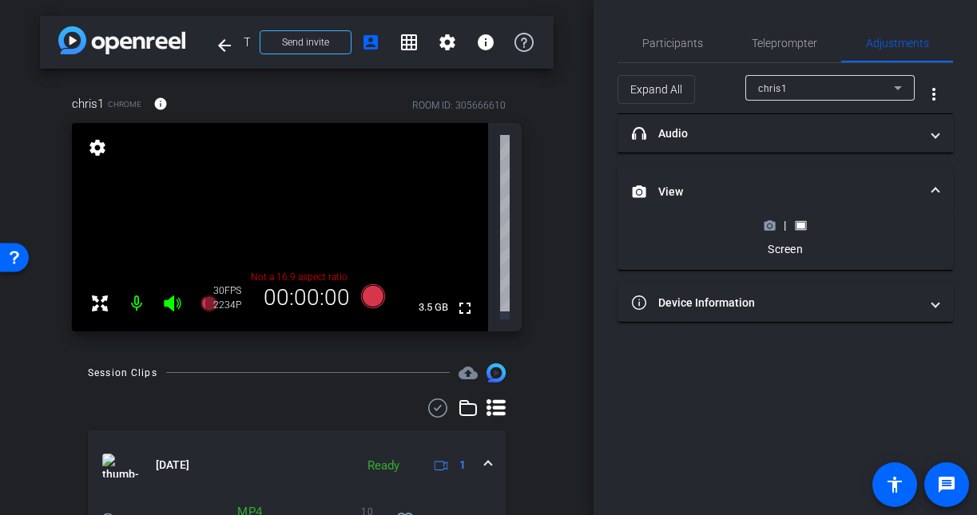
click at [771, 221] on icon at bounding box center [770, 225] width 11 height 9
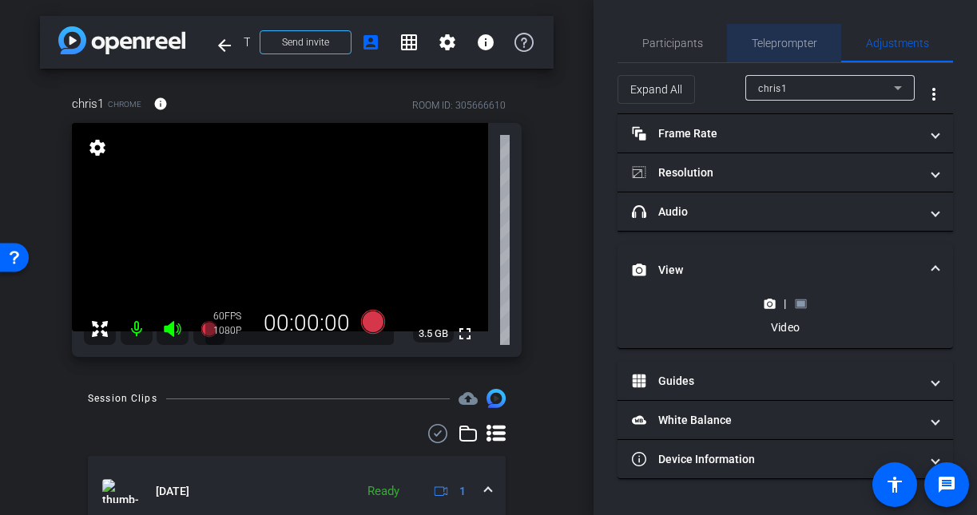
click at [785, 42] on span "Teleprompter" at bounding box center [785, 43] width 66 height 11
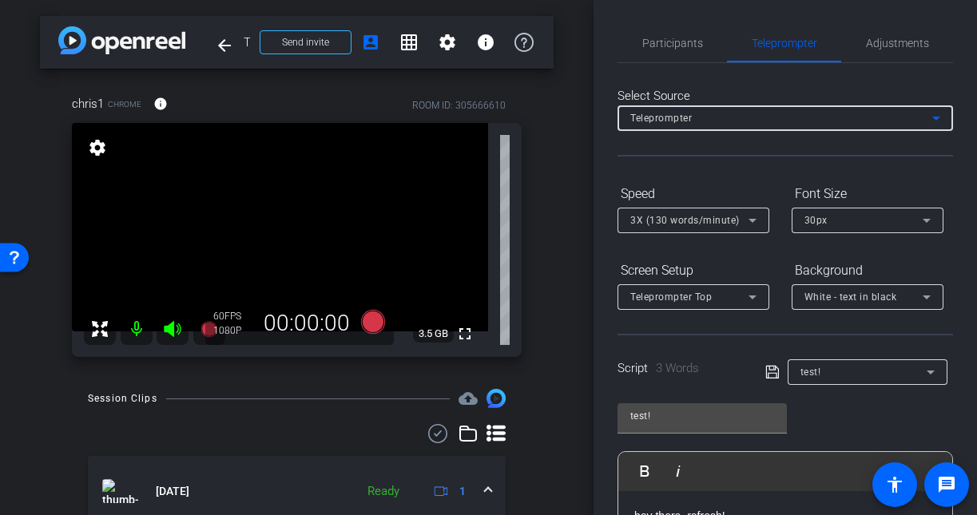
click at [703, 128] on div "Teleprompter" at bounding box center [781, 118] width 302 height 20
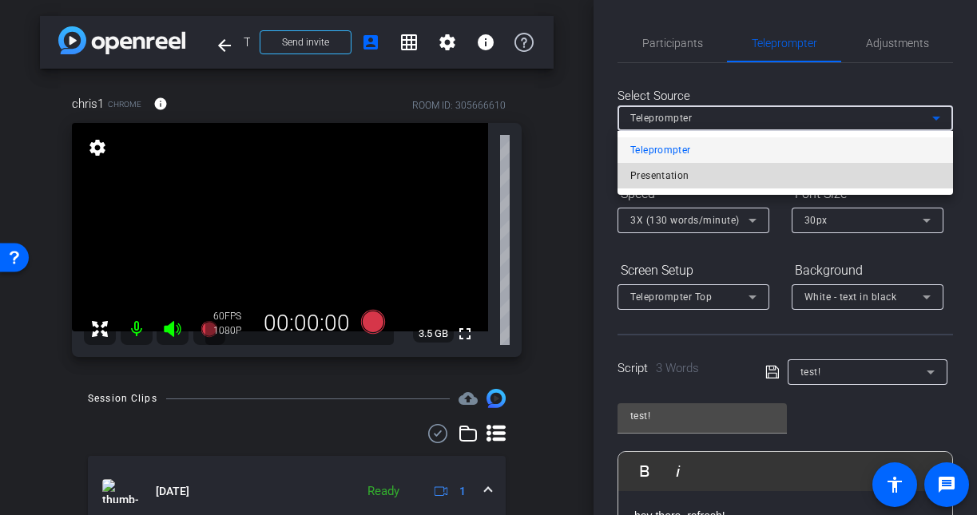
click at [710, 180] on mat-option "Presentation" at bounding box center [786, 176] width 336 height 26
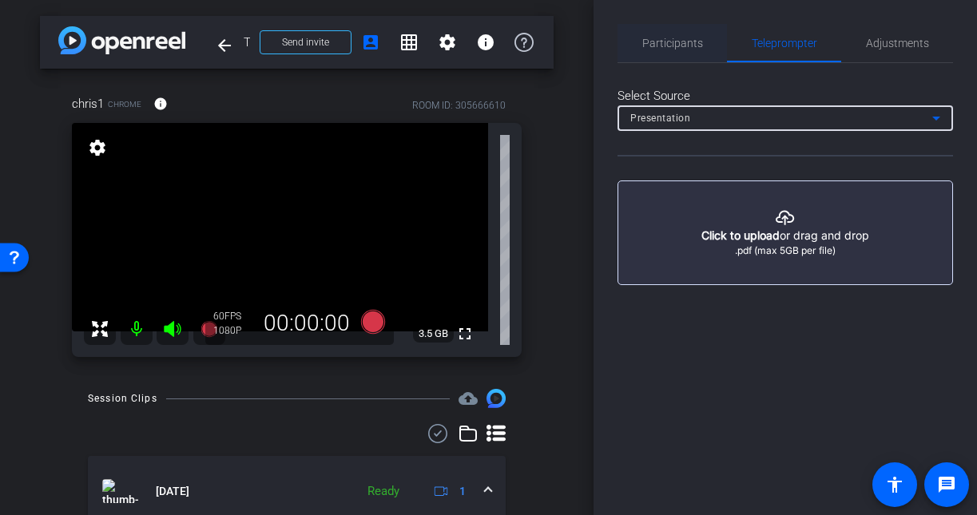
click at [692, 38] on span "Participants" at bounding box center [672, 43] width 61 height 11
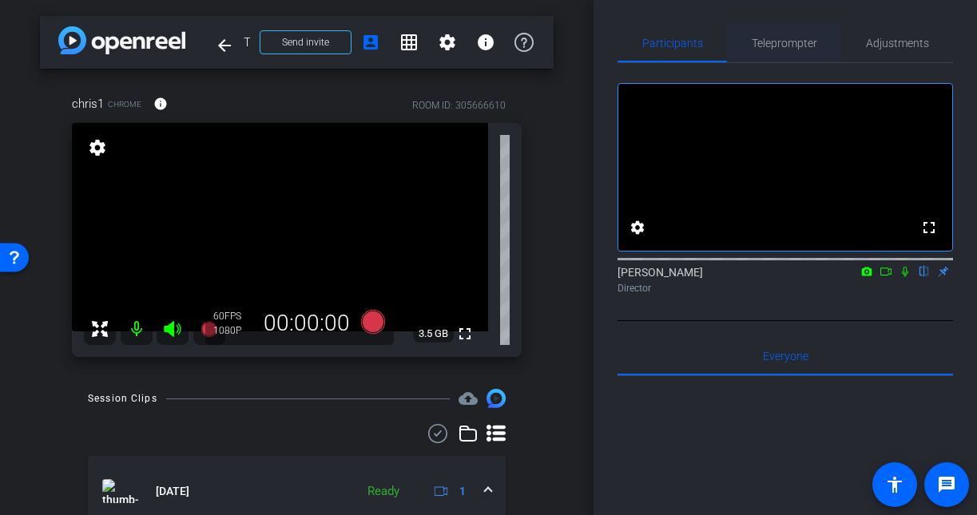
click at [758, 42] on span "Teleprompter" at bounding box center [785, 43] width 66 height 11
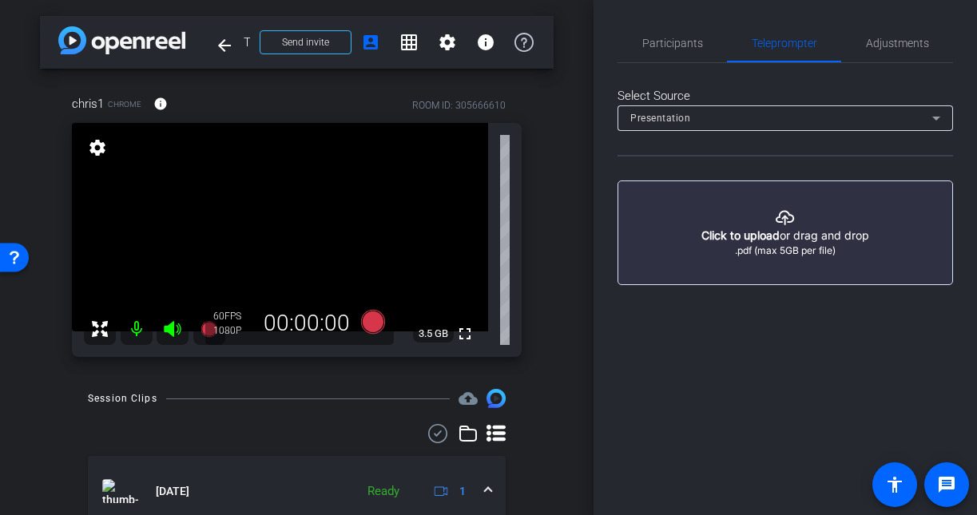
click at [714, 272] on button "button" at bounding box center [786, 233] width 336 height 105
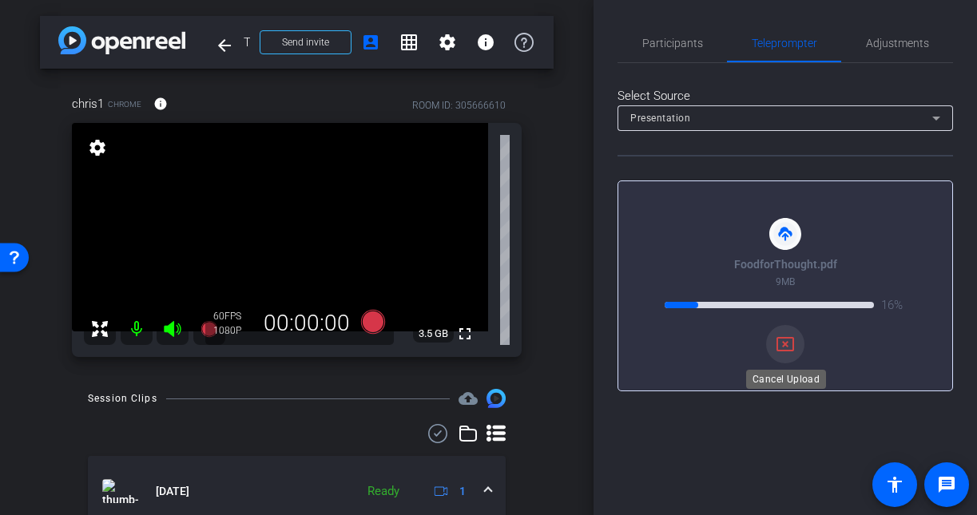
click at [789, 347] on mat-icon "cancel_presentation" at bounding box center [785, 344] width 19 height 19
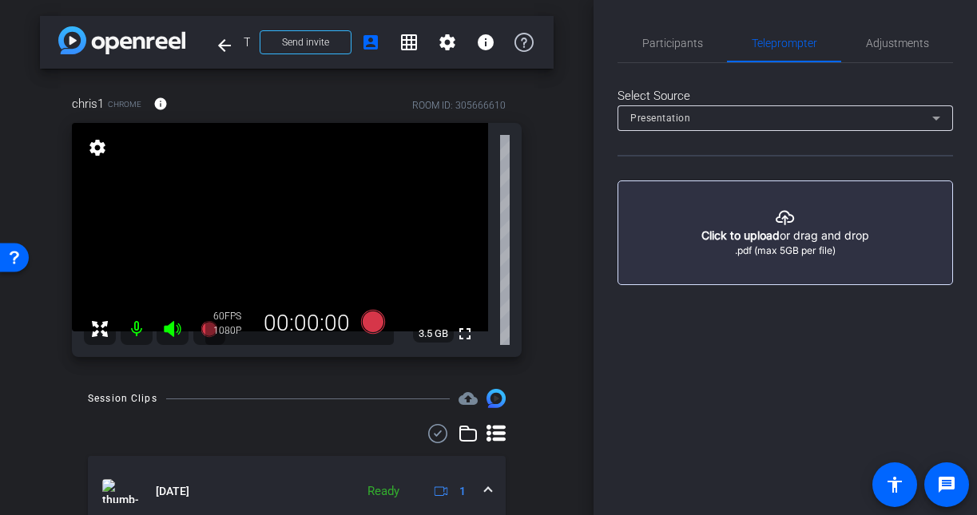
click at [810, 242] on button "button" at bounding box center [786, 233] width 336 height 105
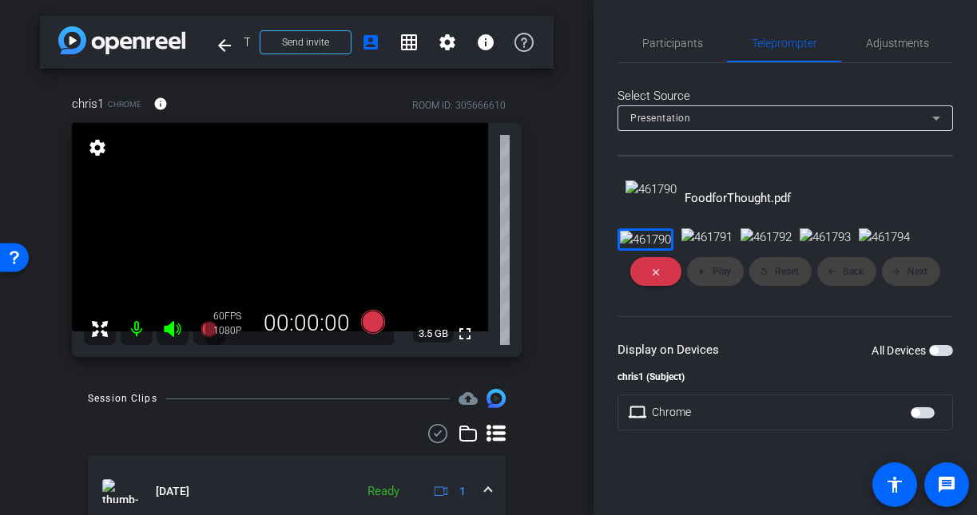
scroll to position [113, 0]
click at [936, 355] on span "button" at bounding box center [934, 351] width 8 height 8
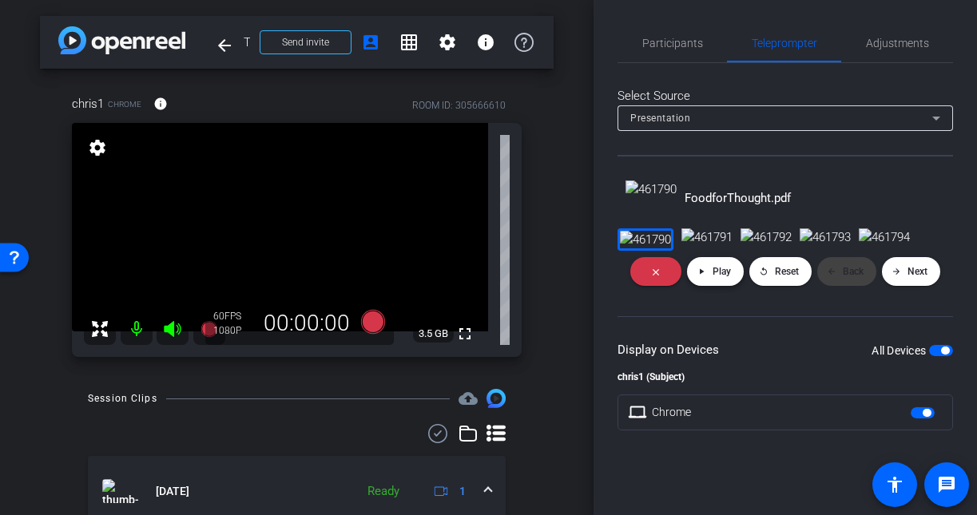
click at [711, 291] on span at bounding box center [715, 271] width 57 height 38
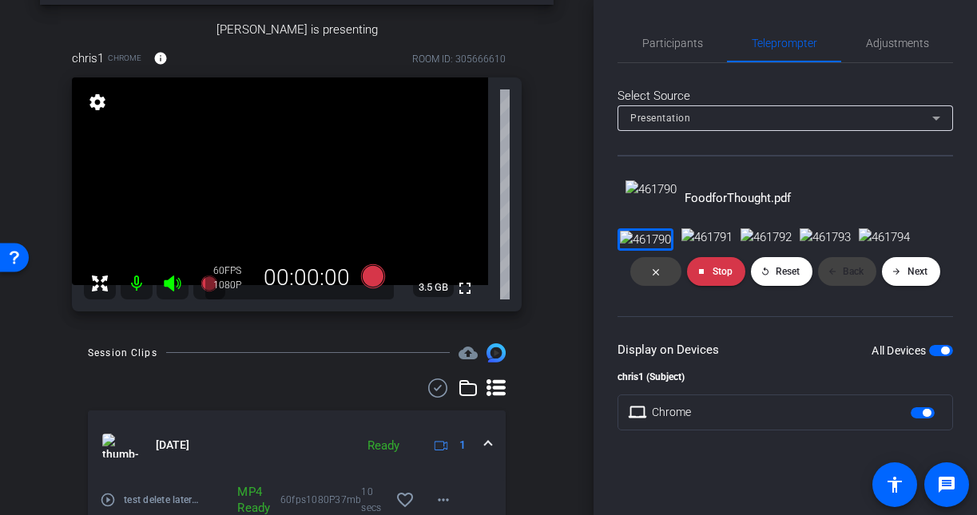
scroll to position [61, 0]
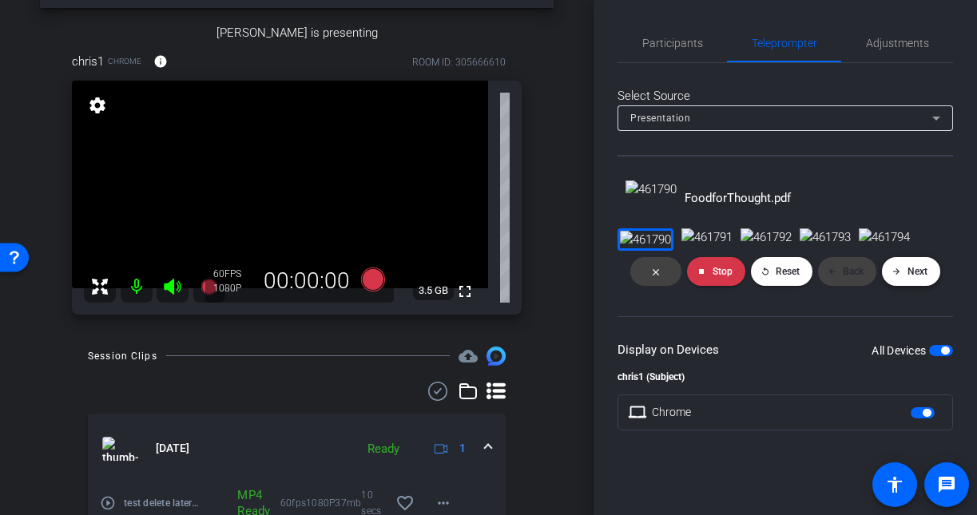
click at [926, 277] on span "Next" at bounding box center [918, 271] width 20 height 11
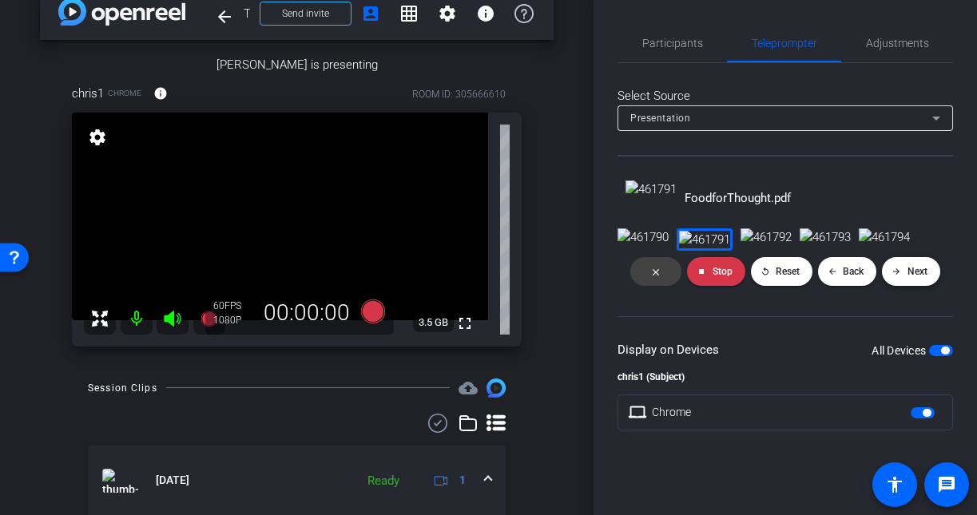
scroll to position [23, 0]
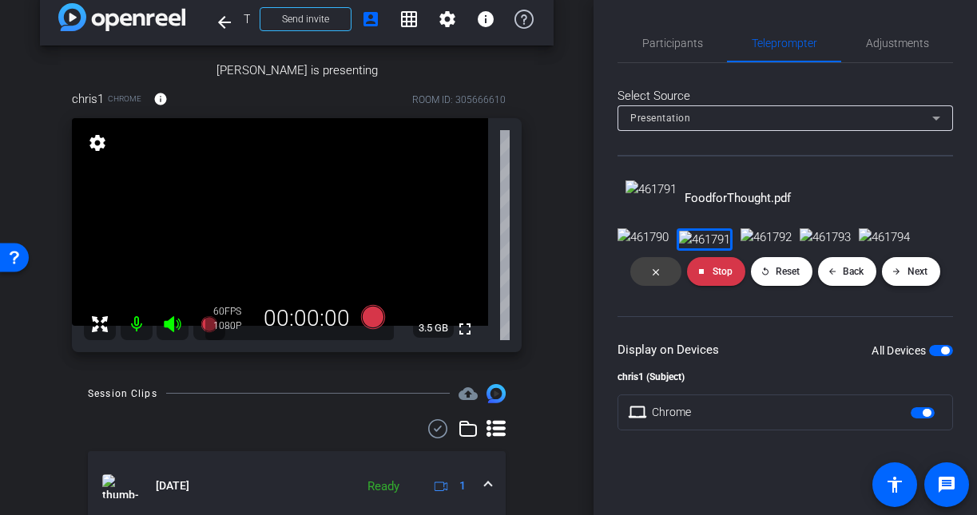
click at [902, 291] on span at bounding box center [911, 271] width 58 height 38
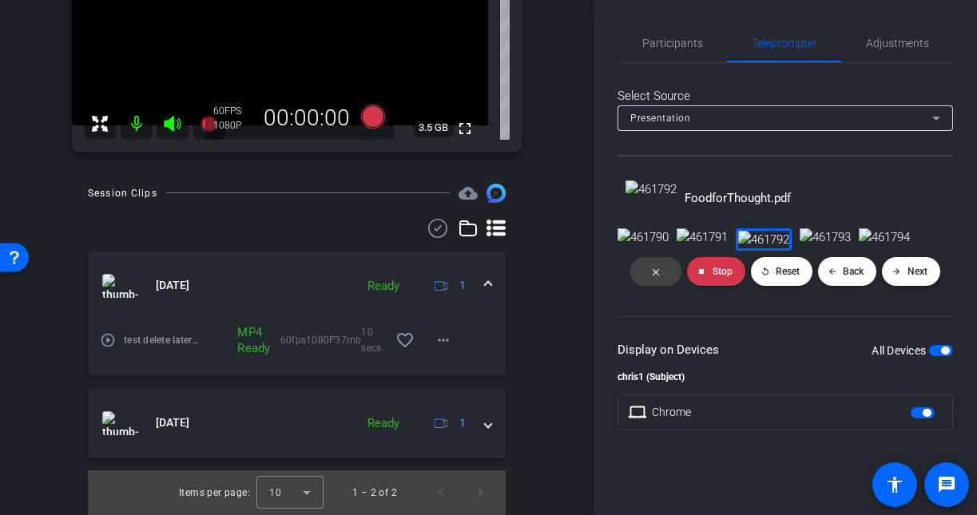
scroll to position [255, 0]
click at [923, 277] on span "Next" at bounding box center [918, 271] width 20 height 11
click at [926, 291] on span at bounding box center [911, 271] width 58 height 38
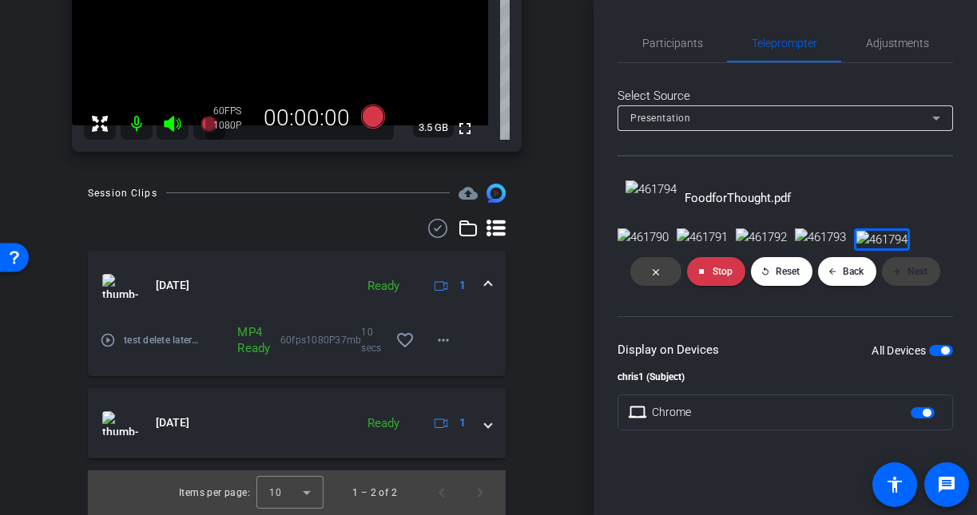
scroll to position [0, 1294]
click at [847, 277] on span "Back" at bounding box center [853, 271] width 21 height 11
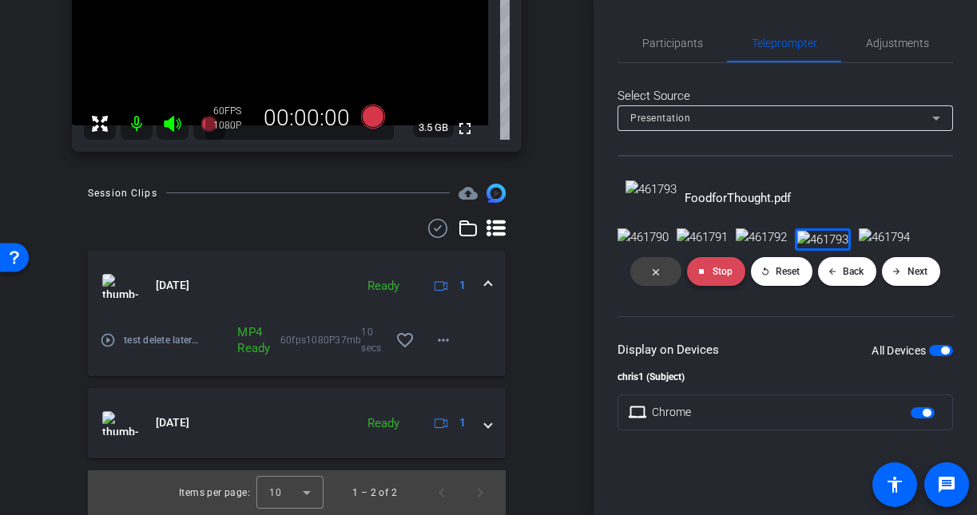
click at [706, 291] on span at bounding box center [716, 271] width 58 height 38
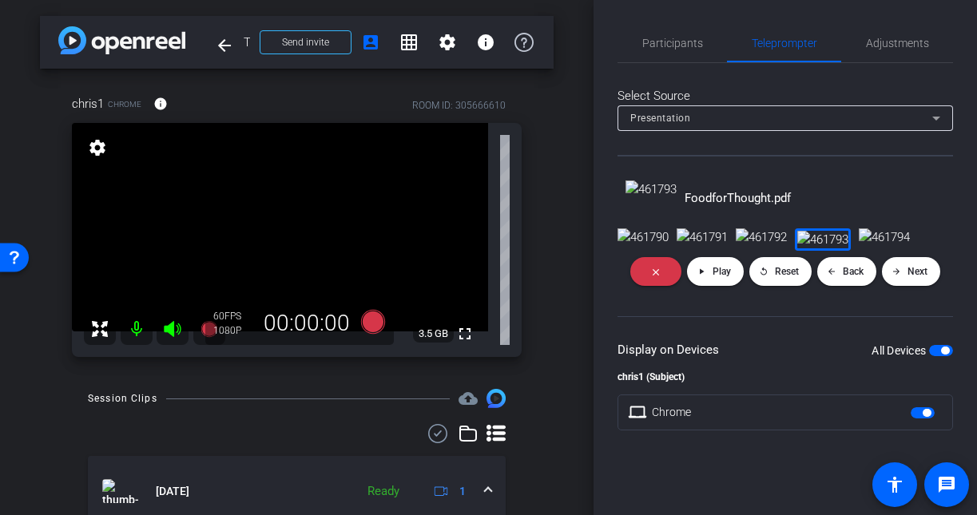
click at [945, 355] on span "button" at bounding box center [945, 351] width 8 height 8
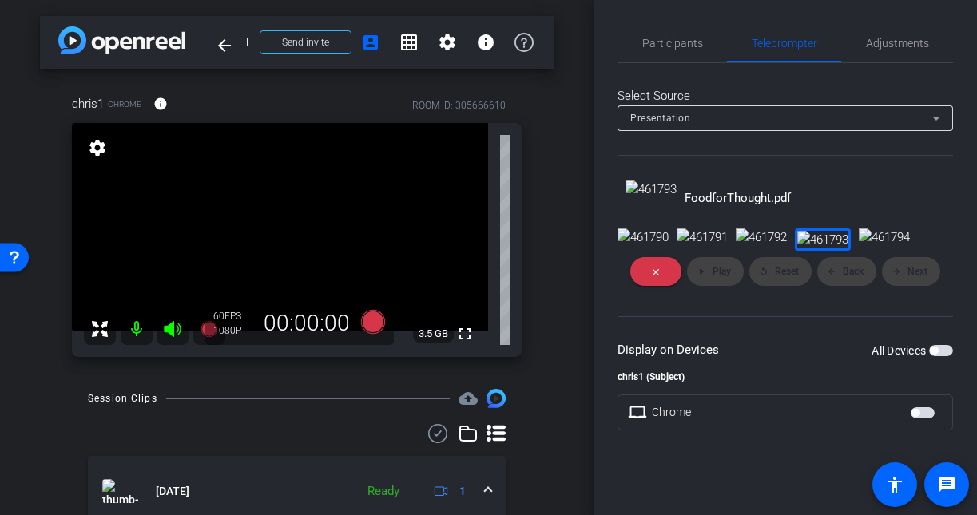
click at [945, 356] on span "button" at bounding box center [941, 350] width 24 height 11
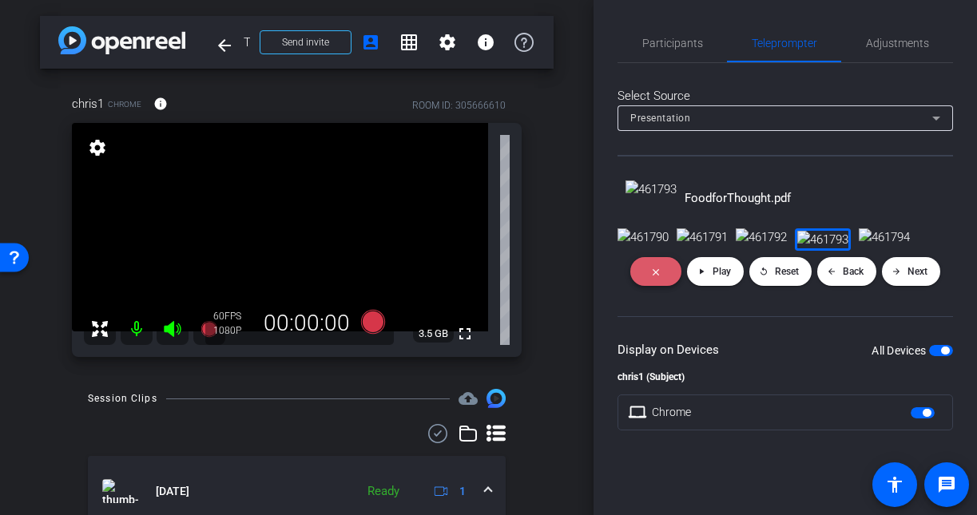
click at [664, 291] on span at bounding box center [655, 271] width 51 height 38
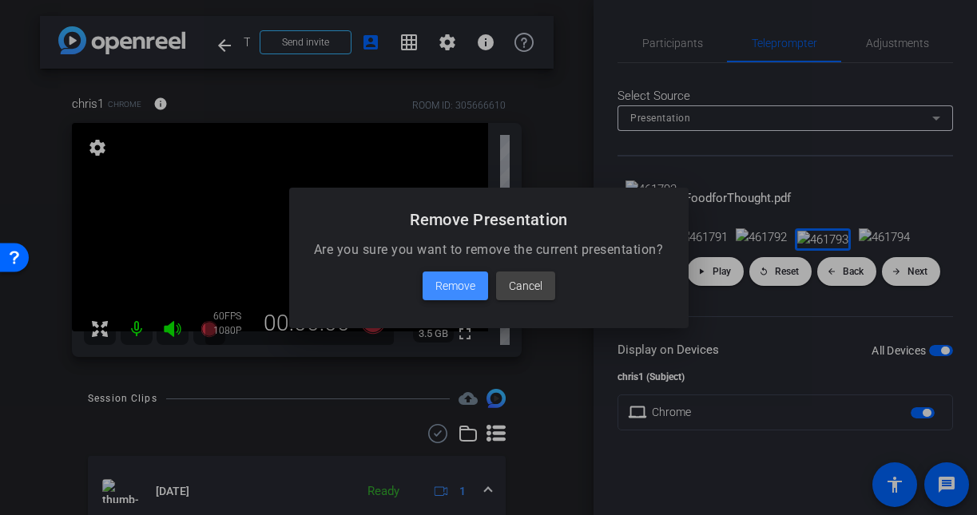
click at [444, 289] on span "Remove" at bounding box center [455, 285] width 40 height 19
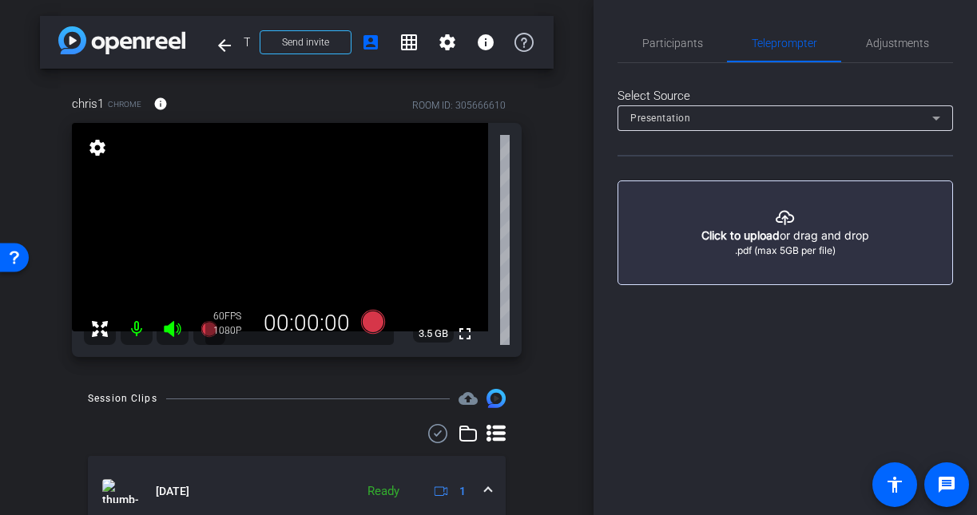
click at [803, 255] on button "button" at bounding box center [786, 233] width 336 height 105
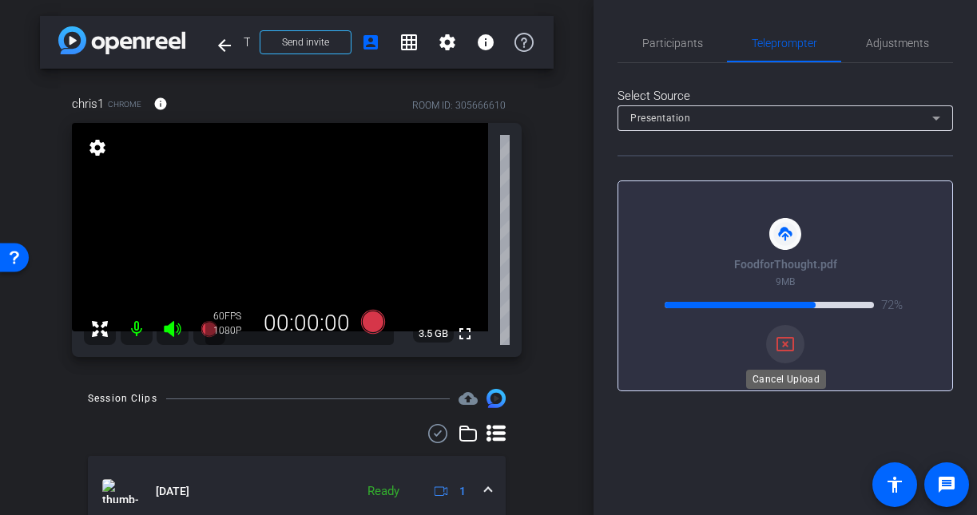
click at [781, 351] on mat-icon "cancel_presentation" at bounding box center [785, 344] width 19 height 19
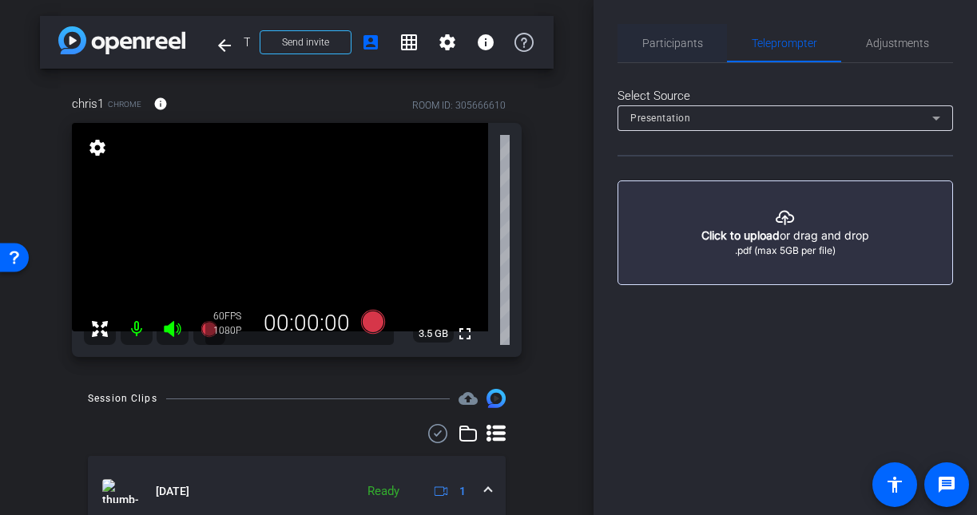
click at [694, 39] on span "Participants" at bounding box center [672, 43] width 61 height 11
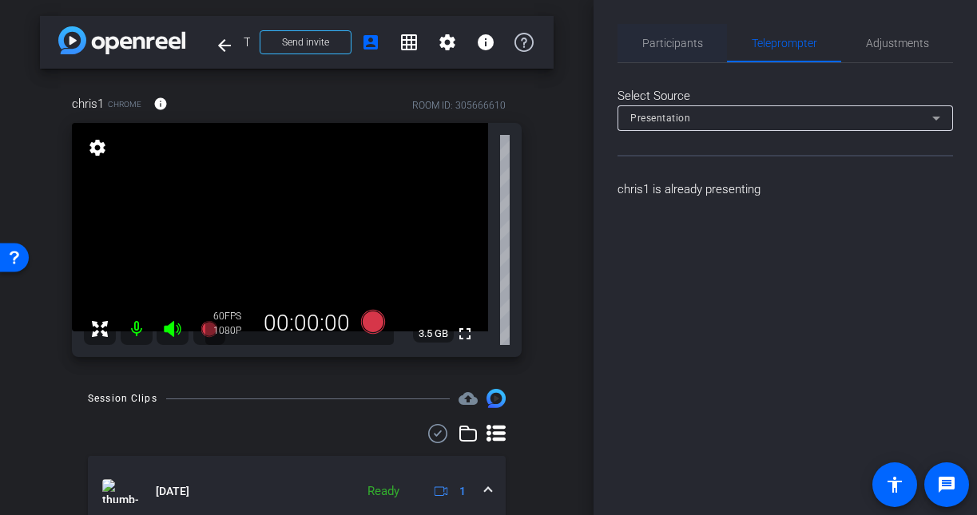
click at [672, 46] on span "Participants" at bounding box center [672, 43] width 61 height 11
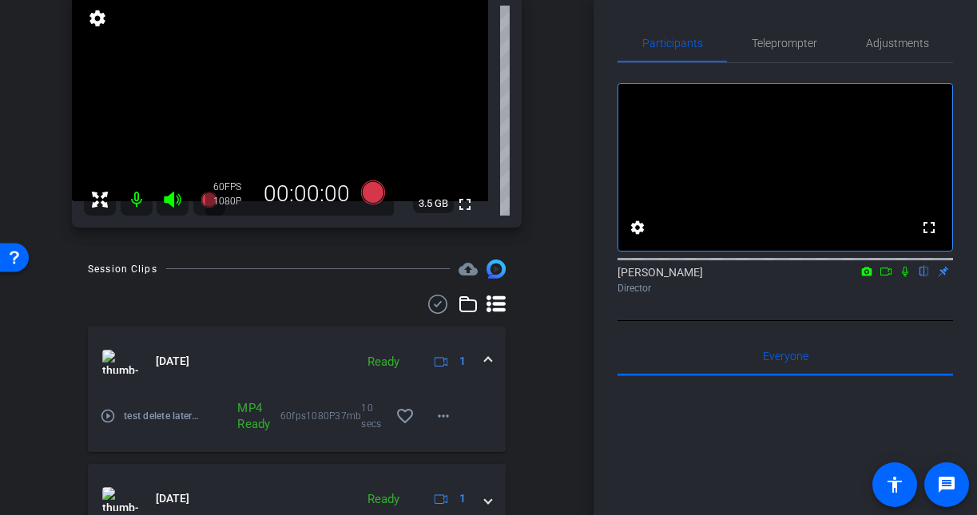
scroll to position [153, 0]
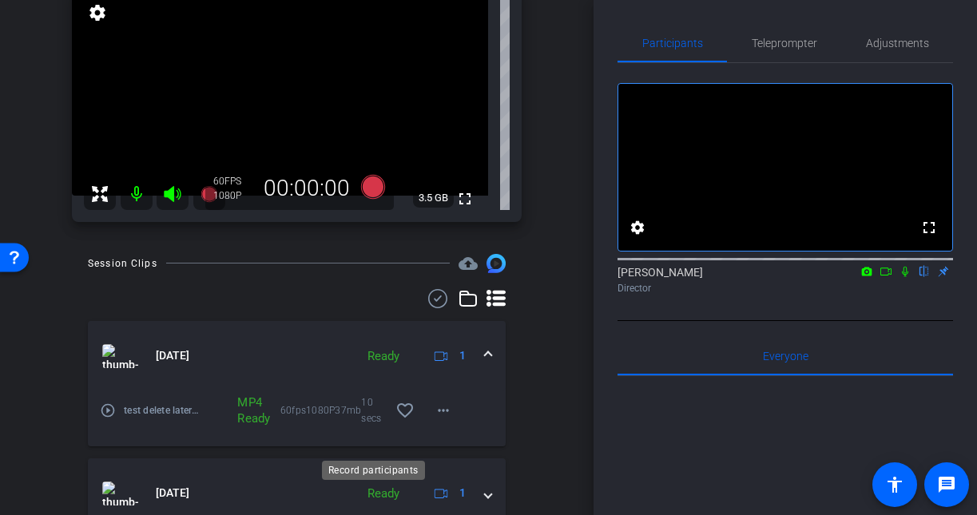
click at [379, 198] on icon at bounding box center [372, 186] width 24 height 24
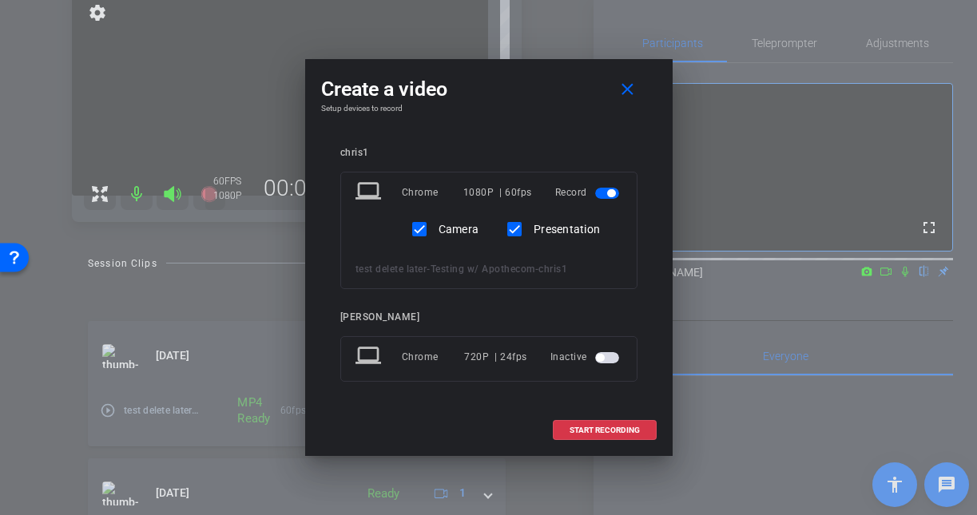
click at [609, 324] on openreel-subject-record-chooser-item "Shannon Mulligan laptop Chrome 720P | 24fps Inactive" at bounding box center [488, 347] width 297 height 70
click at [609, 356] on span "button" at bounding box center [607, 357] width 24 height 11
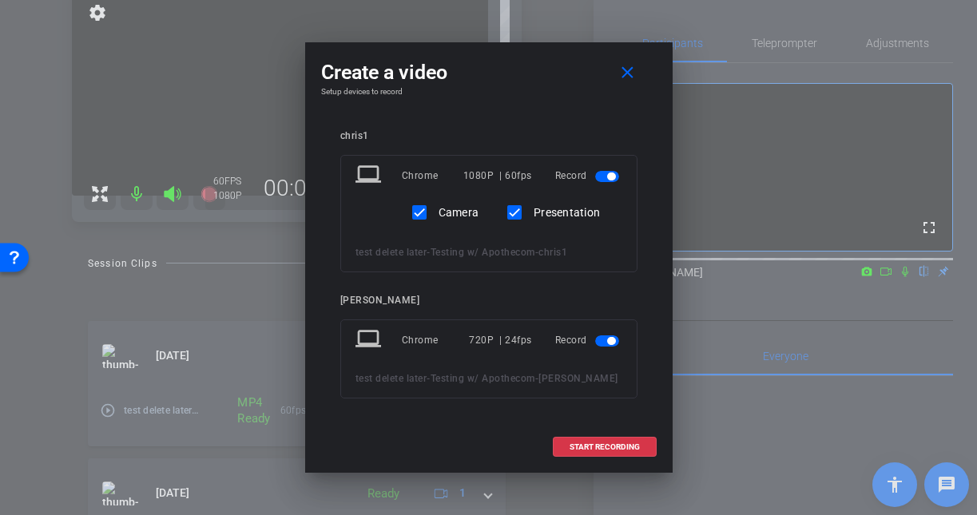
click at [611, 337] on span "button" at bounding box center [611, 341] width 8 height 8
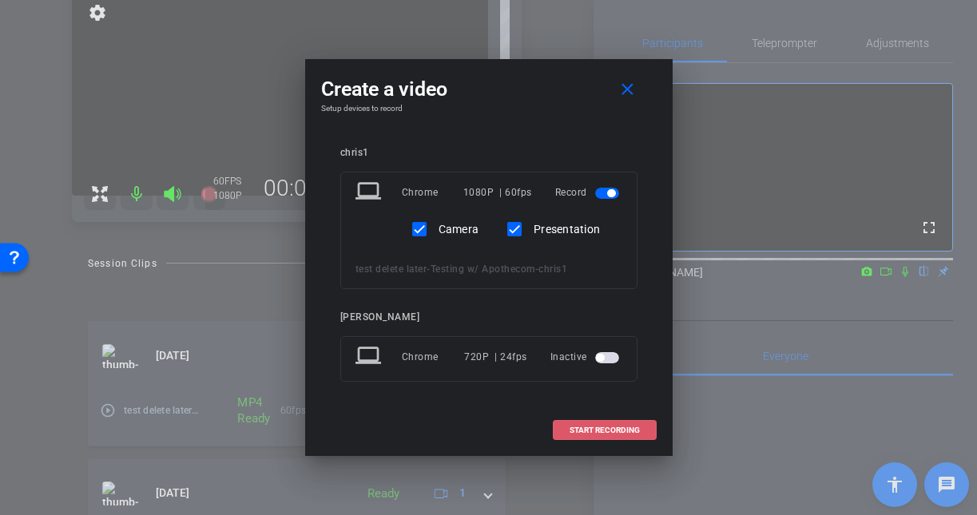
click at [604, 431] on span "START RECORDING" at bounding box center [605, 431] width 70 height 8
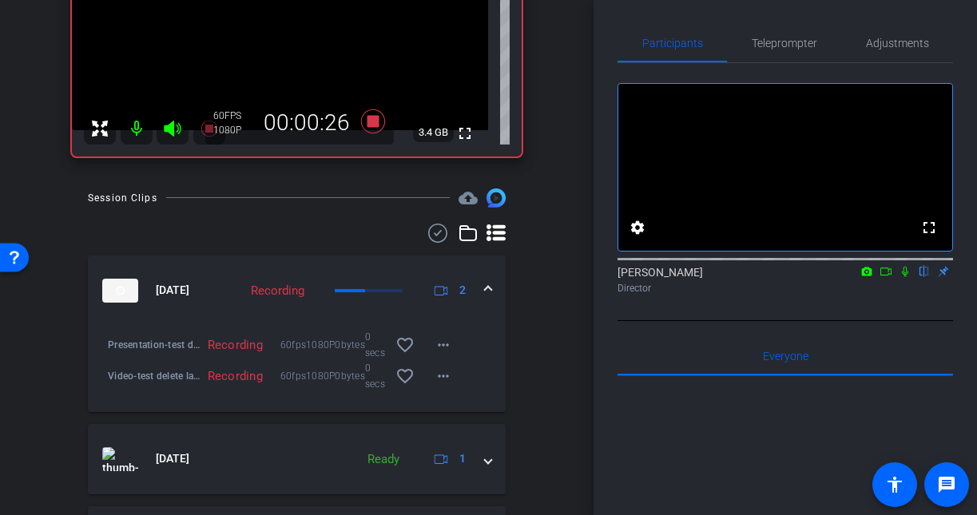
scroll to position [221, 0]
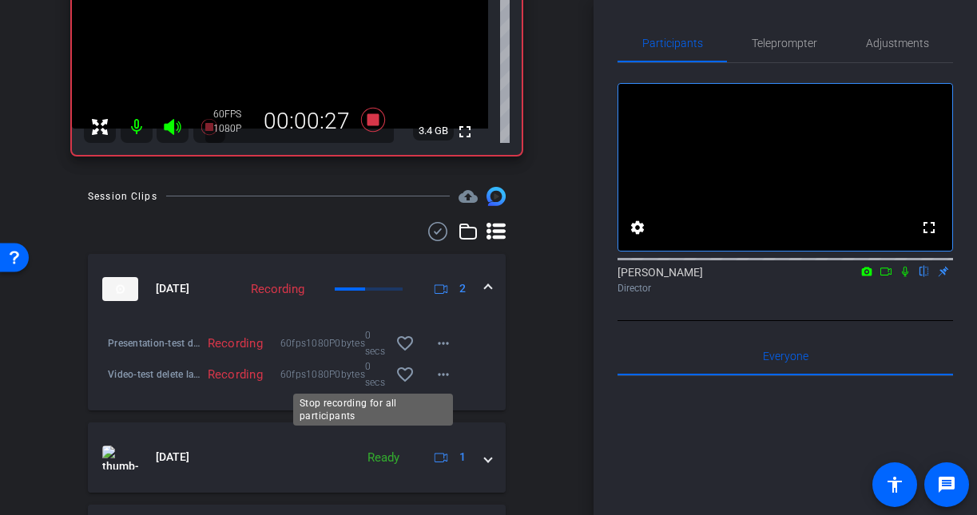
click at [374, 131] on icon at bounding box center [372, 119] width 24 height 24
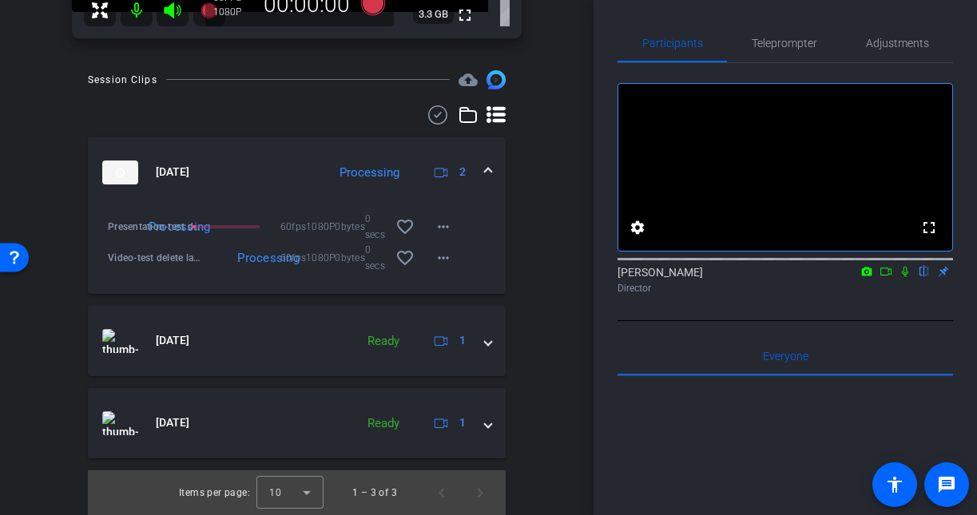
scroll to position [477, 0]
click at [436, 268] on mat-icon "more_horiz" at bounding box center [443, 257] width 19 height 19
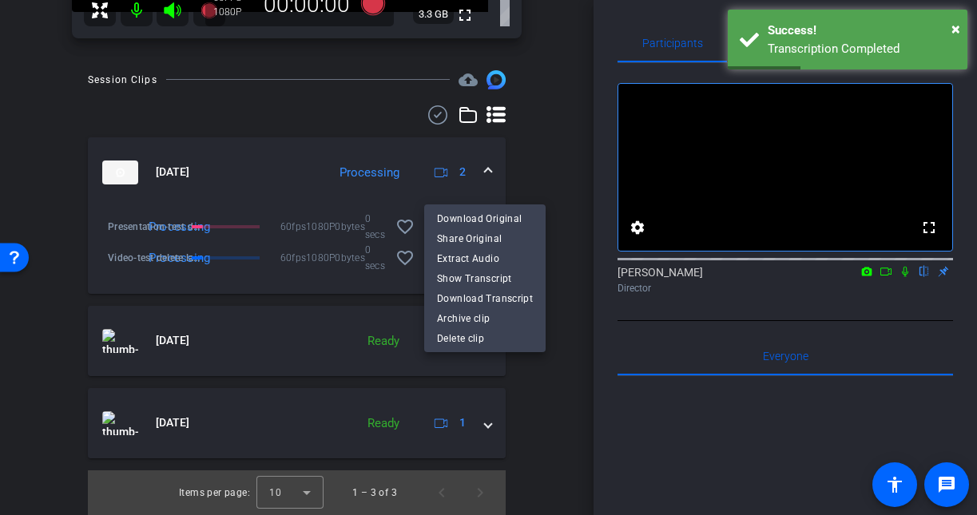
click at [240, 292] on div at bounding box center [488, 257] width 977 height 515
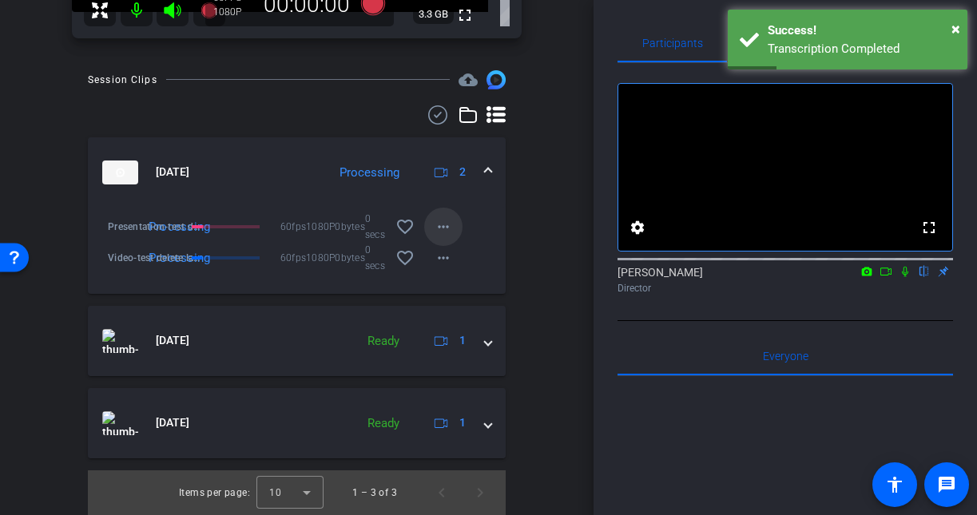
click at [450, 236] on mat-icon "more_horiz" at bounding box center [443, 226] width 19 height 19
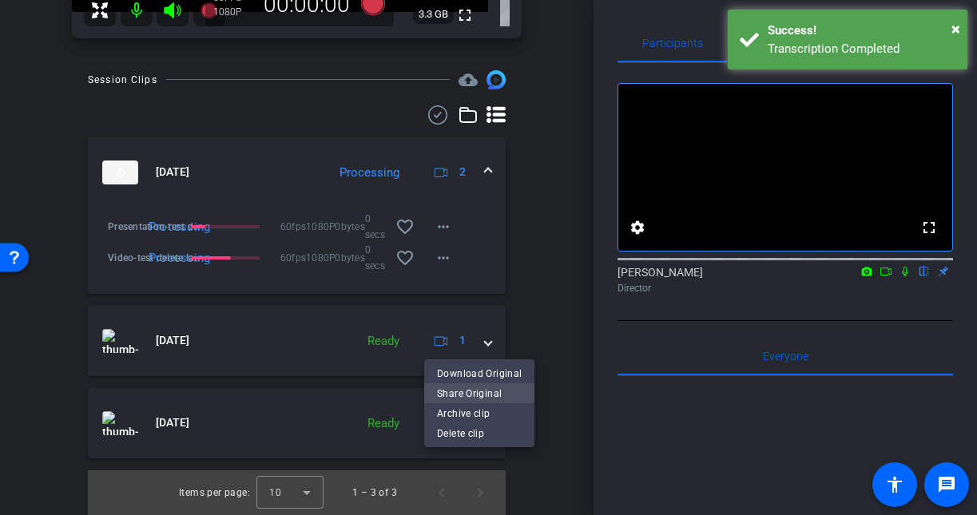
click at [496, 395] on span "Share Original" at bounding box center [479, 392] width 85 height 19
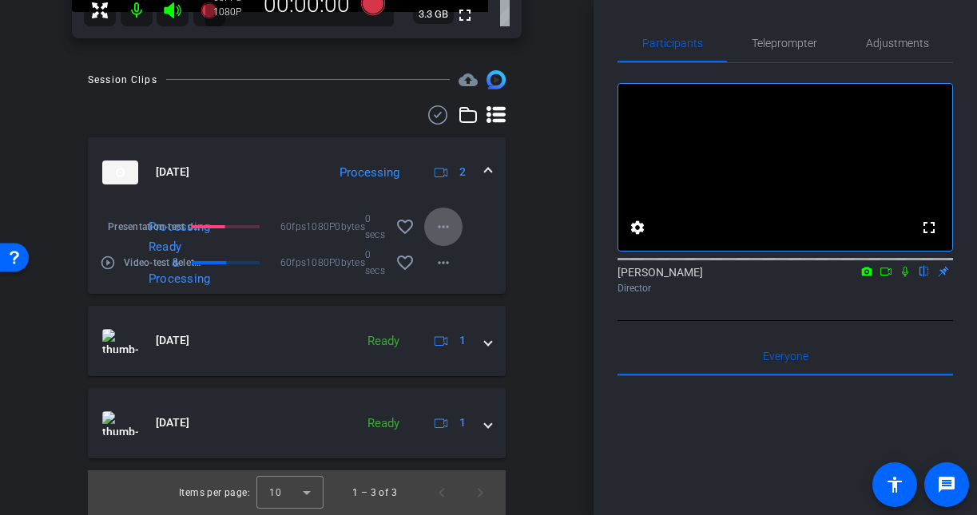
click at [435, 236] on mat-icon "more_horiz" at bounding box center [443, 226] width 19 height 19
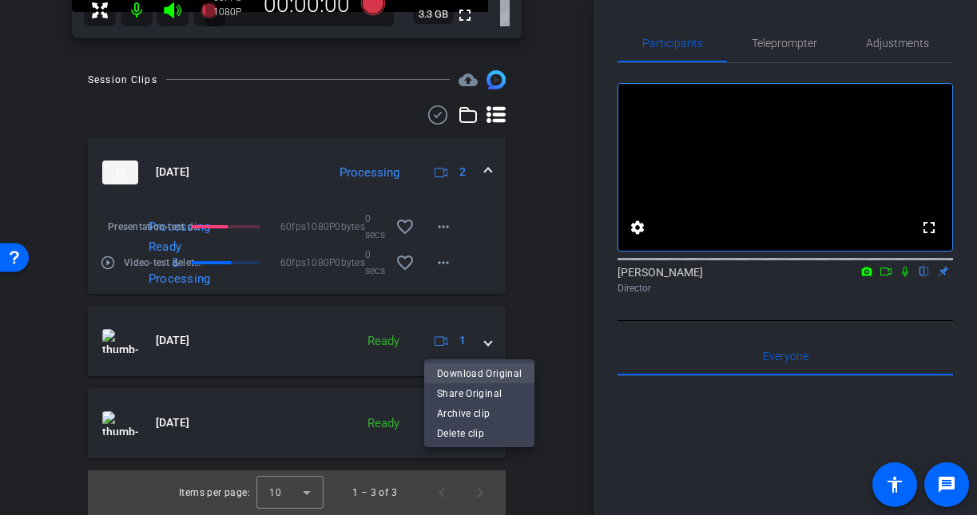
click at [507, 372] on span "Download Original" at bounding box center [479, 373] width 85 height 19
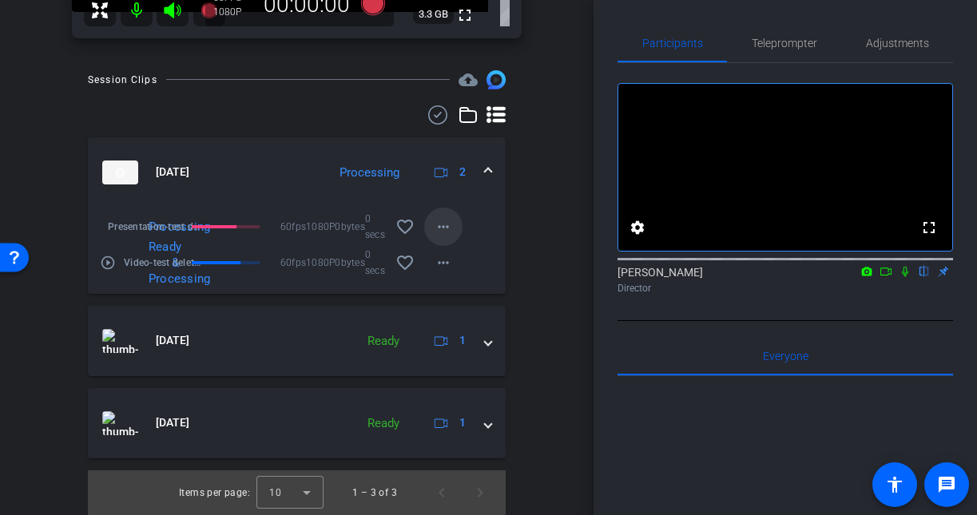
click at [443, 236] on mat-icon "more_horiz" at bounding box center [443, 226] width 19 height 19
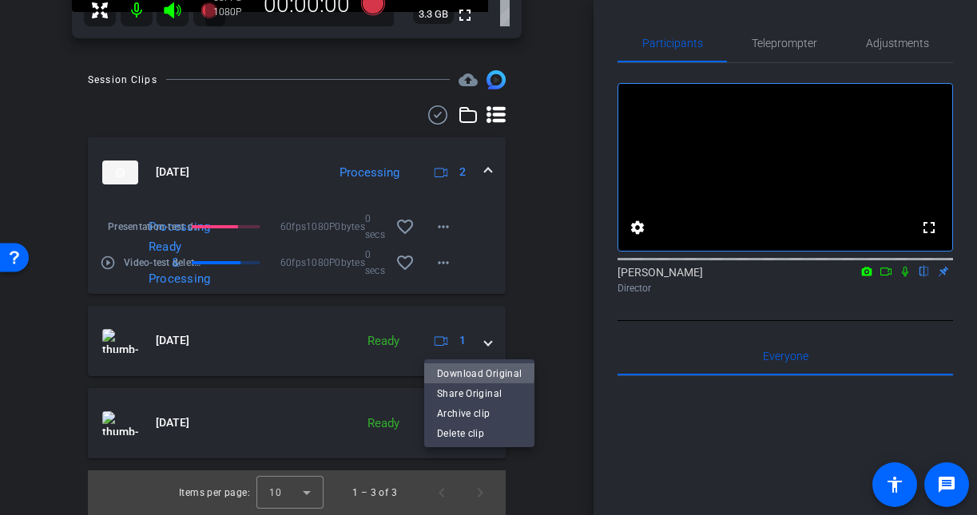
click at [469, 364] on span "Download Original" at bounding box center [479, 373] width 85 height 19
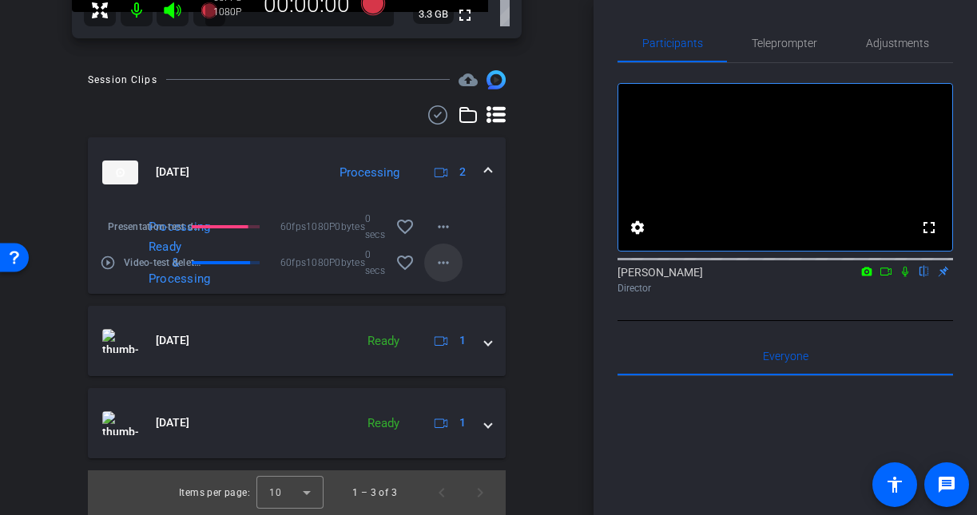
click at [443, 272] on mat-icon "more_horiz" at bounding box center [443, 262] width 19 height 19
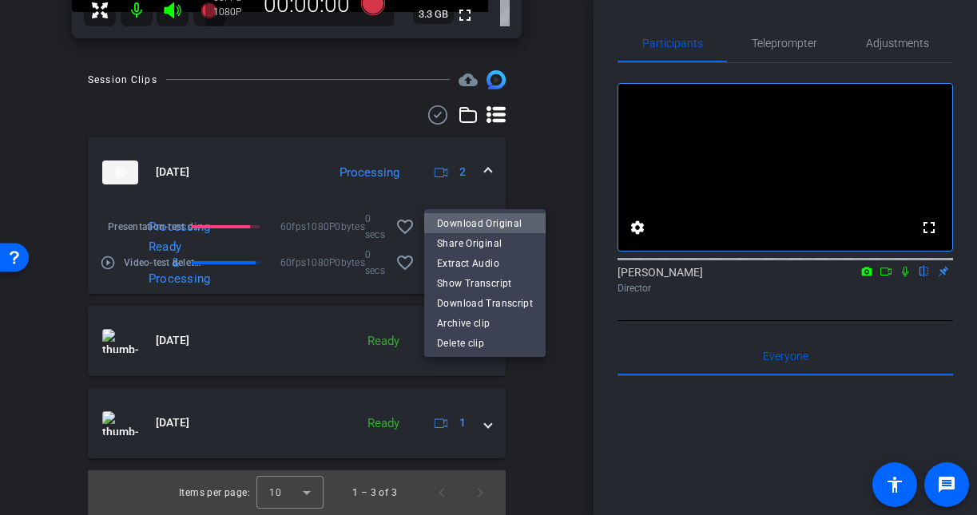
click at [495, 229] on span "Download Original" at bounding box center [485, 222] width 96 height 19
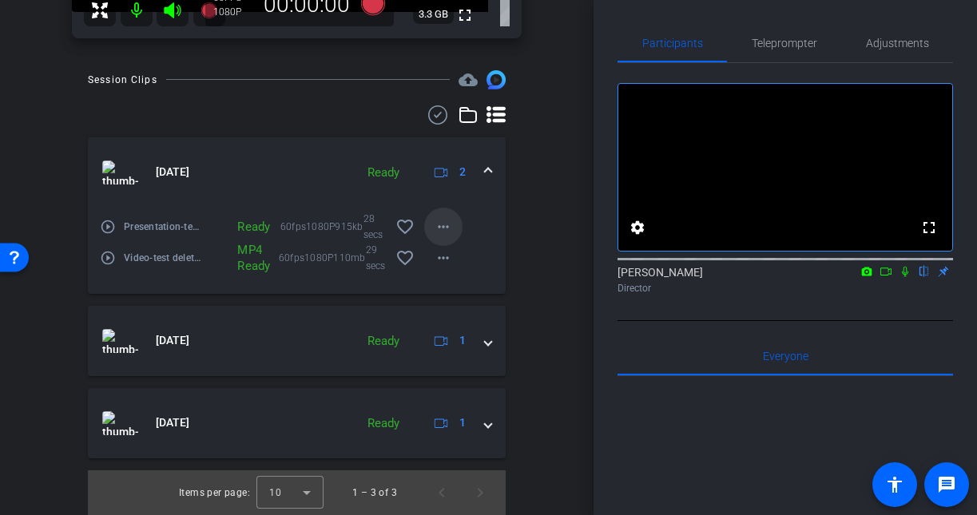
click at [439, 236] on mat-icon "more_horiz" at bounding box center [443, 226] width 19 height 19
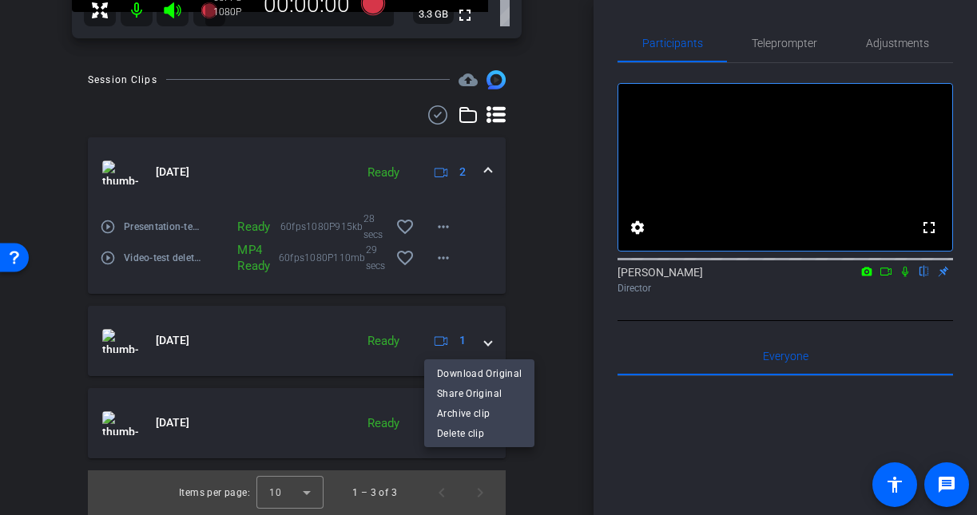
click at [511, 314] on div at bounding box center [488, 257] width 977 height 515
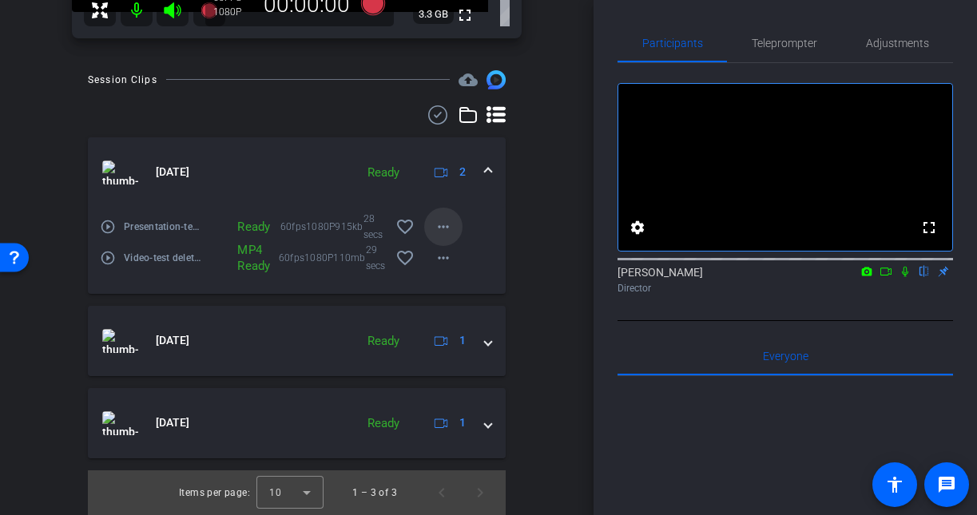
click at [454, 246] on span at bounding box center [443, 227] width 38 height 38
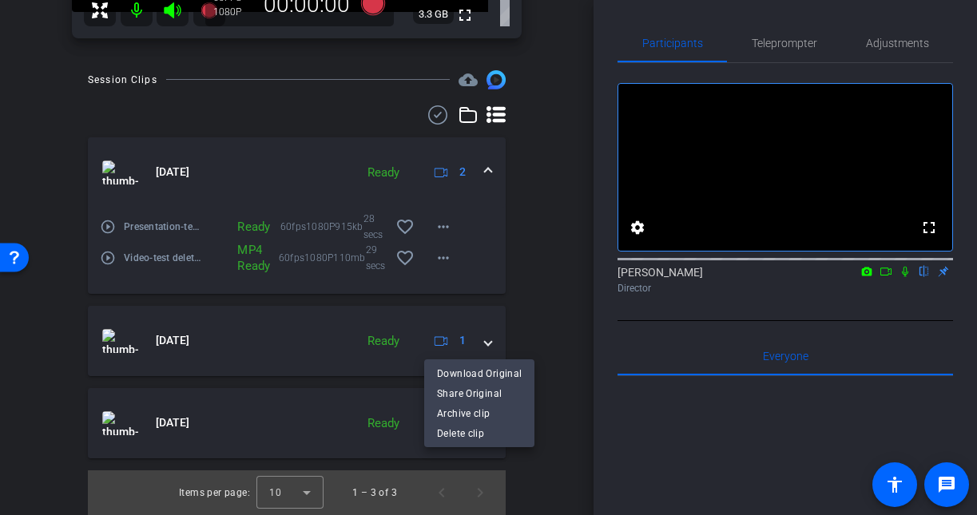
click at [513, 331] on div at bounding box center [488, 257] width 977 height 515
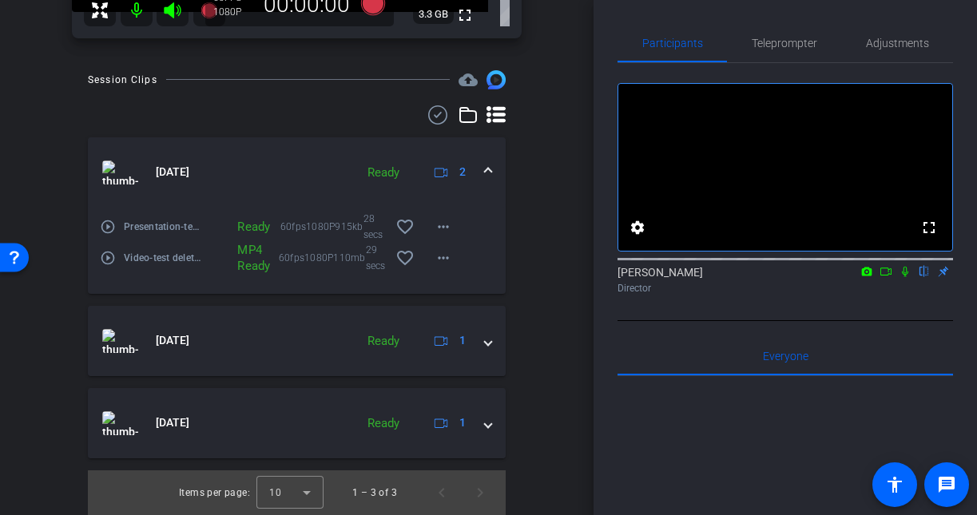
click at [115, 235] on mat-icon "play_circle_outline" at bounding box center [108, 227] width 16 height 16
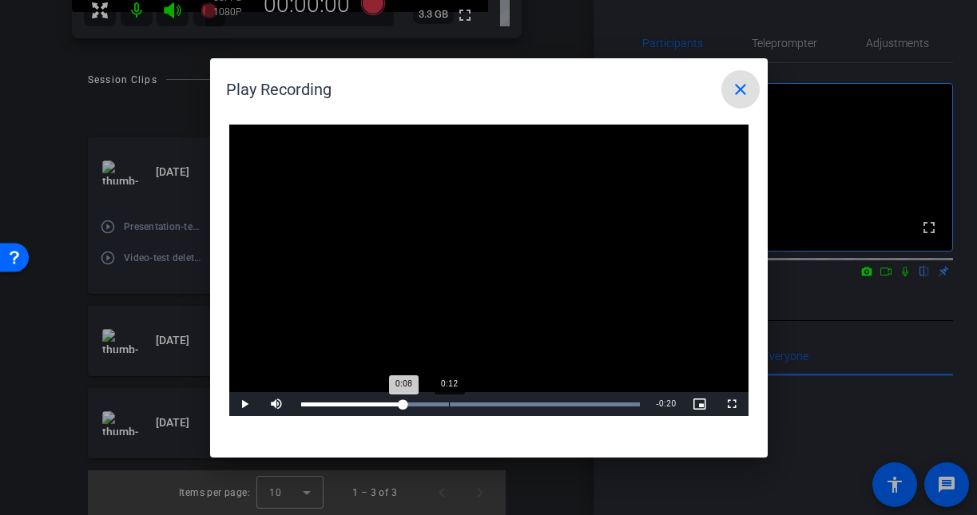
drag, startPoint x: 322, startPoint y: 403, endPoint x: 449, endPoint y: 399, distance: 127.1
click at [449, 399] on div "Loaded : 100.00% 0:12 0:08" at bounding box center [471, 404] width 356 height 24
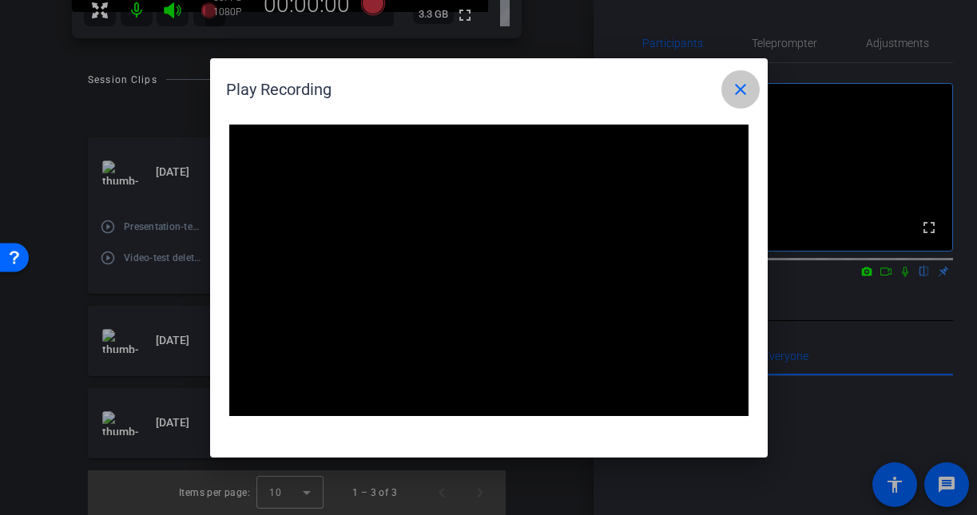
click at [740, 89] on mat-icon "close" at bounding box center [740, 89] width 19 height 19
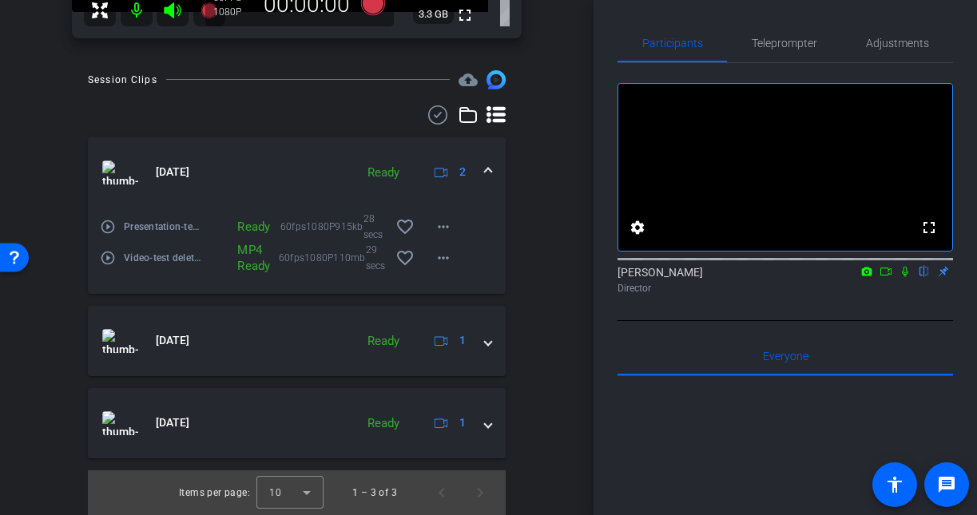
scroll to position [383, 0]
click at [438, 236] on mat-icon "more_horiz" at bounding box center [443, 226] width 19 height 19
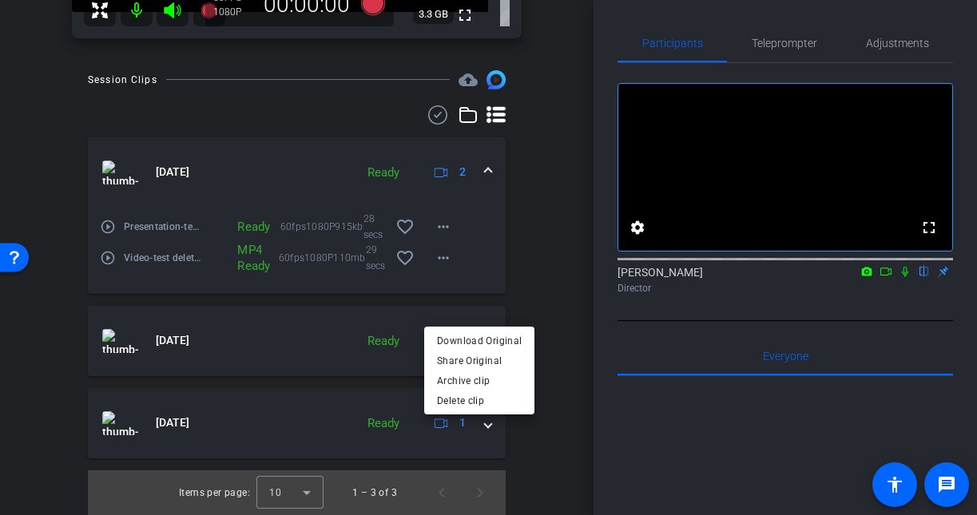
click at [348, 391] on div at bounding box center [488, 257] width 977 height 515
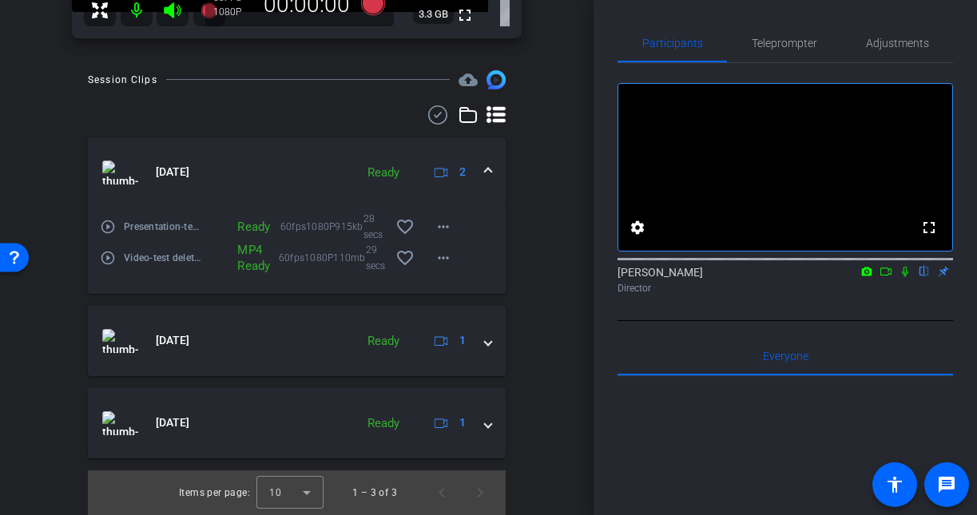
scroll to position [487, 0]
click at [444, 236] on mat-icon "more_horiz" at bounding box center [443, 226] width 19 height 19
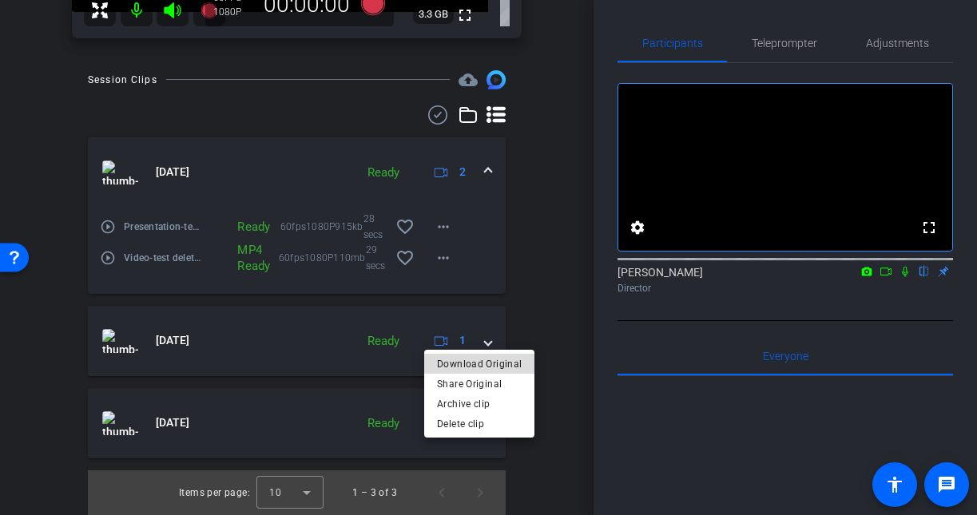
click at [481, 359] on span "Download Original" at bounding box center [479, 363] width 85 height 19
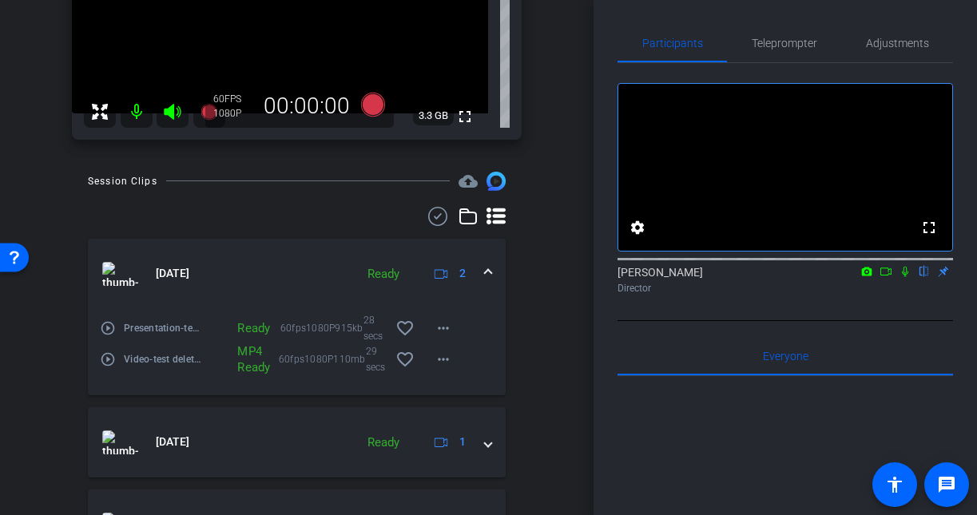
scroll to position [234, 0]
click at [899, 42] on span "Adjustments" at bounding box center [897, 43] width 63 height 11
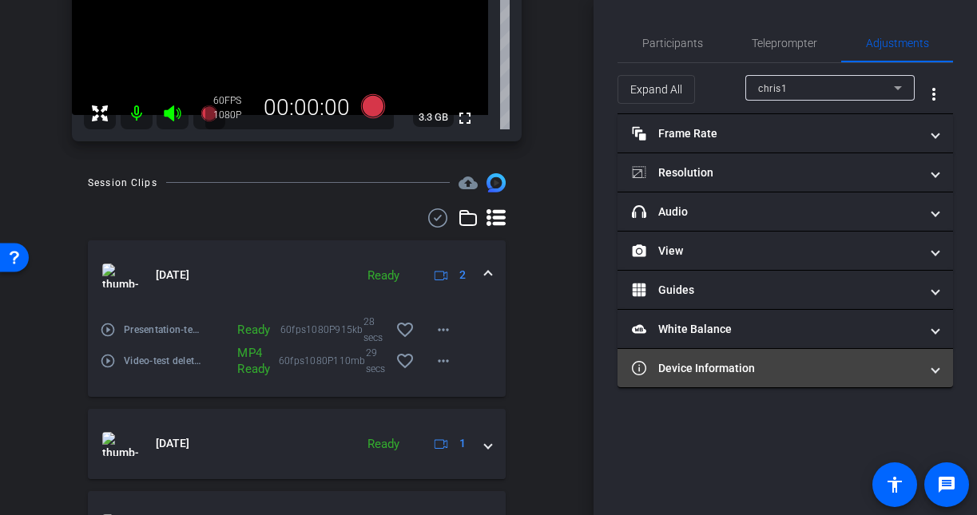
click at [708, 371] on mat-panel-title "Device Information" at bounding box center [776, 368] width 288 height 17
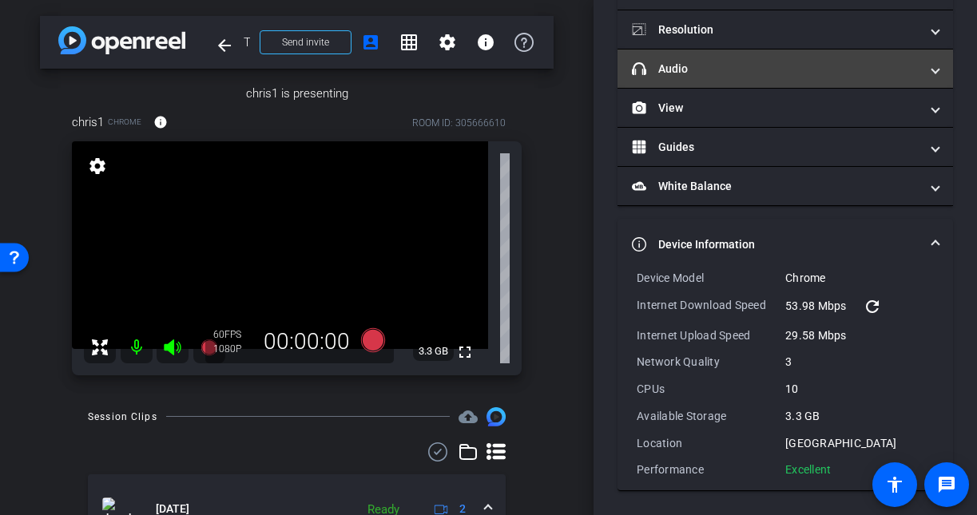
scroll to position [0, 0]
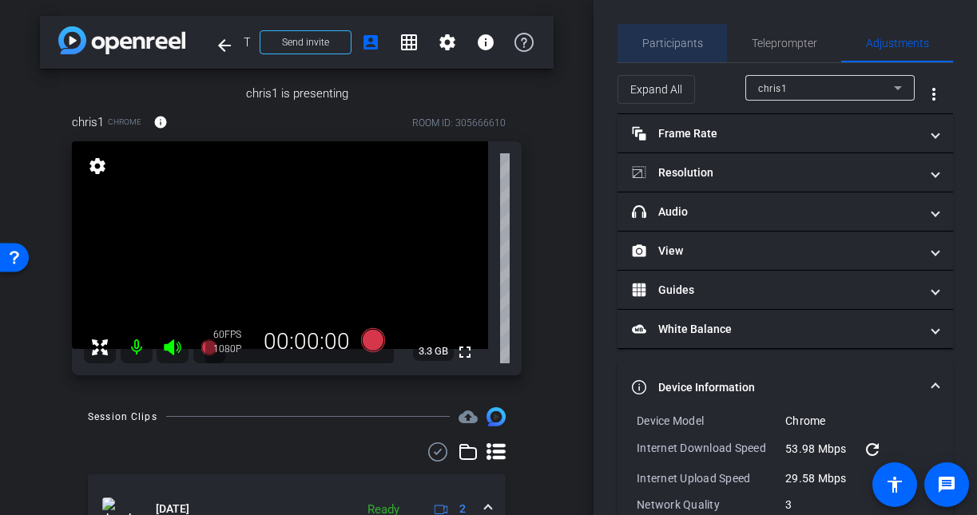
click at [654, 48] on span "Participants" at bounding box center [672, 43] width 61 height 11
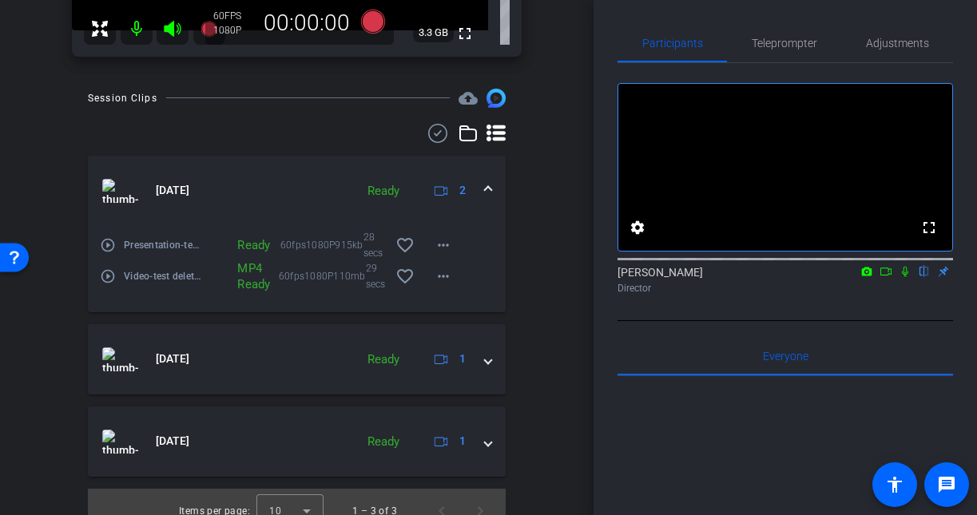
scroll to position [324, 0]
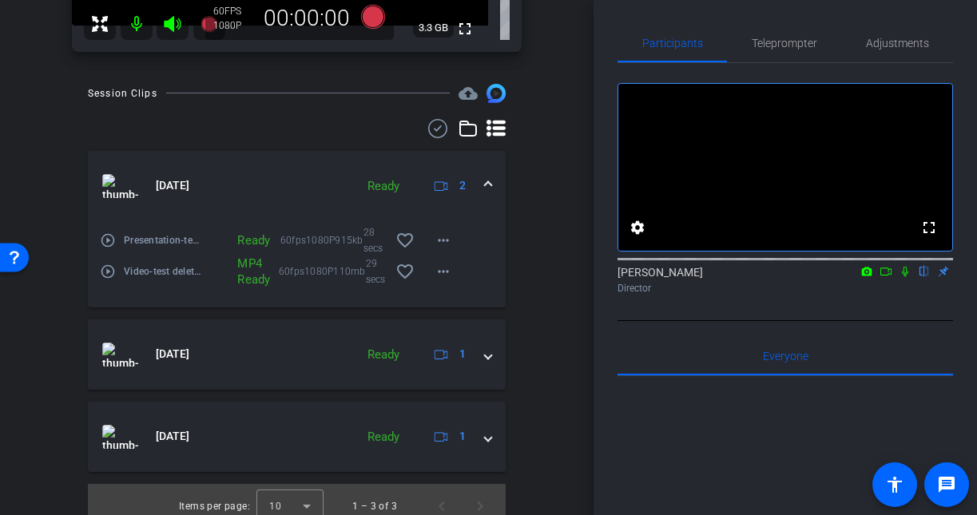
click at [604, 242] on div "Participants Teleprompter Adjustments fullscreen settings Shannon Mulligan flip…" at bounding box center [785, 257] width 383 height 515
click at [666, 41] on span "Participants" at bounding box center [672, 43] width 61 height 11
click at [895, 60] on span "Adjustments" at bounding box center [897, 43] width 63 height 38
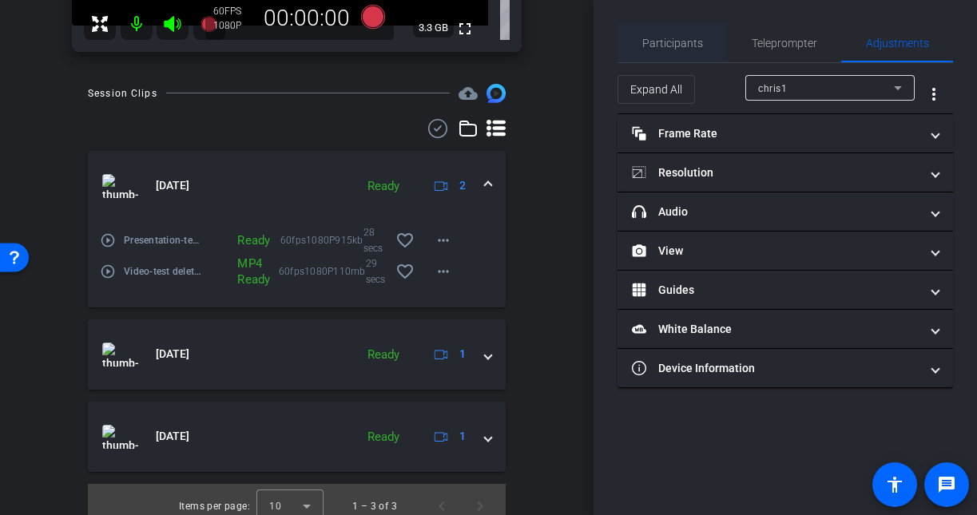
click at [698, 38] on span "Participants" at bounding box center [672, 43] width 61 height 11
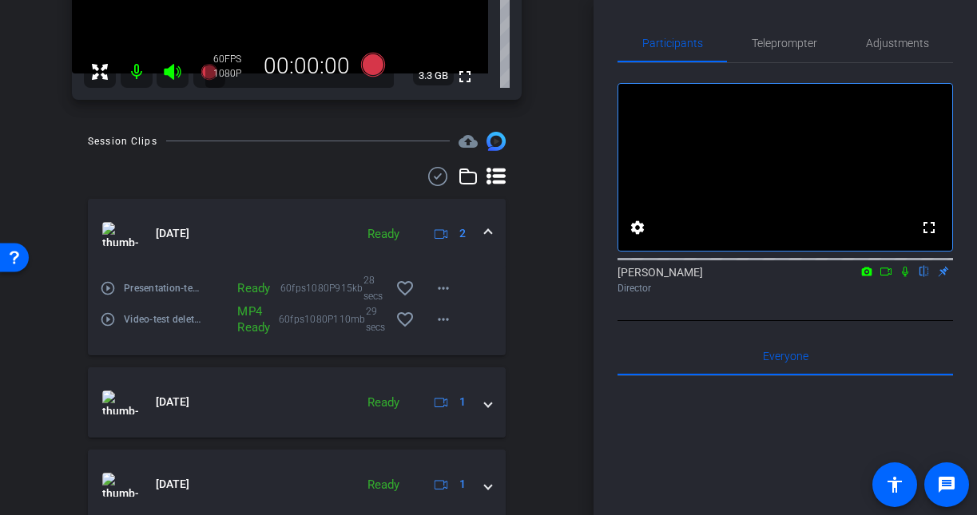
scroll to position [275, 0]
click at [614, 349] on div "Participants Teleprompter Adjustments fullscreen settings Shannon Mulligan flip…" at bounding box center [785, 257] width 383 height 515
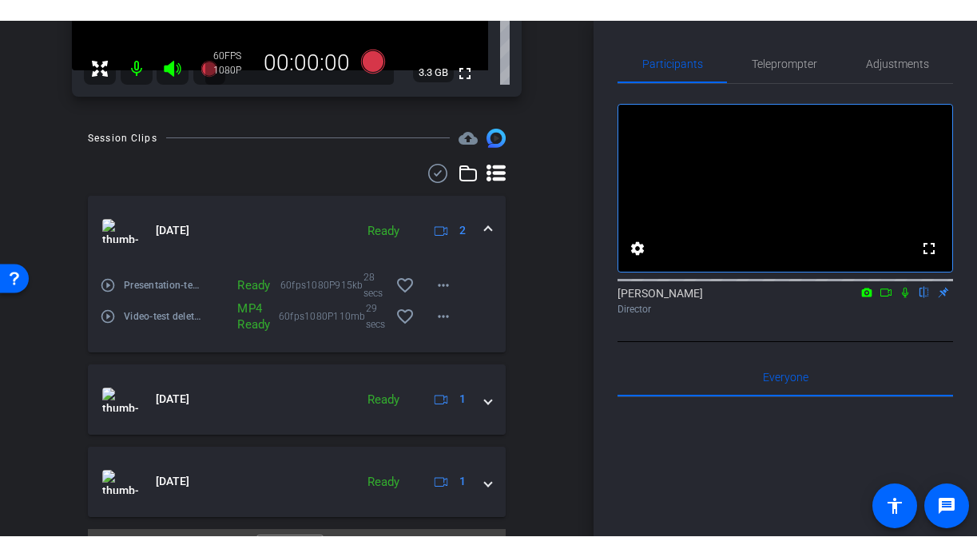
scroll to position [299, 0]
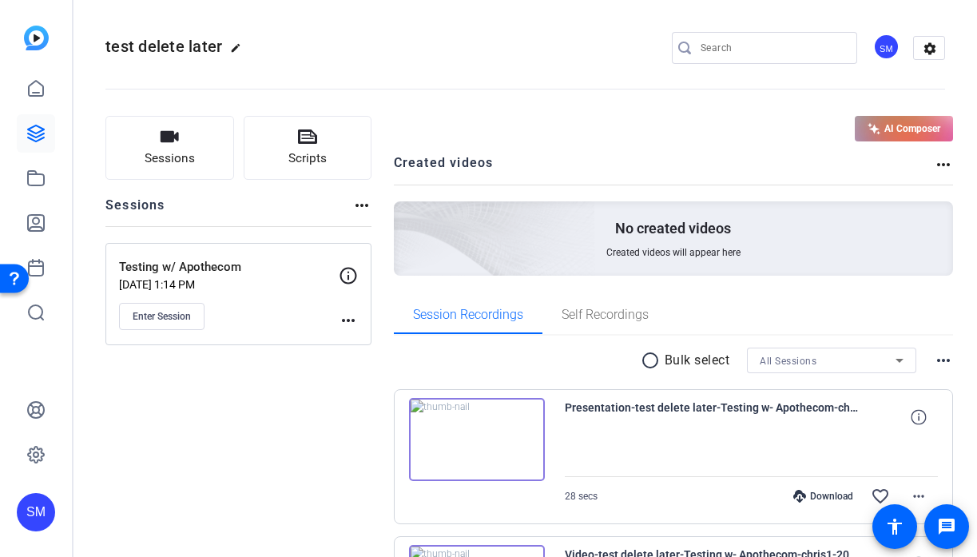
click at [36, 511] on div "SM" at bounding box center [36, 512] width 38 height 38
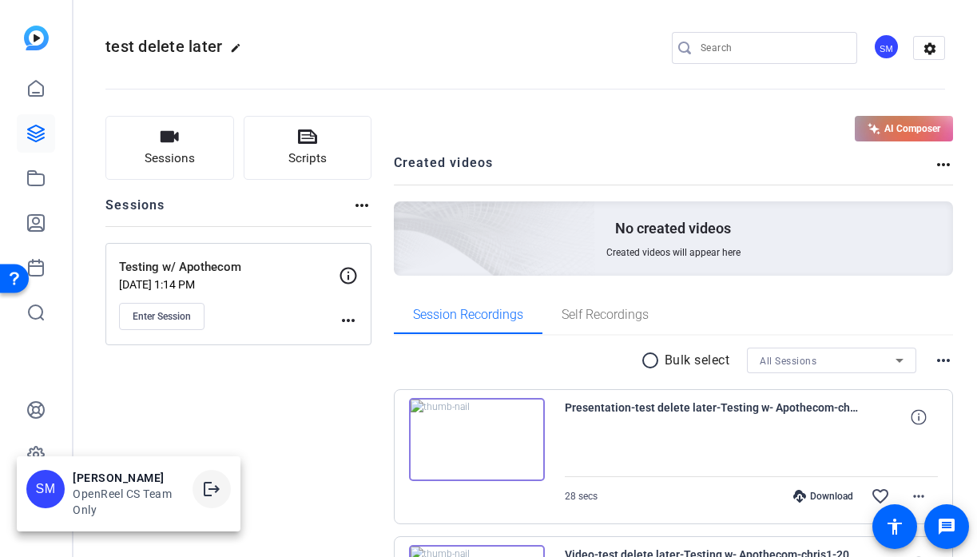
click at [221, 493] on span at bounding box center [212, 489] width 38 height 38
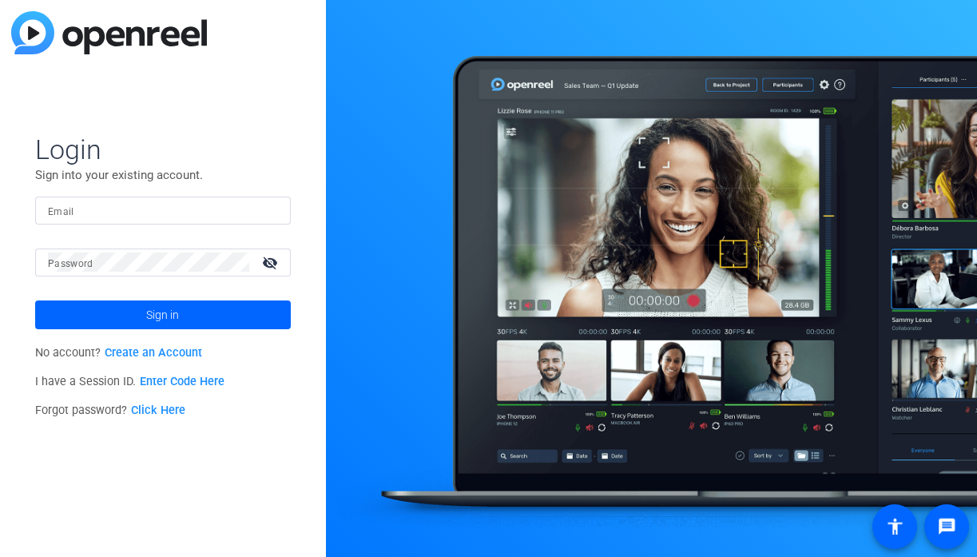
click at [257, 224] on div at bounding box center [163, 211] width 230 height 28
click at [276, 212] on div at bounding box center [268, 210] width 19 height 19
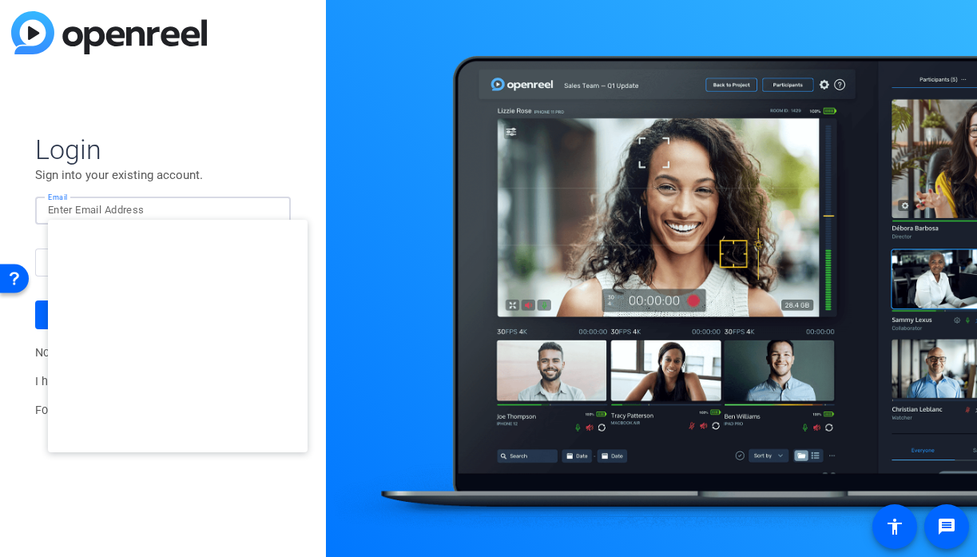
type input "studiosupport+3@openreel.com"
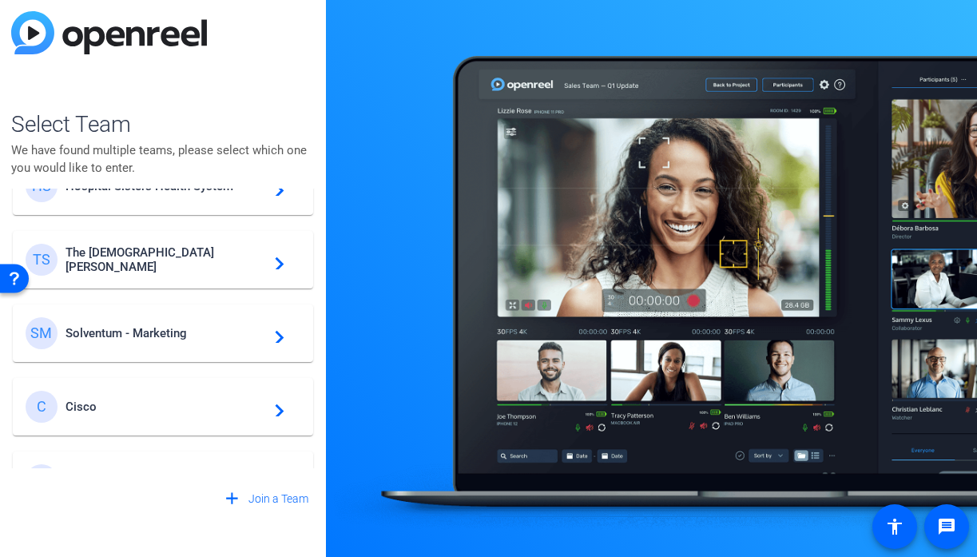
scroll to position [531, 0]
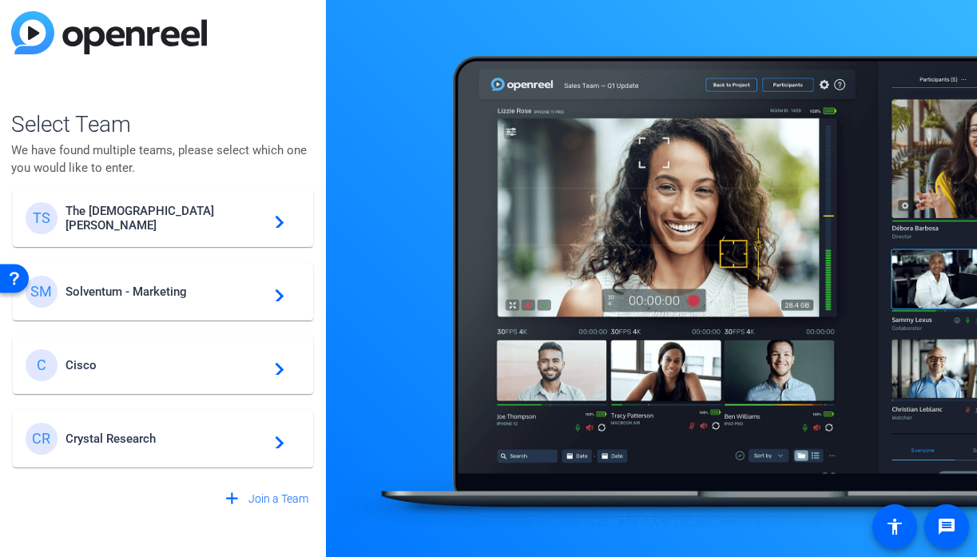
click at [197, 285] on span "Solventum - Marketing" at bounding box center [166, 291] width 200 height 14
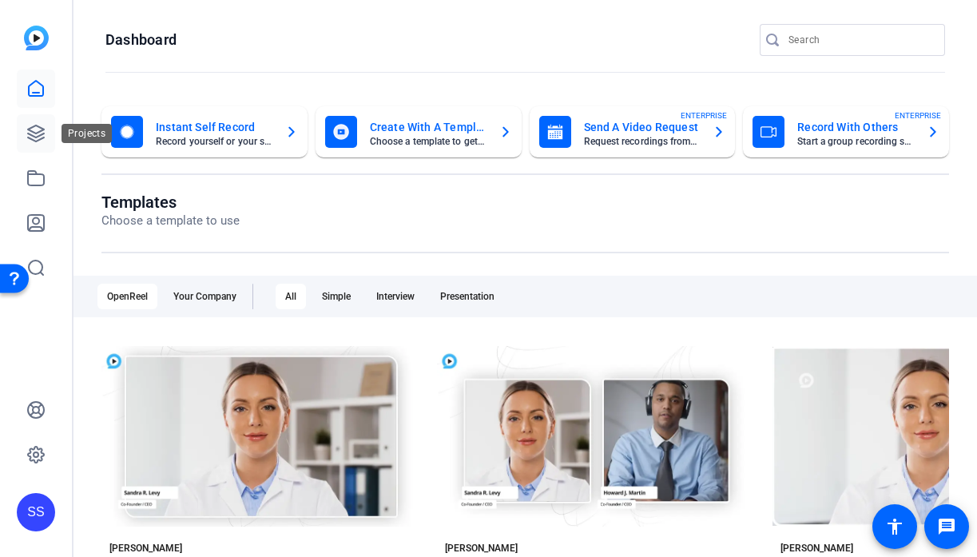
click at [45, 126] on icon at bounding box center [35, 133] width 19 height 19
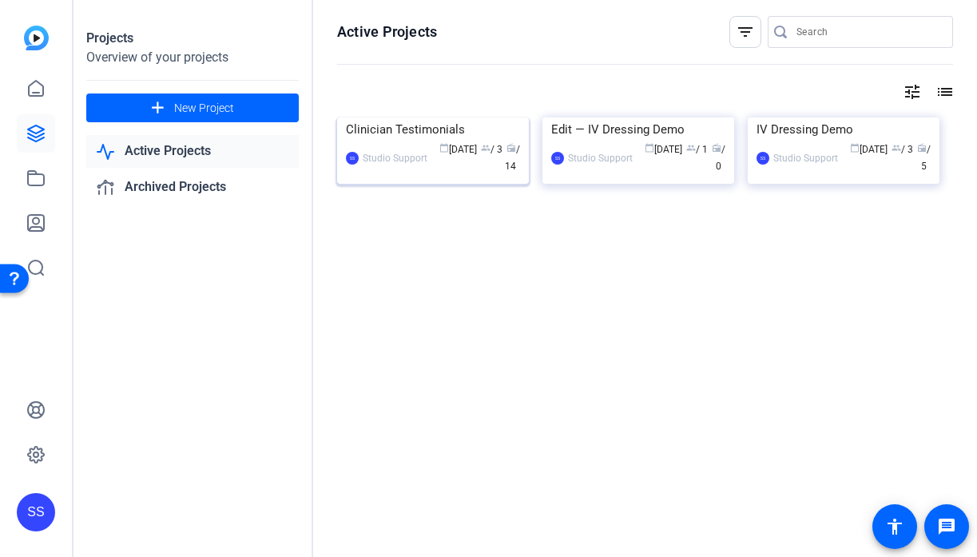
click at [401, 175] on div "SS Studio Support calendar_today Sep 03 group / 3 radio / 14" at bounding box center [433, 158] width 174 height 34
click at [593, 141] on div "Edit — IV Dressing Demo" at bounding box center [638, 129] width 174 height 24
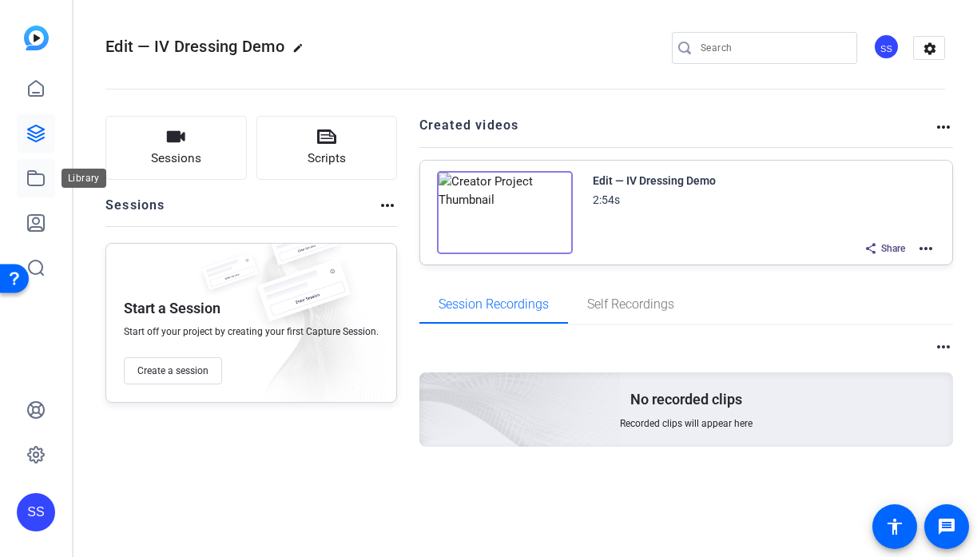
click at [34, 167] on link at bounding box center [36, 178] width 38 height 38
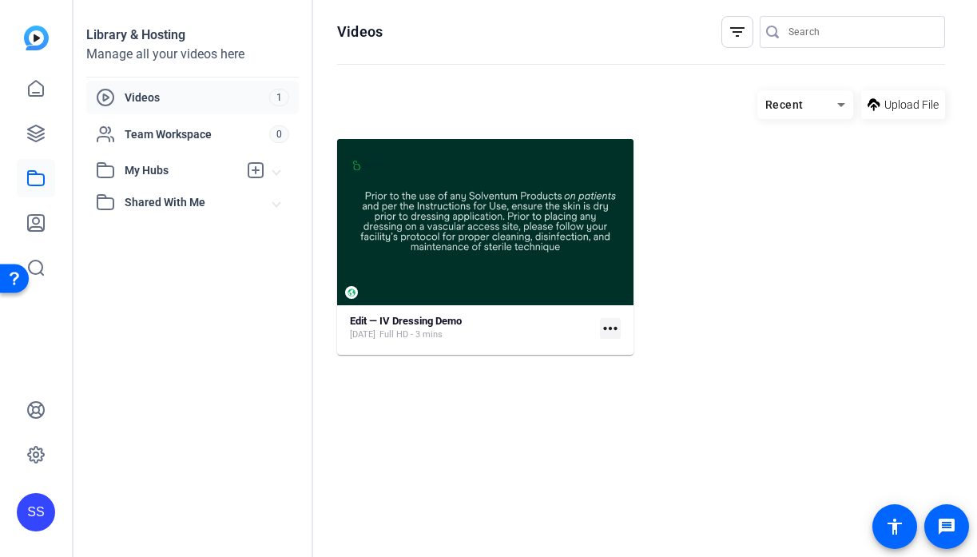
click at [46, 513] on div "SS" at bounding box center [36, 512] width 38 height 38
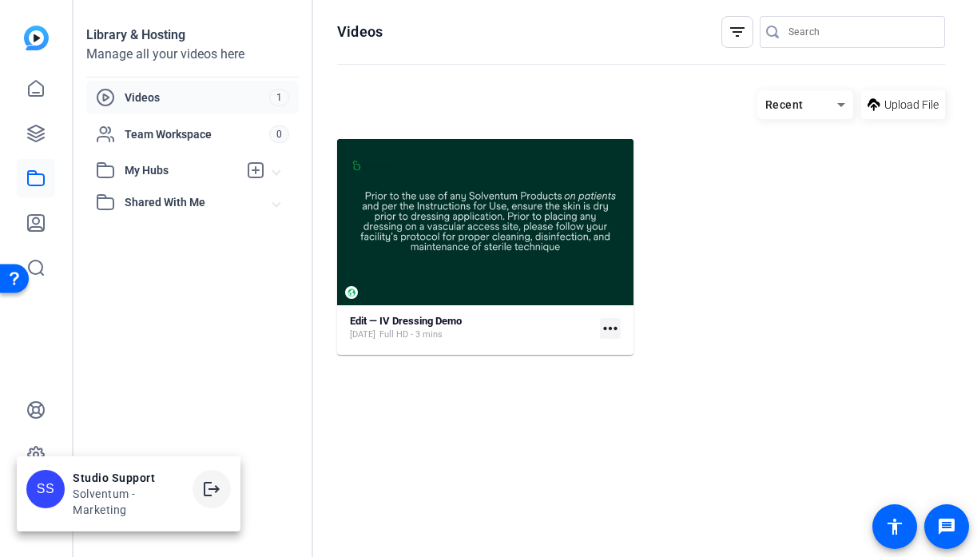
click at [197, 495] on span at bounding box center [212, 489] width 38 height 38
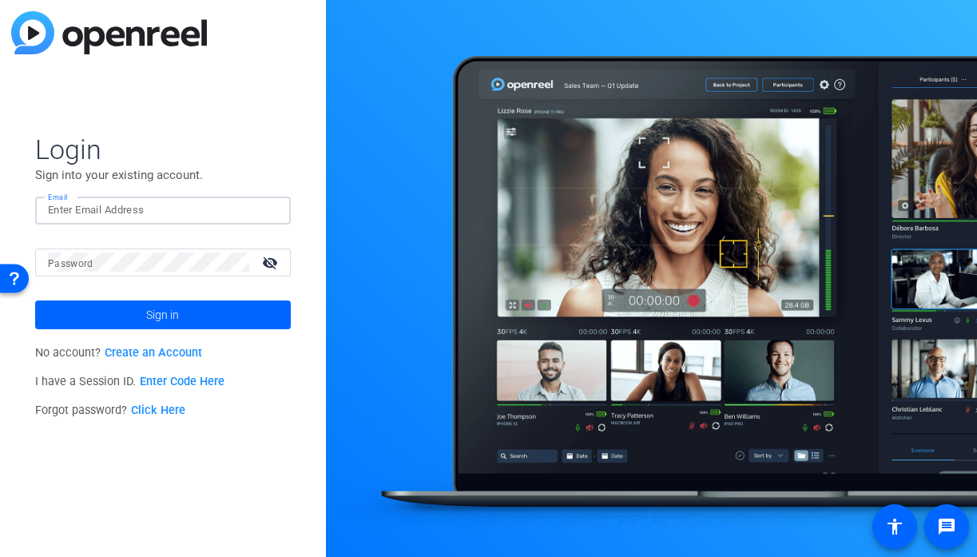
click at [263, 203] on input "Email" at bounding box center [163, 210] width 230 height 19
click at [258, 214] on input "Email" at bounding box center [163, 210] width 230 height 19
click at [268, 217] on img at bounding box center [264, 210] width 11 height 19
type input "[EMAIL_ADDRESS][DOMAIN_NAME]"
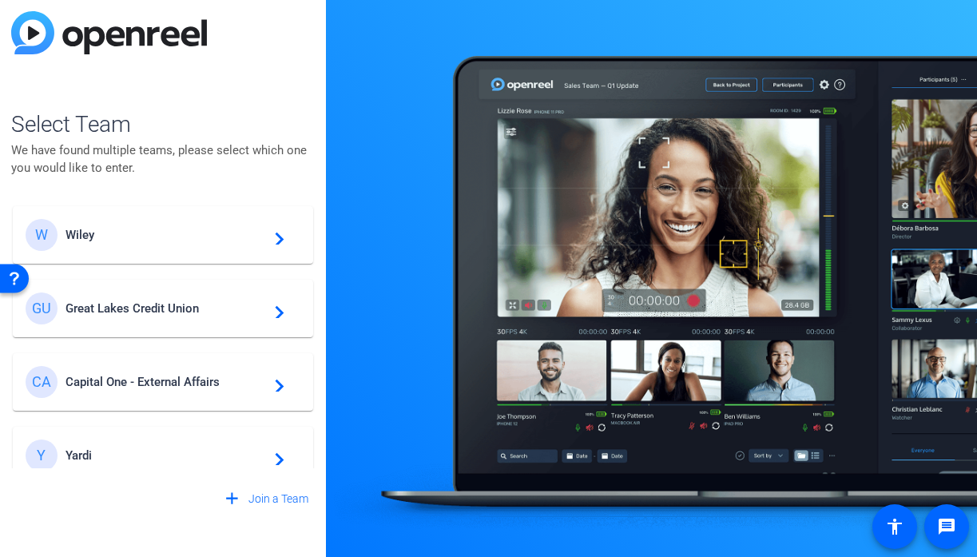
click at [209, 306] on span "Great Lakes Credit Union" at bounding box center [166, 308] width 200 height 14
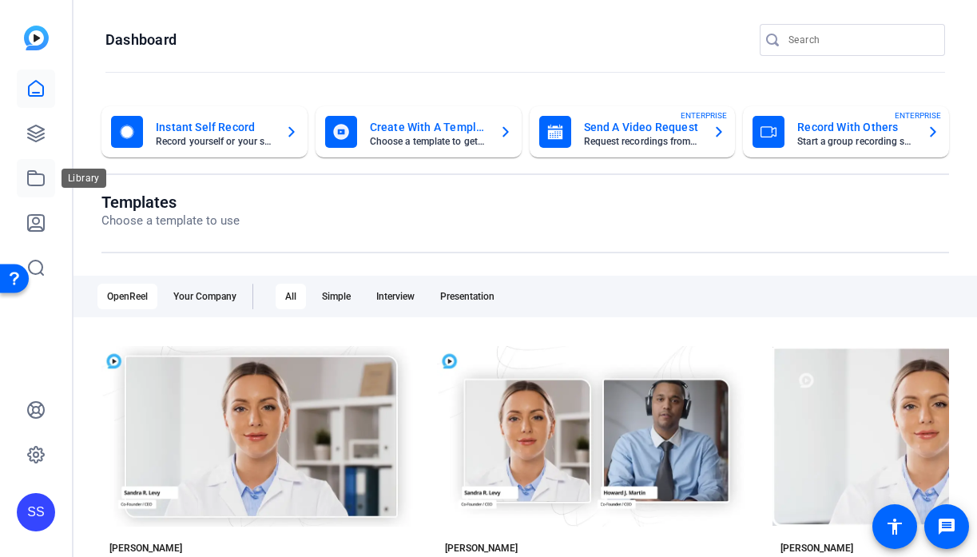
click at [35, 169] on icon at bounding box center [35, 178] width 19 height 19
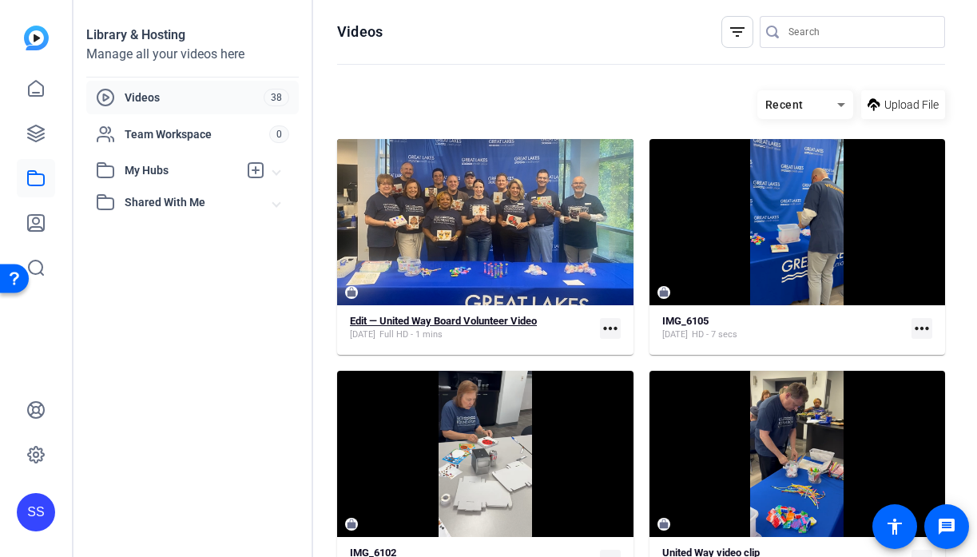
click at [417, 331] on span "Full HD - 1 mins" at bounding box center [410, 334] width 63 height 13
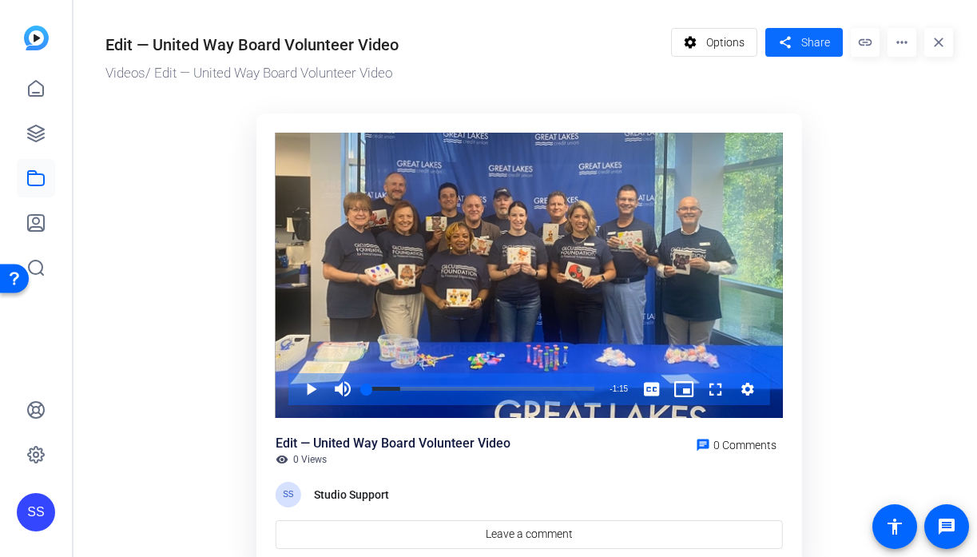
click at [814, 52] on span at bounding box center [803, 42] width 77 height 38
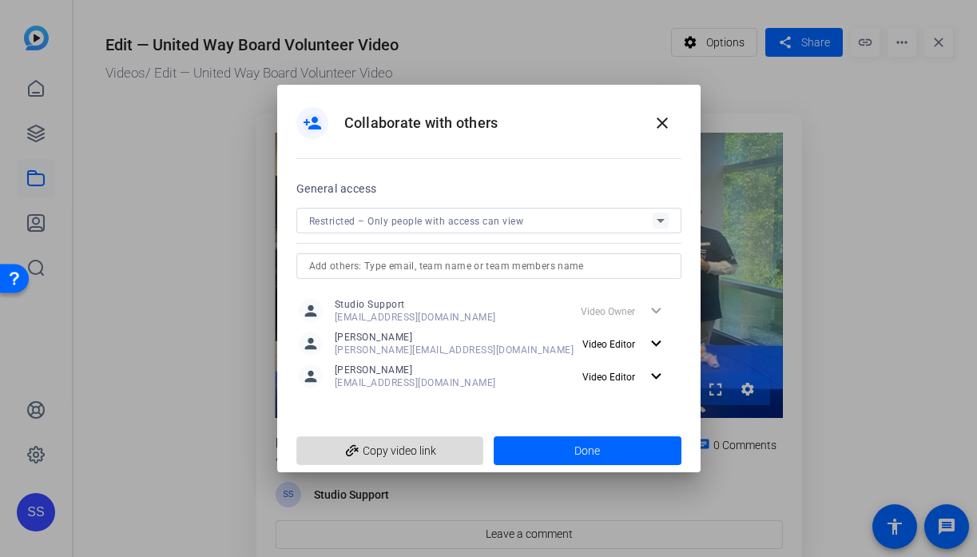
click at [439, 443] on span "add_link Copy video link" at bounding box center [390, 450] width 162 height 30
click at [655, 113] on mat-icon "close" at bounding box center [662, 122] width 19 height 19
